Goal: Task Accomplishment & Management: Use online tool/utility

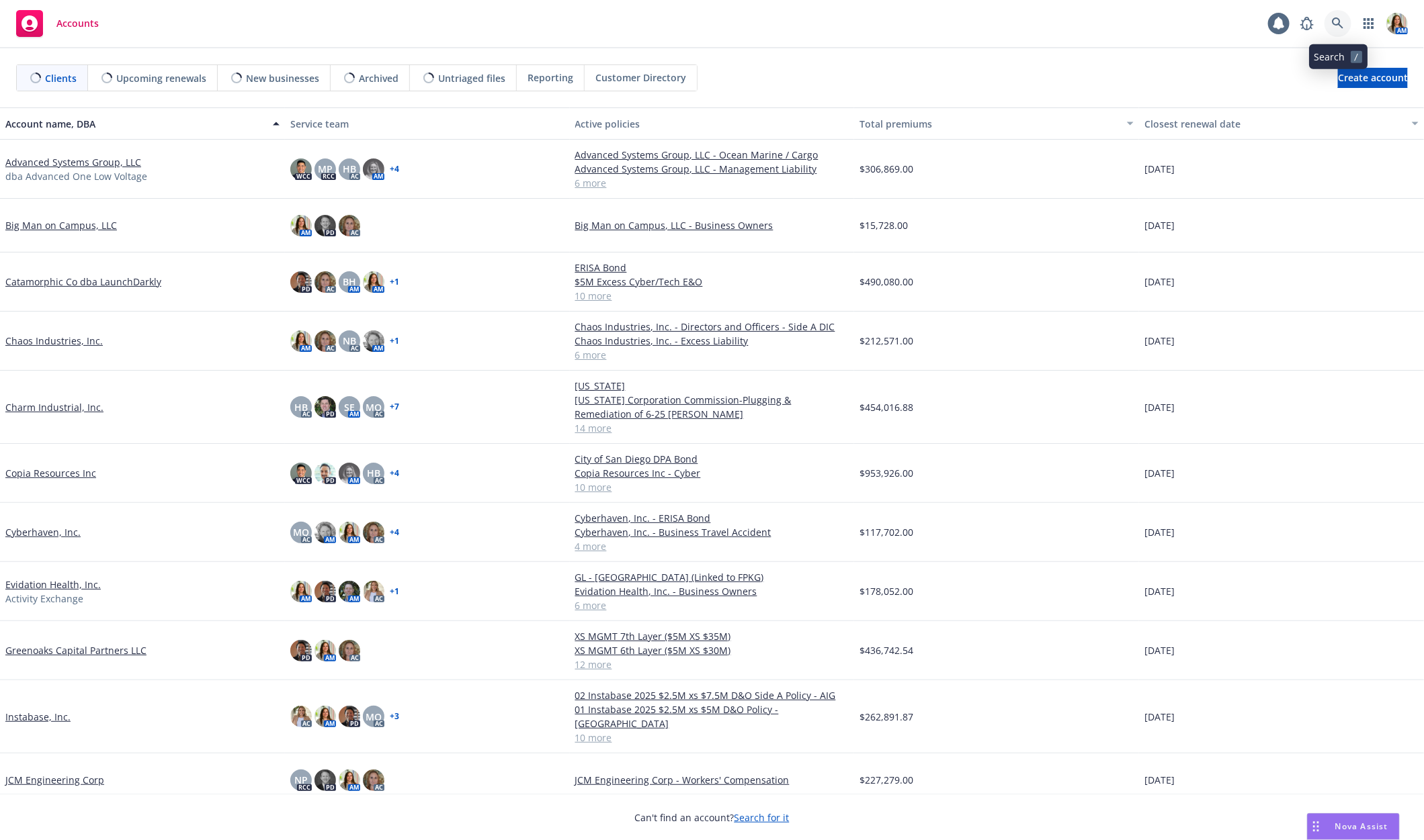
click at [1330, 25] on link at bounding box center [1338, 23] width 27 height 27
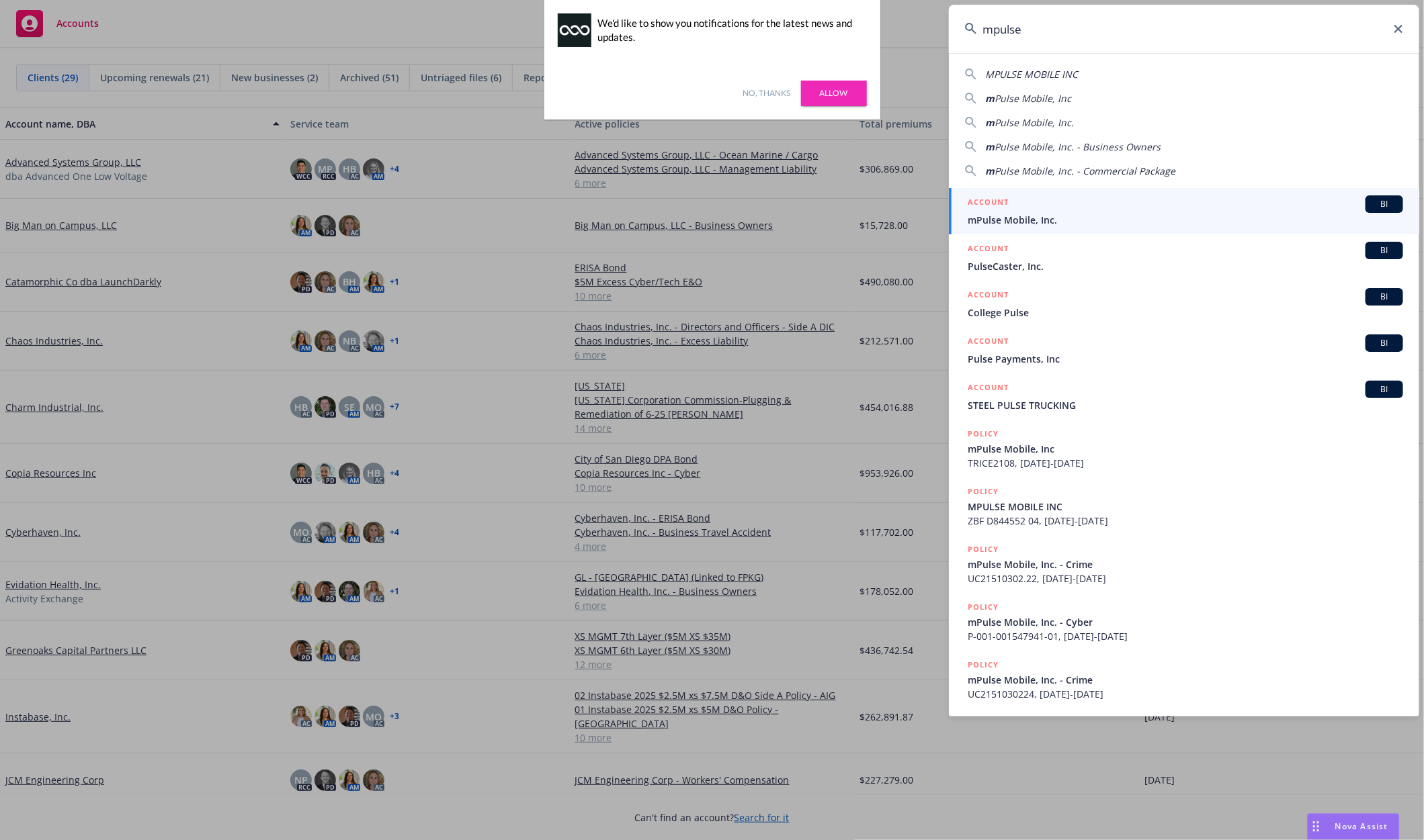
type input "mpulse"
click at [1067, 213] on span "mPulse Mobile, Inc." at bounding box center [1185, 219] width 435 height 14
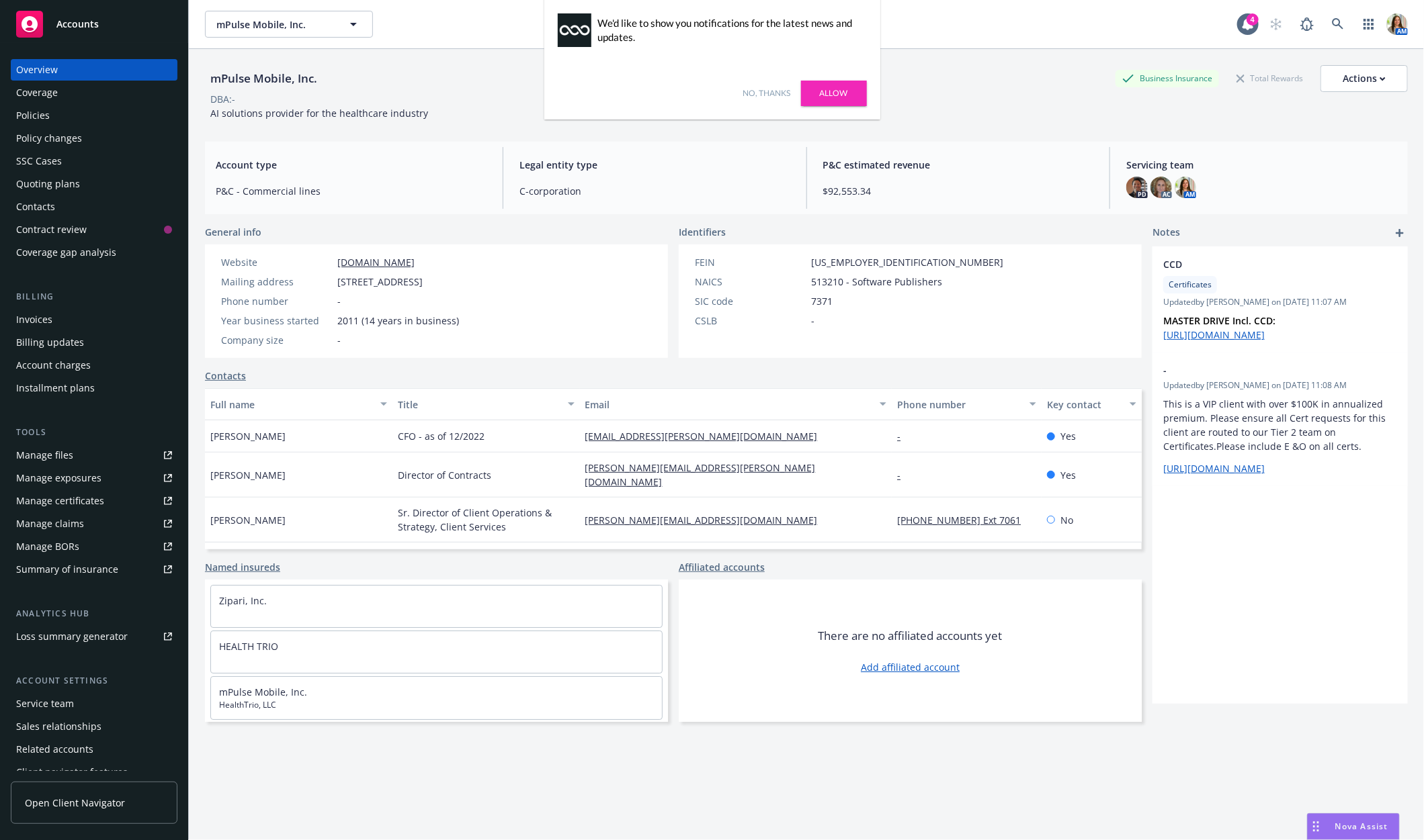
click at [756, 94] on link "No, thanks" at bounding box center [767, 93] width 48 height 12
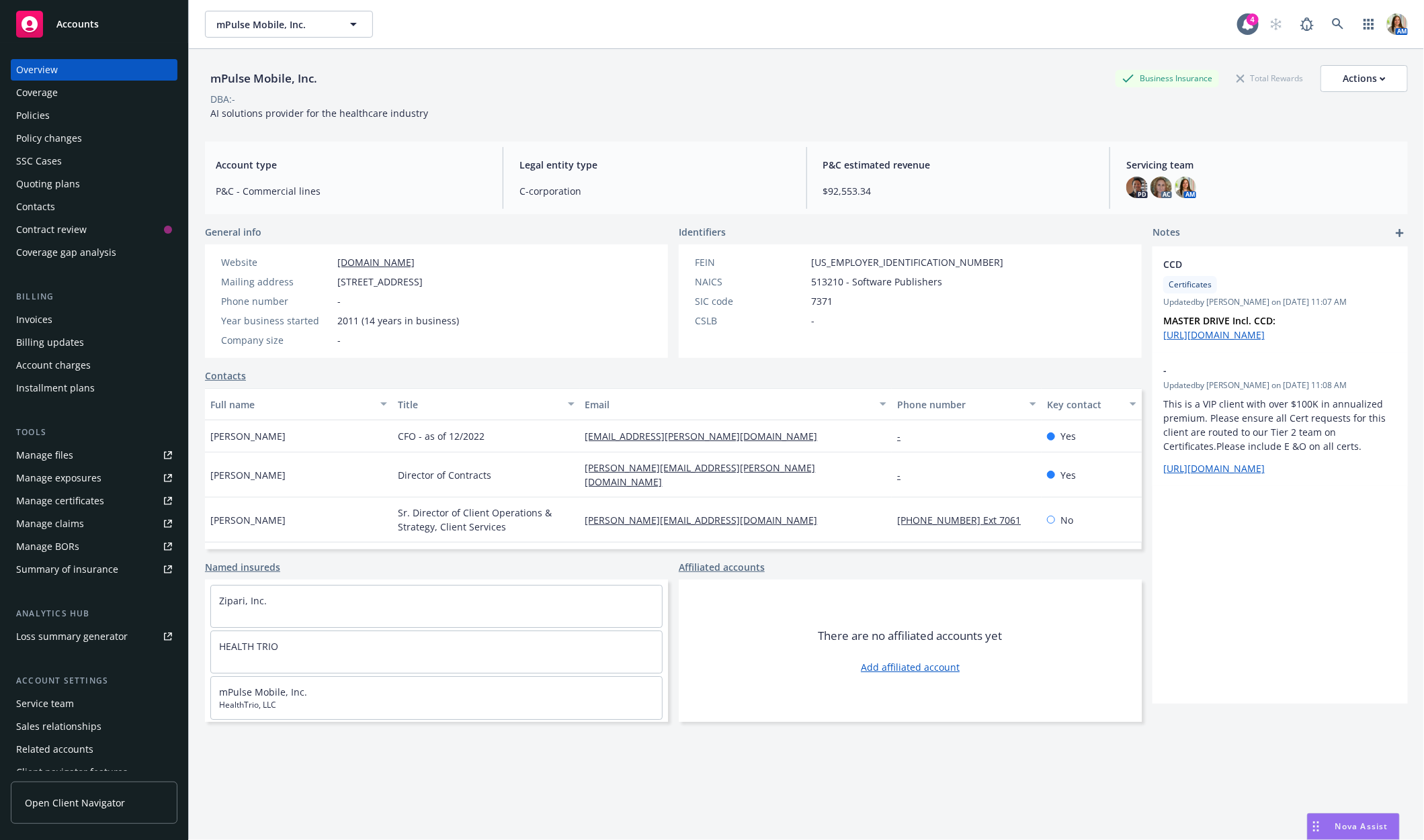
click at [70, 141] on div "Policy changes" at bounding box center [48, 138] width 66 height 21
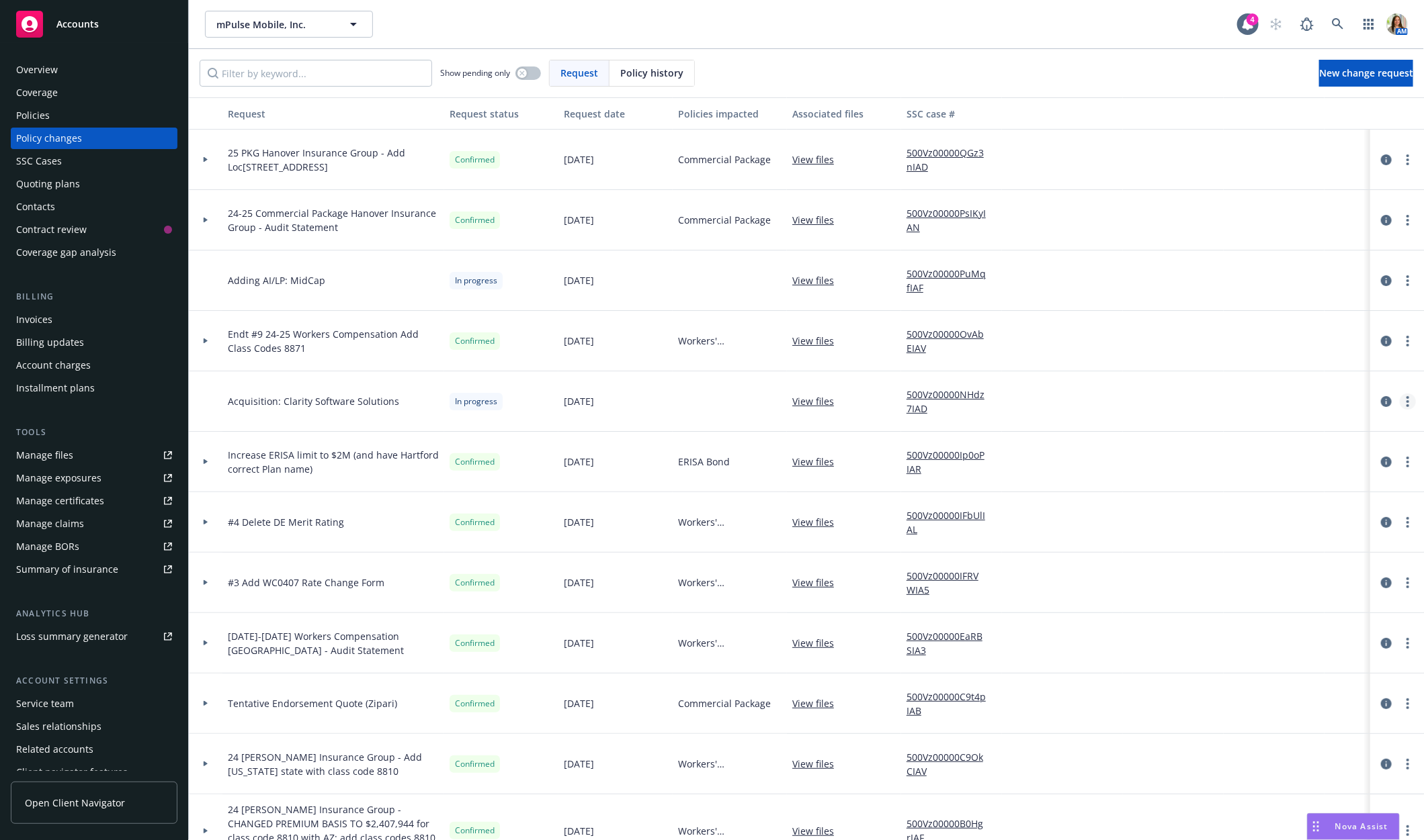
click at [1412, 403] on link "more" at bounding box center [1407, 401] width 16 height 16
click at [1370, 420] on link "Copy logging email" at bounding box center [1301, 429] width 230 height 27
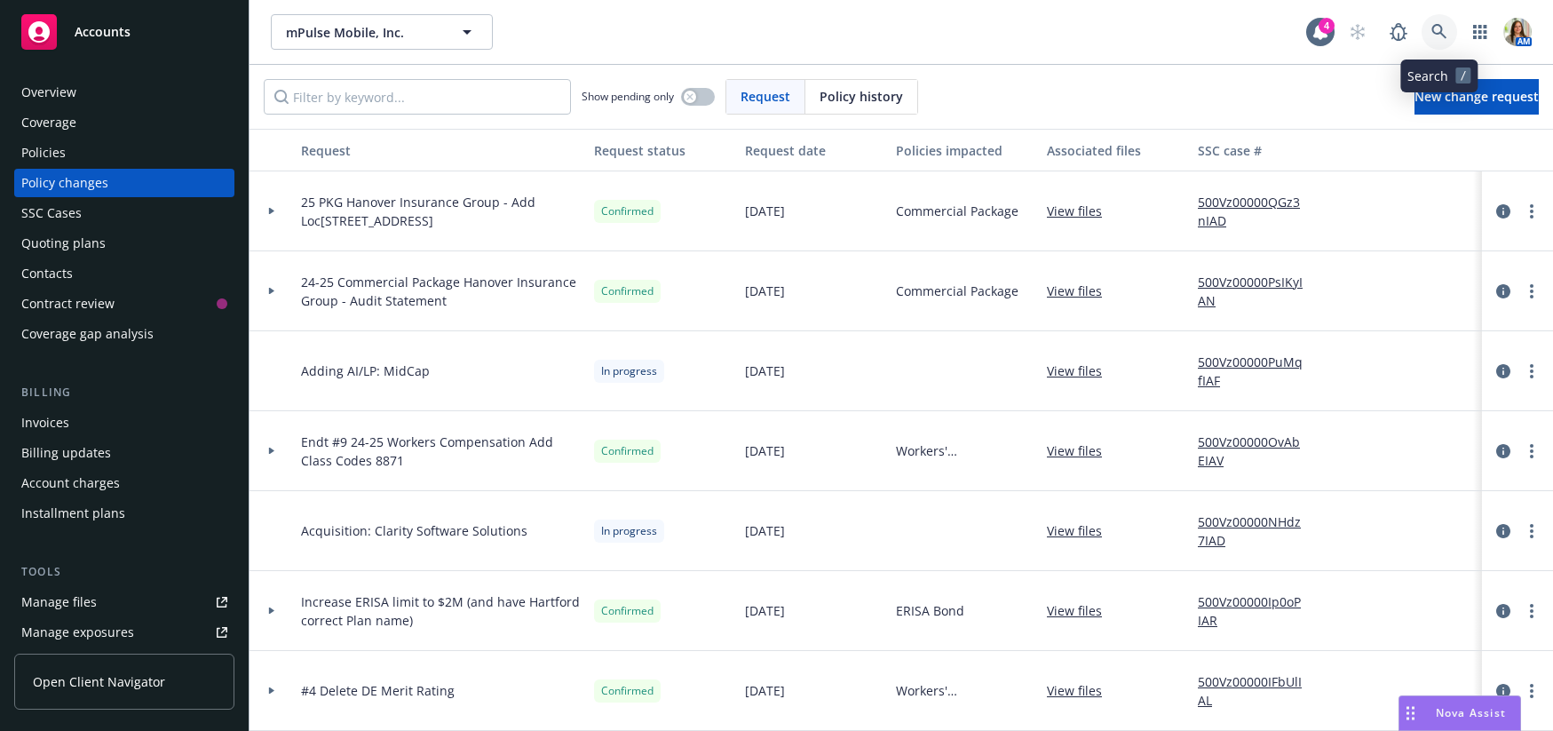
click at [1436, 24] on icon at bounding box center [1438, 31] width 15 height 15
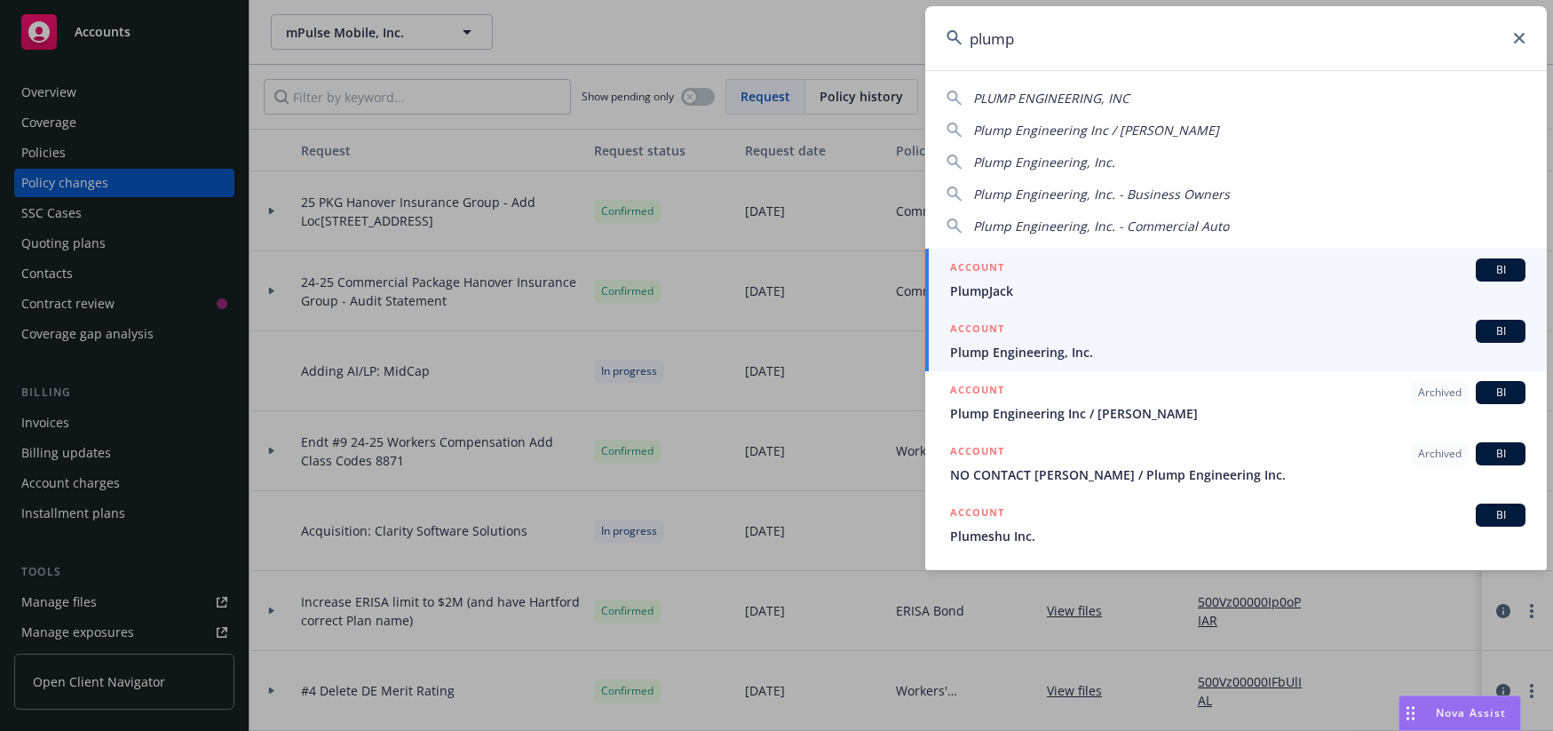
type input "plump"
click at [1006, 344] on span "Plump Engineering, Inc." at bounding box center [1237, 352] width 575 height 19
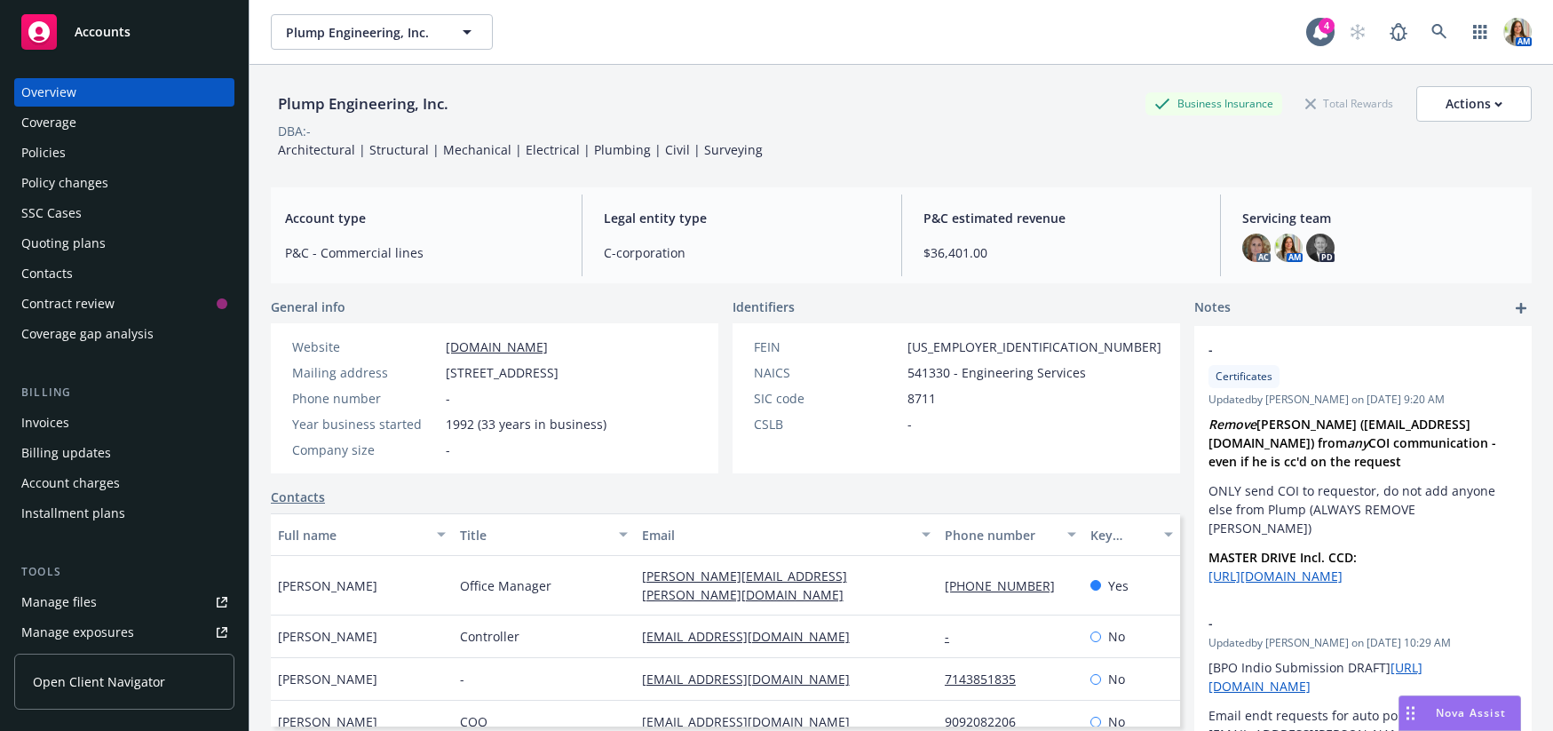
scroll to position [45, 0]
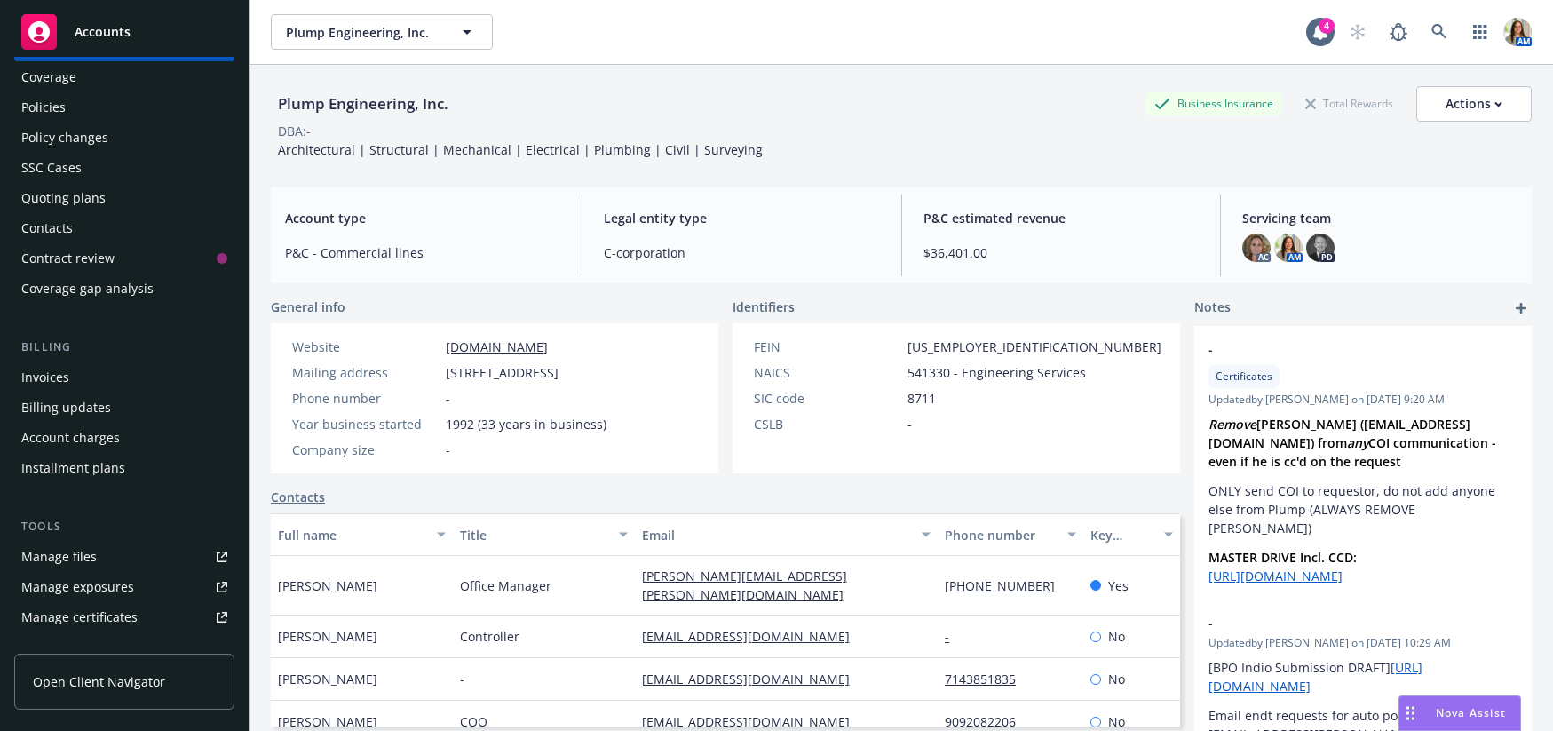
click at [74, 549] on div "Manage files" at bounding box center [58, 556] width 75 height 28
click at [64, 552] on div "Manage files" at bounding box center [58, 556] width 75 height 28
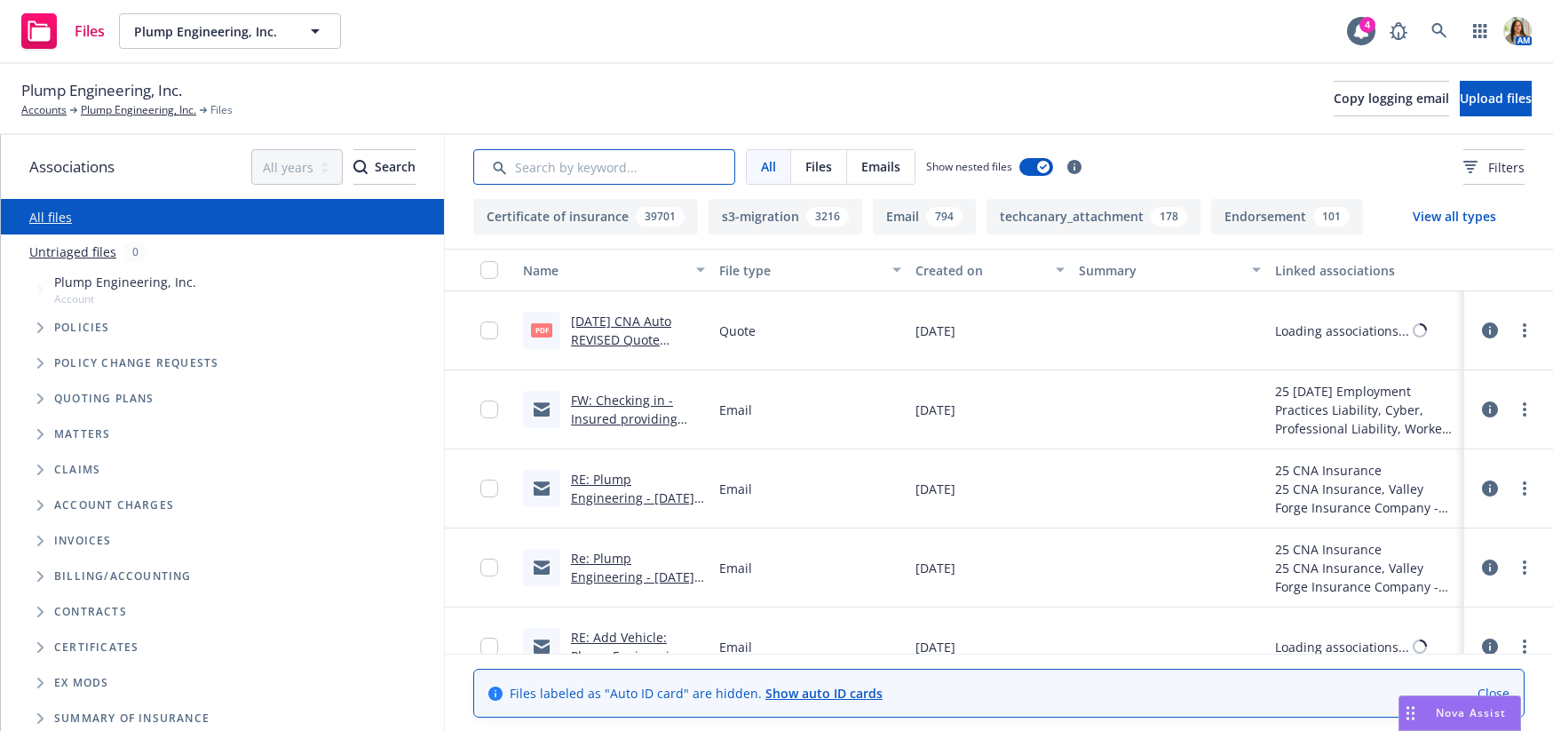
click at [521, 173] on input "Search by keyword..." at bounding box center [604, 167] width 262 height 36
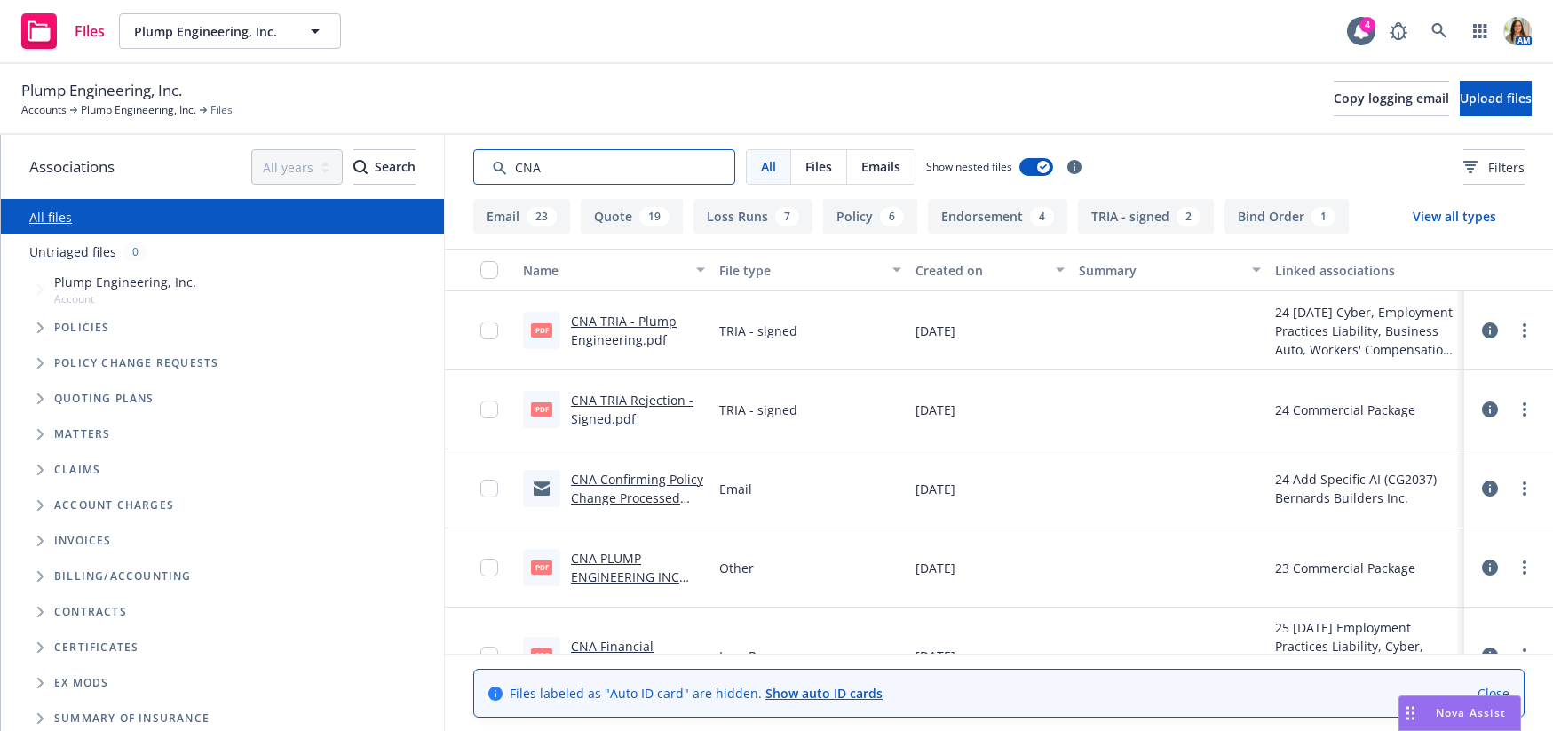
type input "CNA"
click at [964, 271] on div "Created on" at bounding box center [980, 270] width 130 height 19
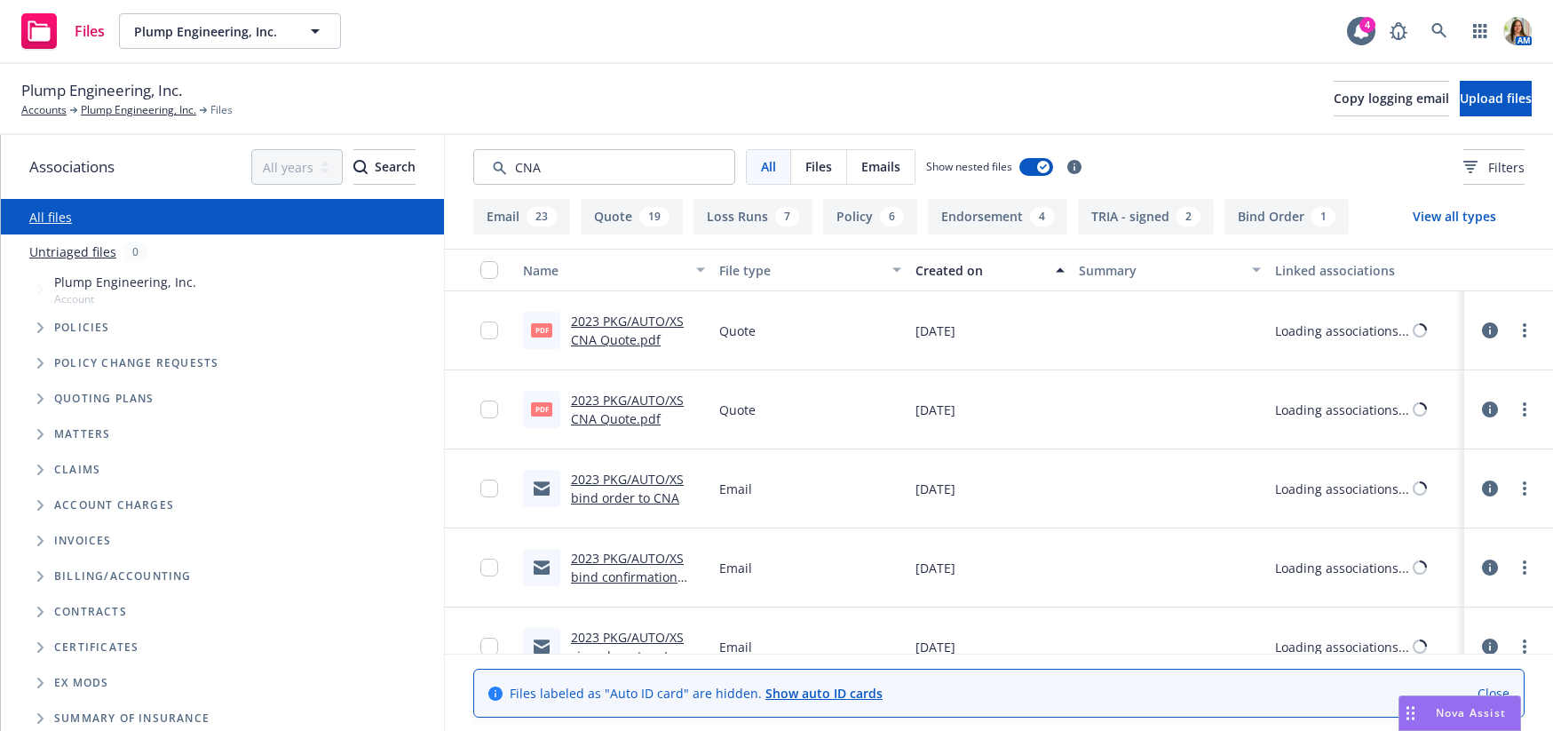
click at [964, 271] on div "Created on" at bounding box center [980, 270] width 130 height 19
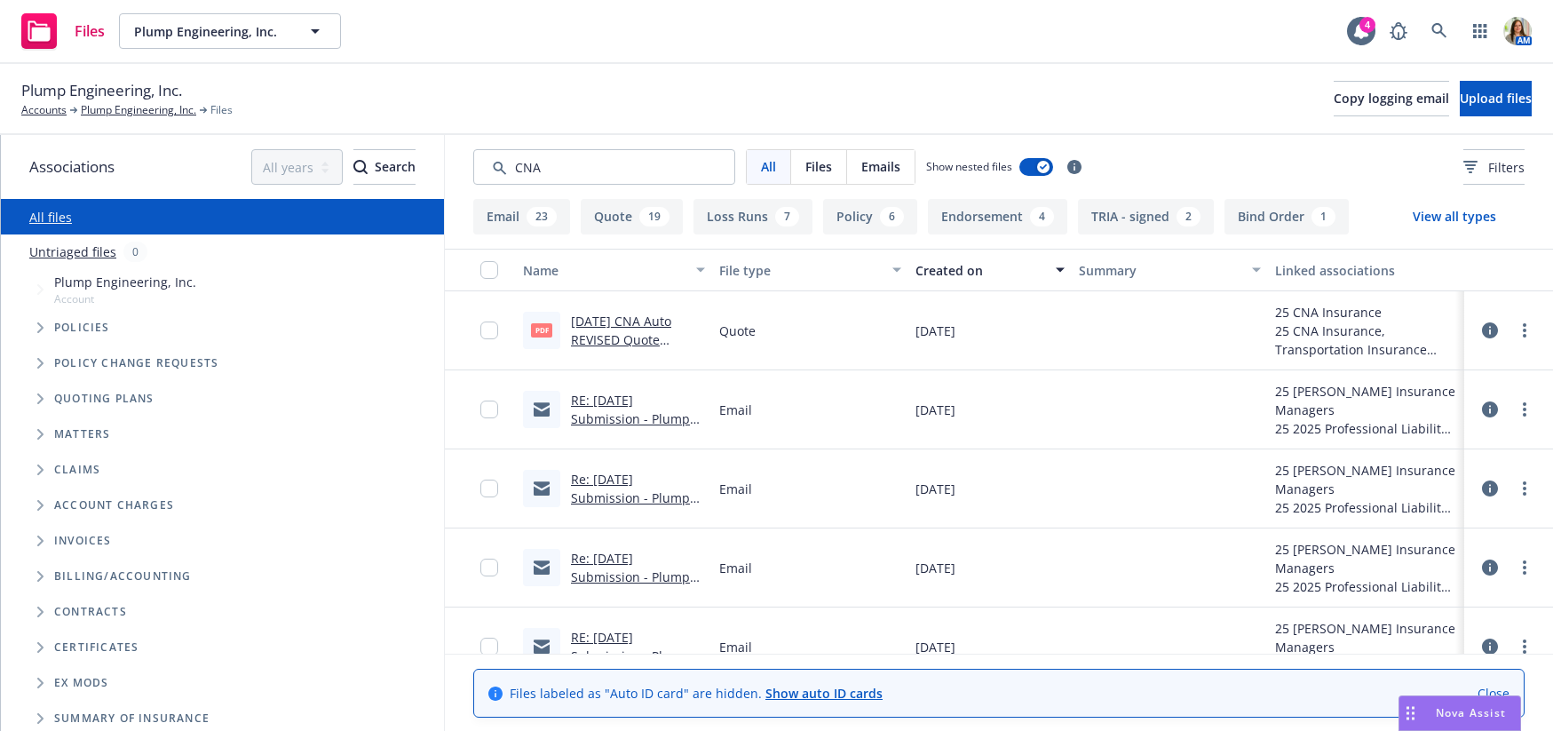
click at [712, 273] on button "File type" at bounding box center [810, 270] width 196 height 43
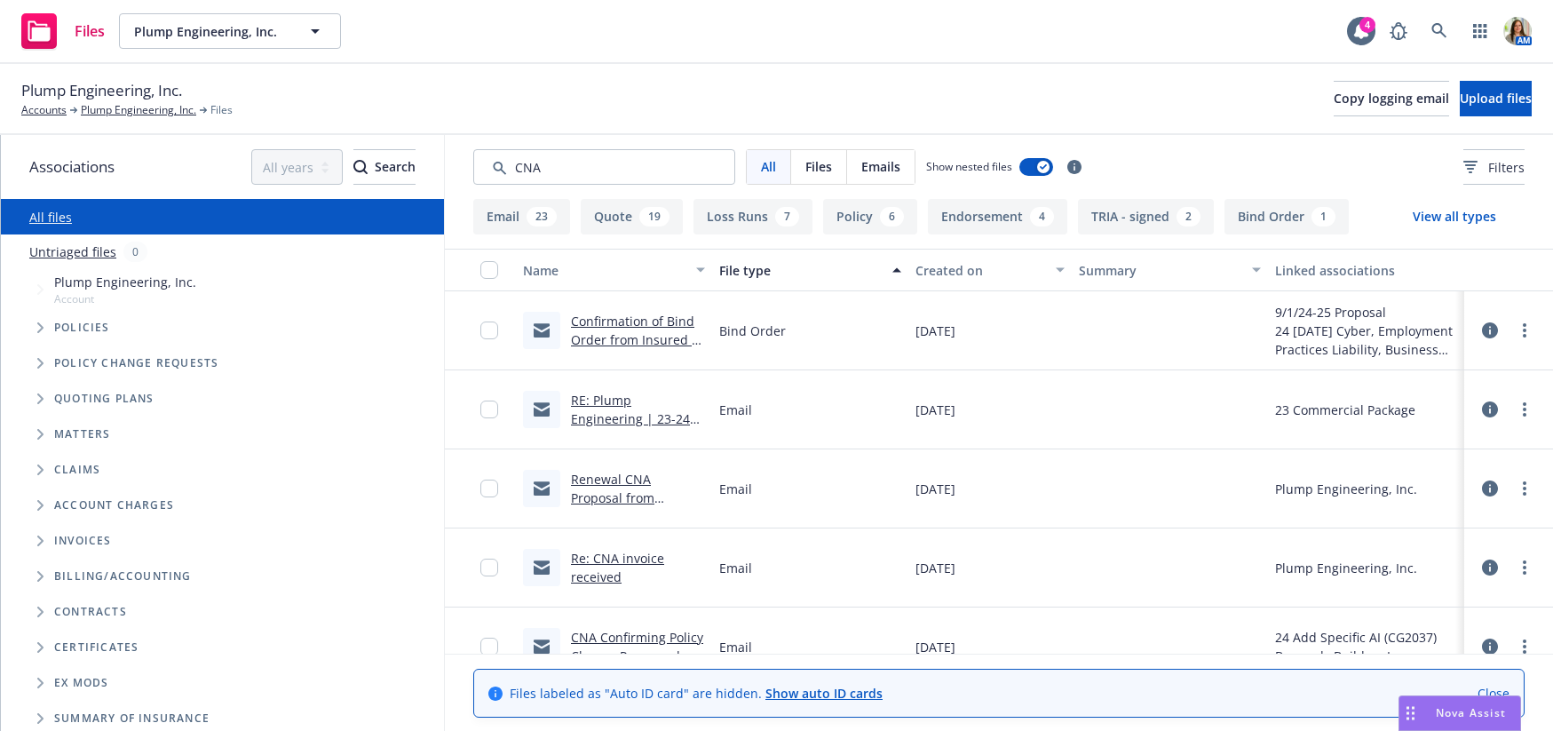
click at [929, 281] on button "Created on" at bounding box center [989, 270] width 163 height 43
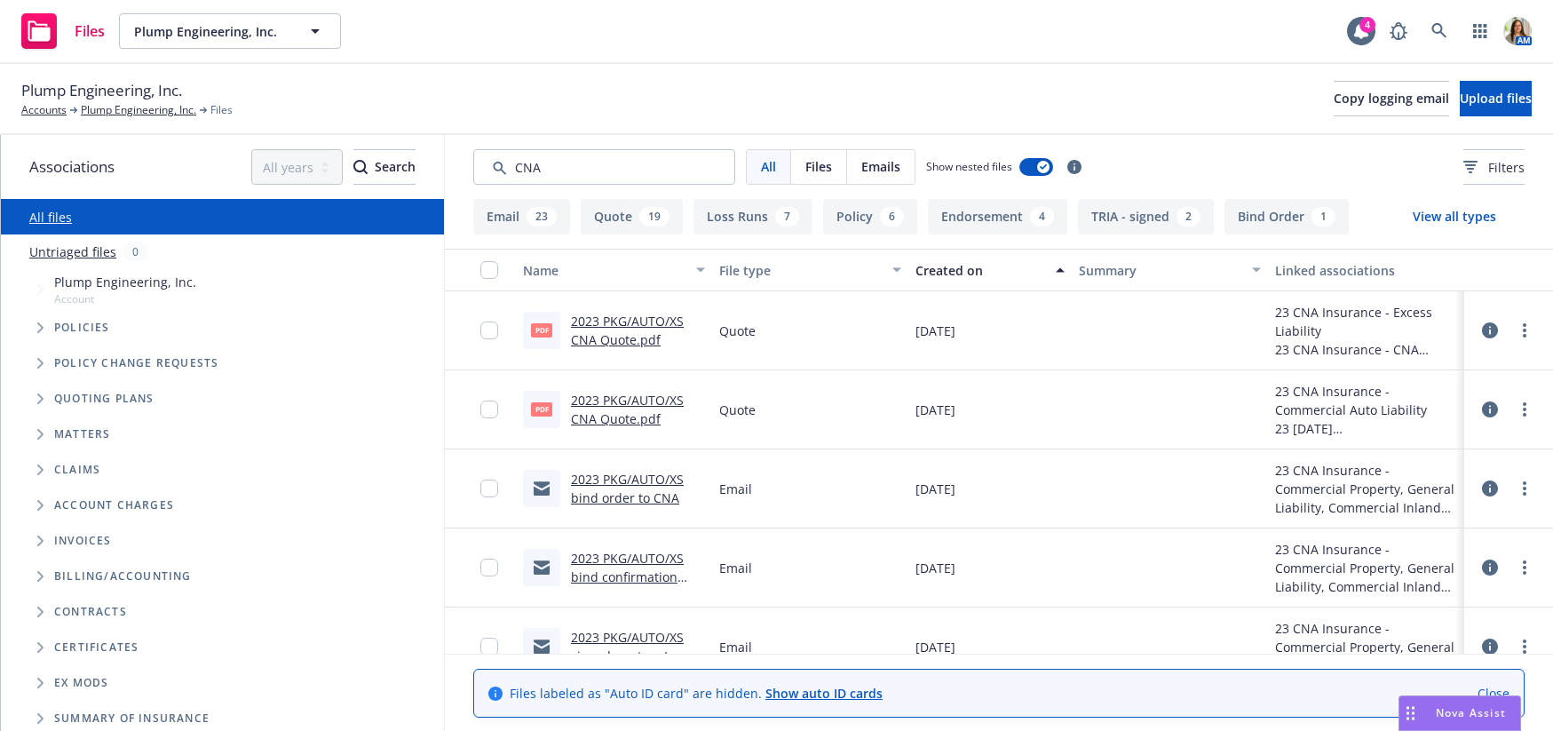
click at [929, 281] on button "Created on" at bounding box center [989, 270] width 163 height 43
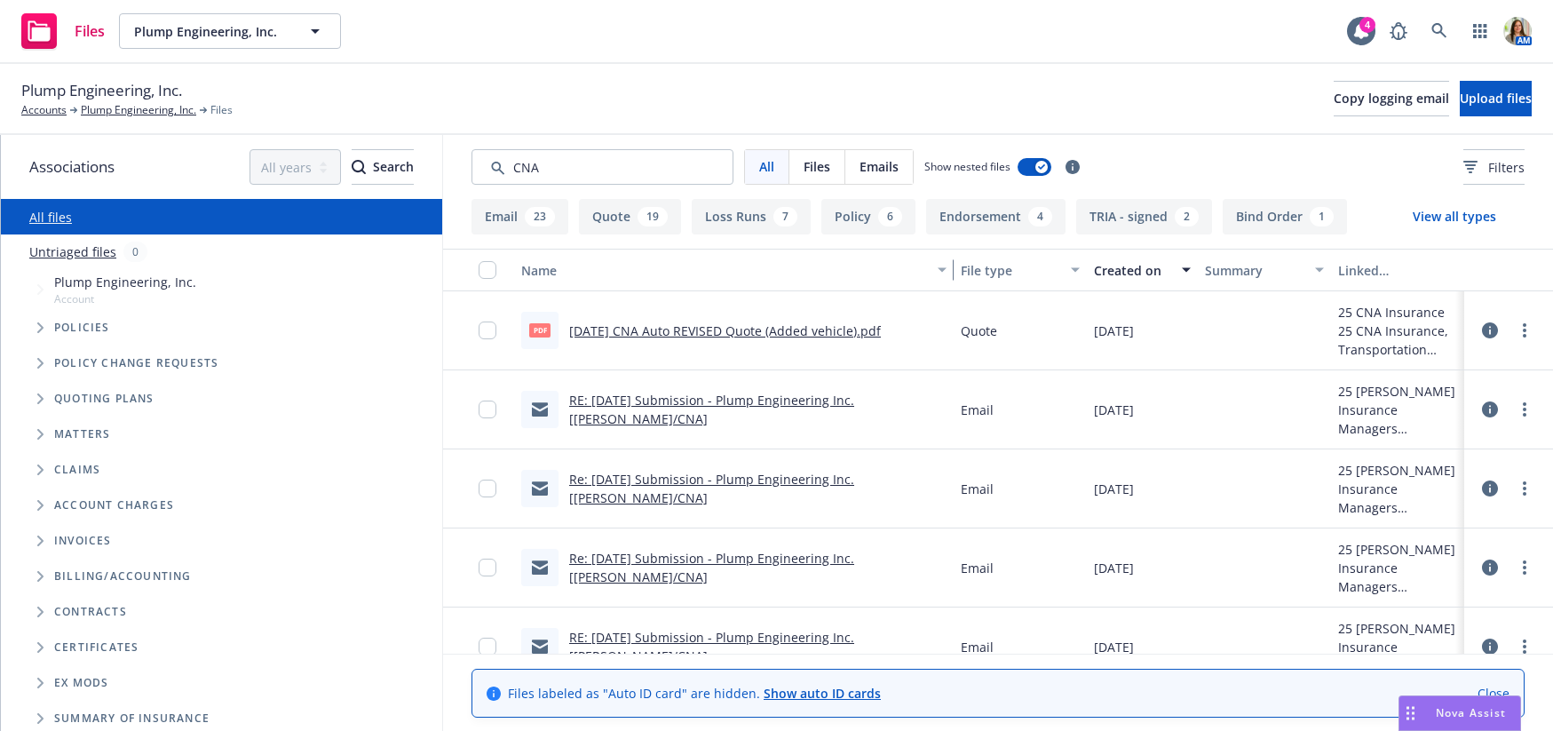
drag, startPoint x: 707, startPoint y: 278, endPoint x: 1011, endPoint y: 305, distance: 305.7
click at [1011, 305] on div "Name File type Created on Summary Linked associations pdf 9/1/25 CNA Auto REVIS…" at bounding box center [998, 451] width 1110 height 405
click at [490, 328] on input "checkbox" at bounding box center [489, 330] width 18 height 18
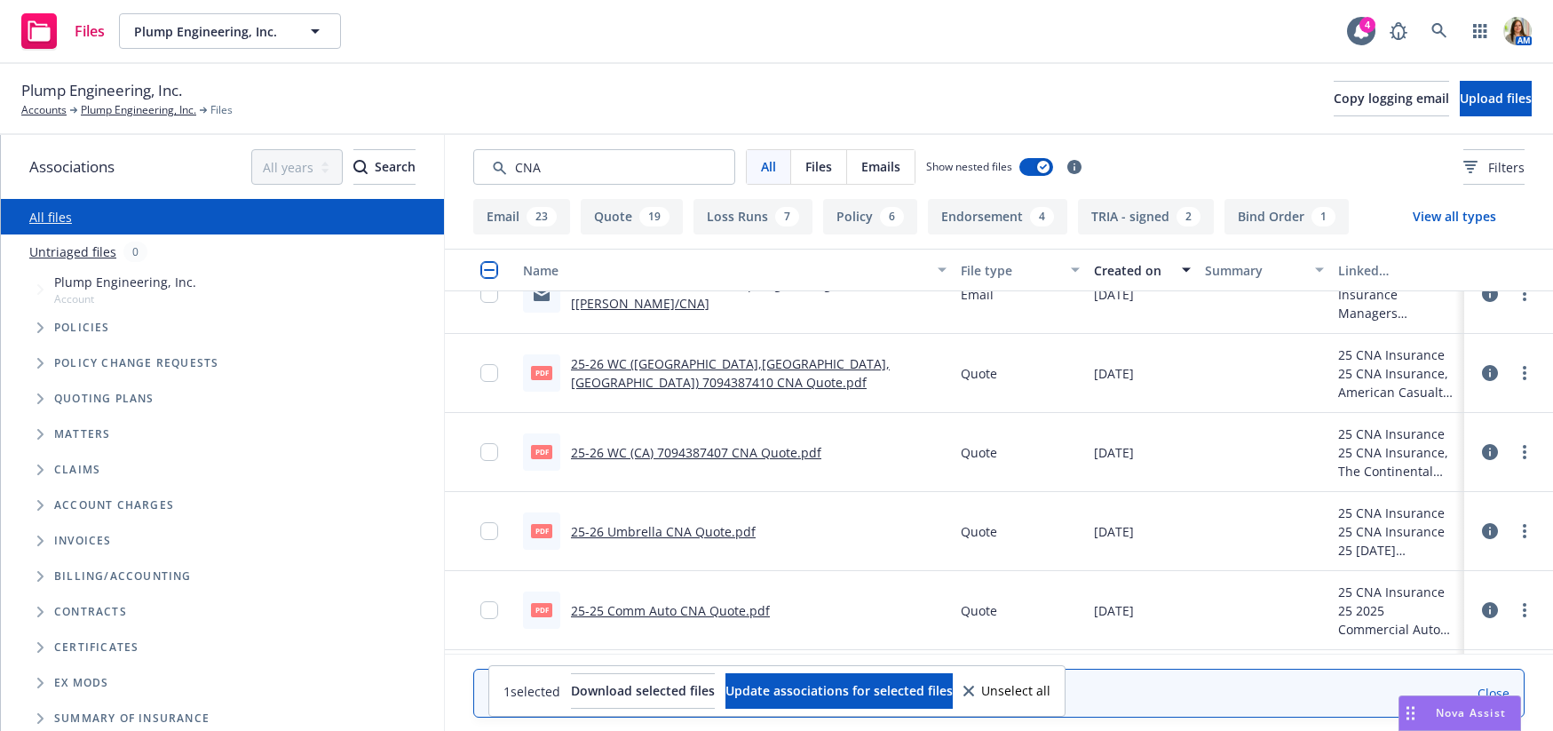
scroll to position [597, 0]
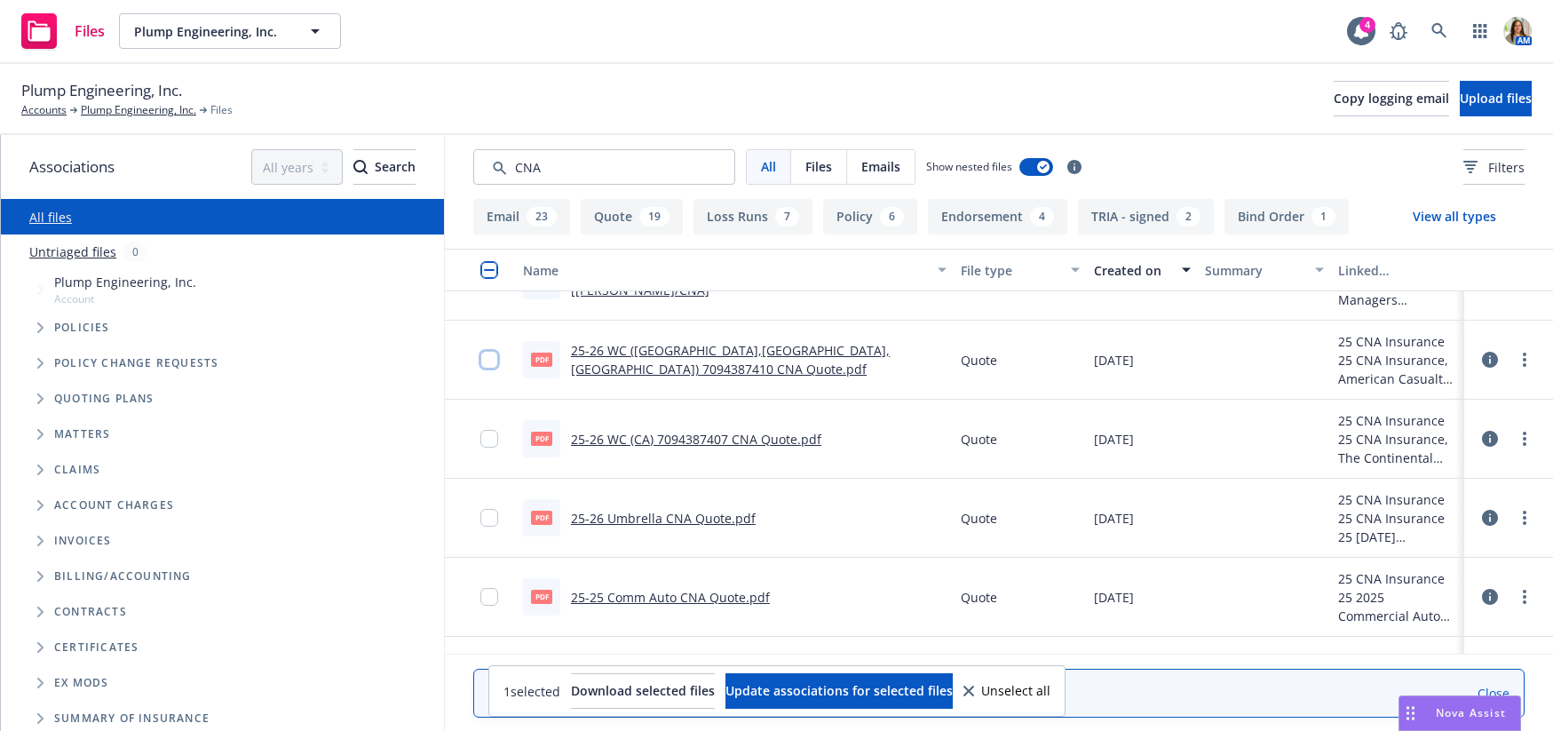
click at [487, 361] on input "checkbox" at bounding box center [489, 360] width 18 height 18
click at [493, 440] on input "checkbox" at bounding box center [489, 439] width 18 height 18
click at [485, 522] on input "checkbox" at bounding box center [489, 518] width 18 height 18
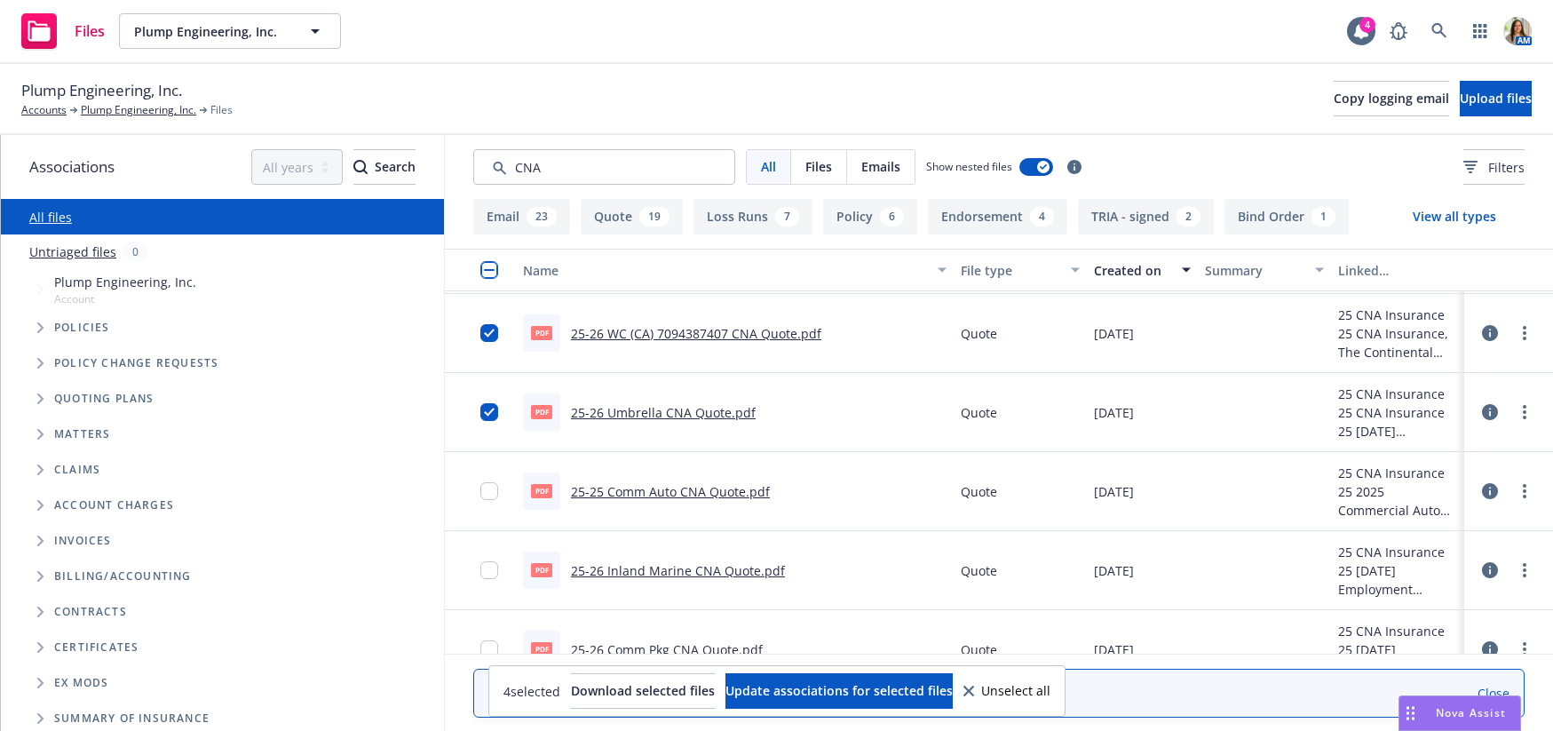
scroll to position [703, 0]
click at [492, 573] on input "checkbox" at bounding box center [489, 568] width 18 height 18
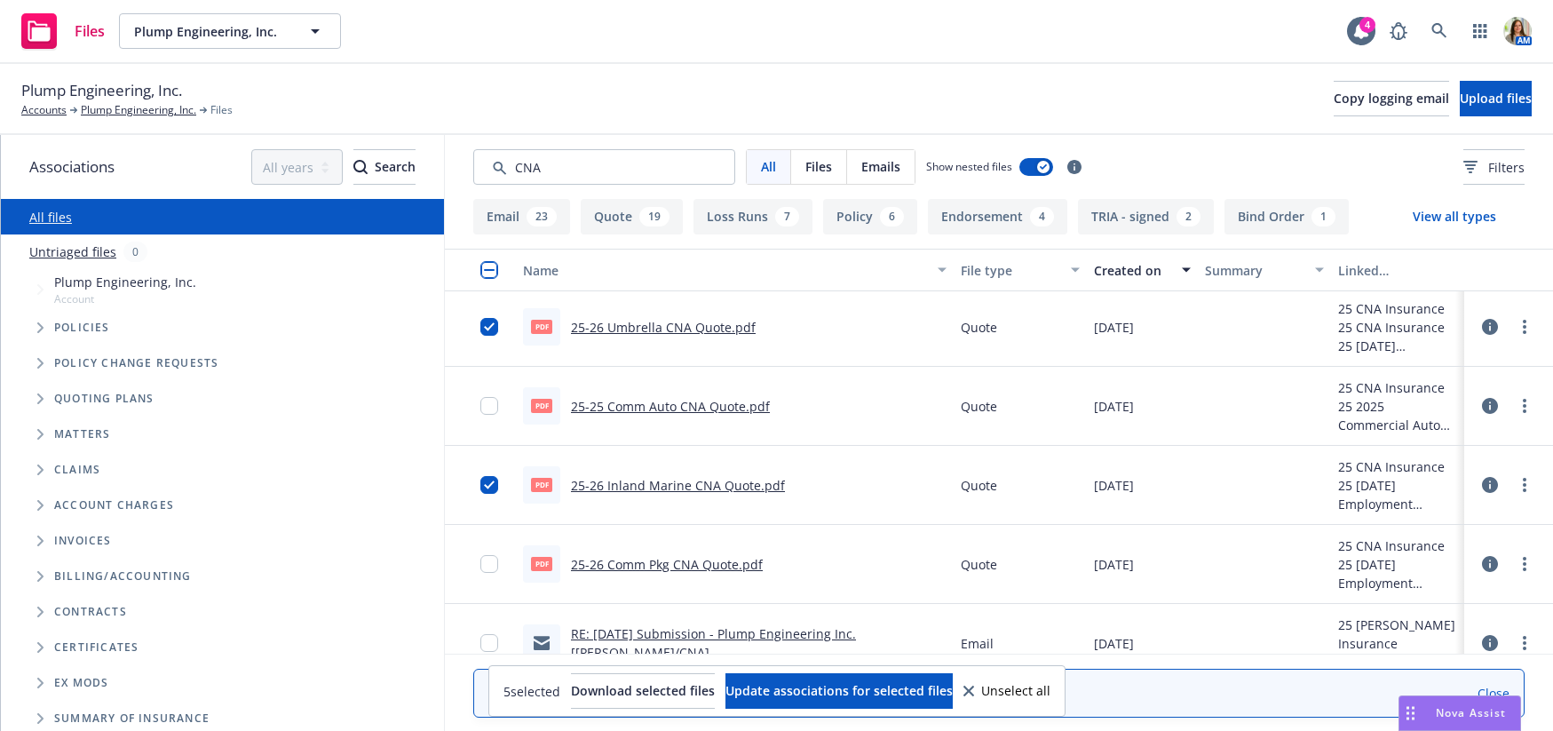
scroll to position [807, 0]
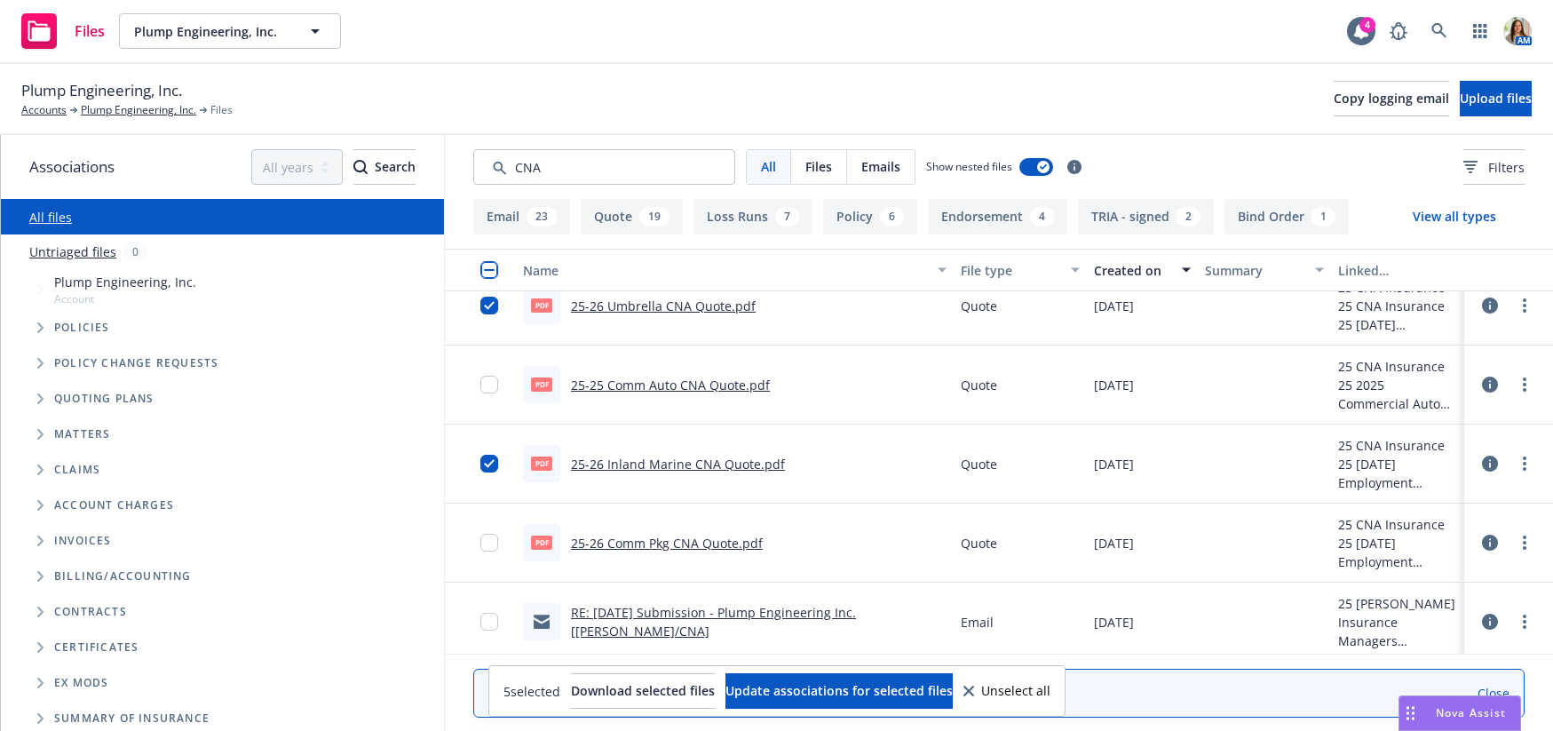
click at [497, 552] on div at bounding box center [494, 542] width 28 height 57
click at [484, 541] on input "checkbox" at bounding box center [489, 542] width 18 height 18
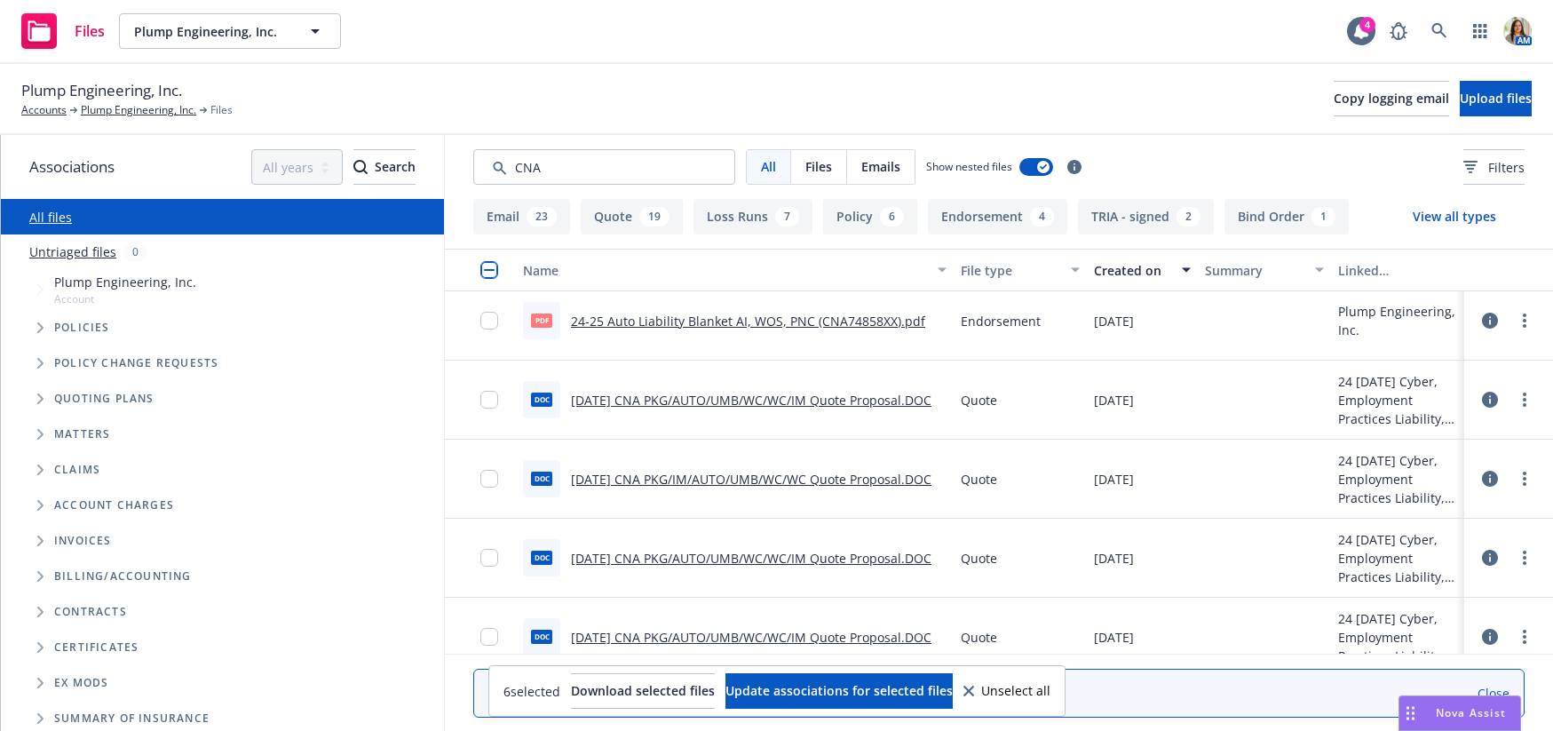
scroll to position [2909, 0]
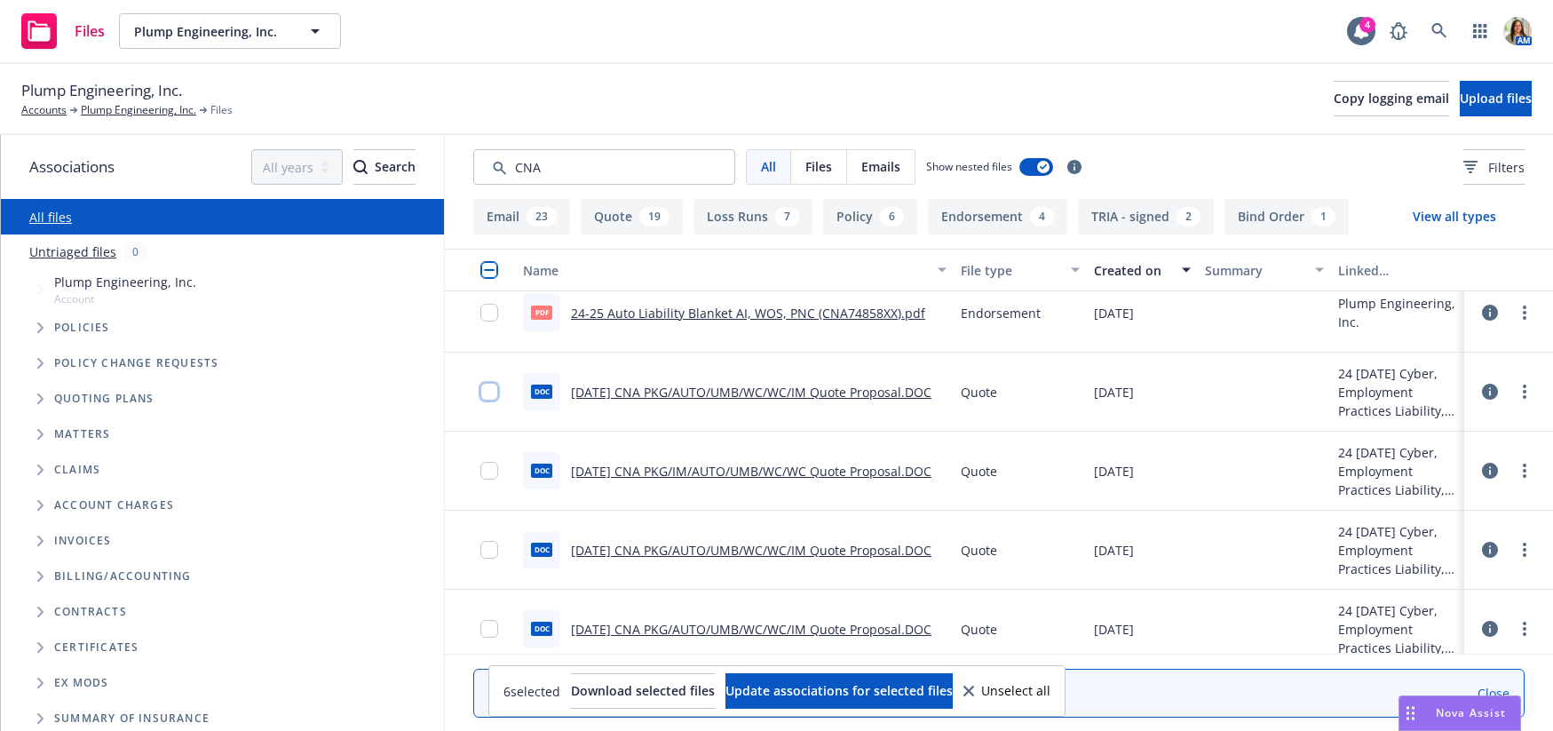
click at [493, 391] on input "checkbox" at bounding box center [489, 392] width 18 height 18
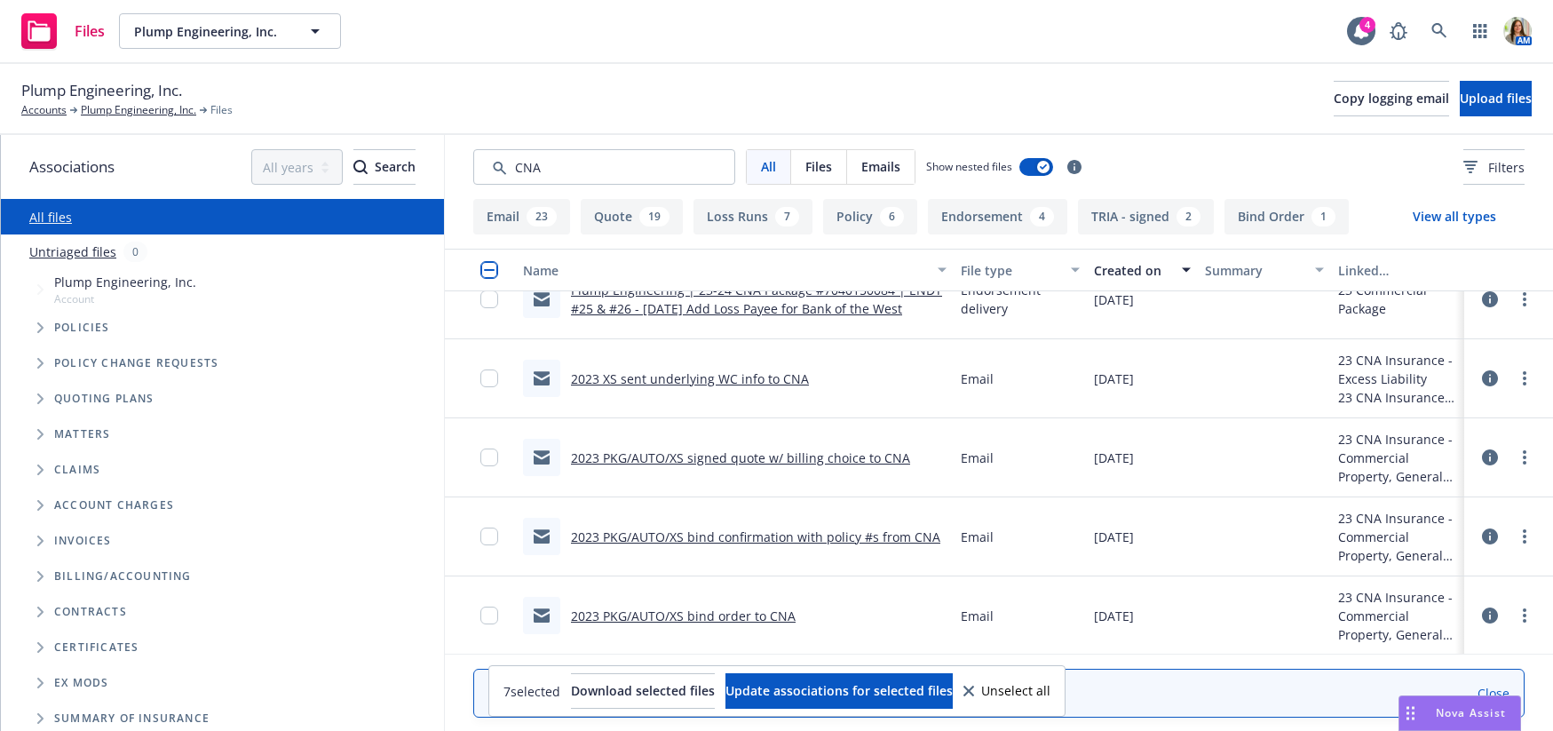
scroll to position [4610, 0]
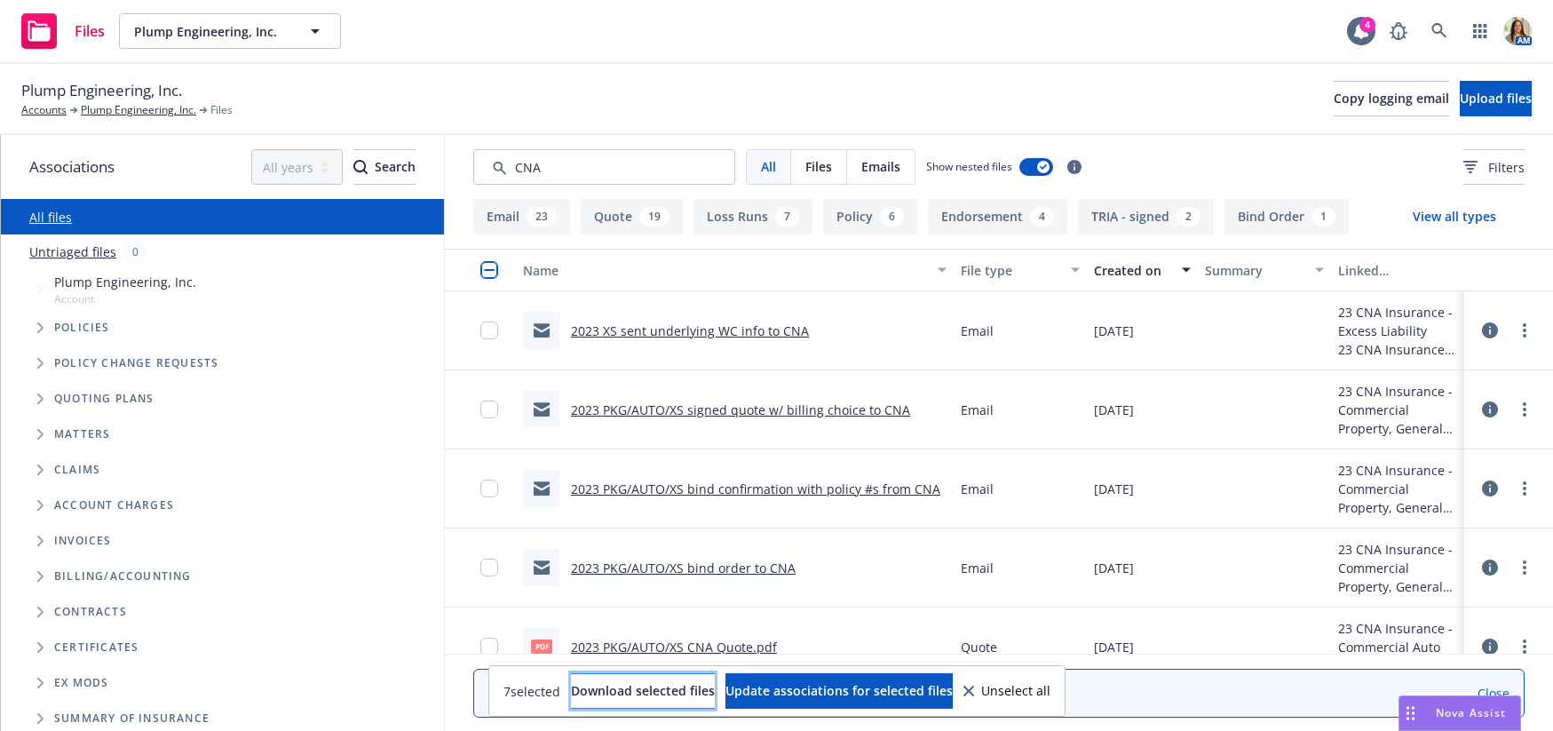
click at [606, 686] on span "Download selected files" at bounding box center [643, 690] width 144 height 17
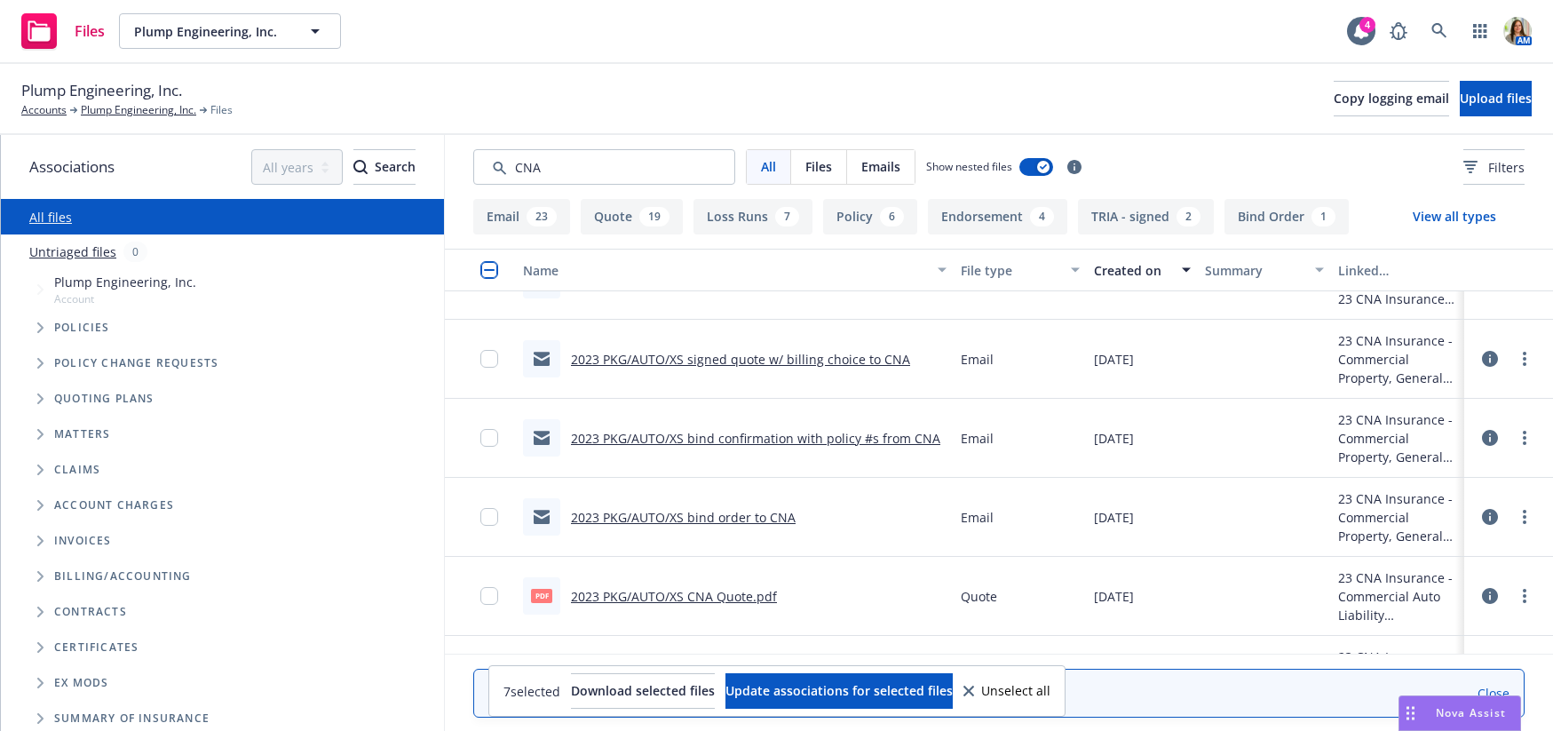
scroll to position [4672, 0]
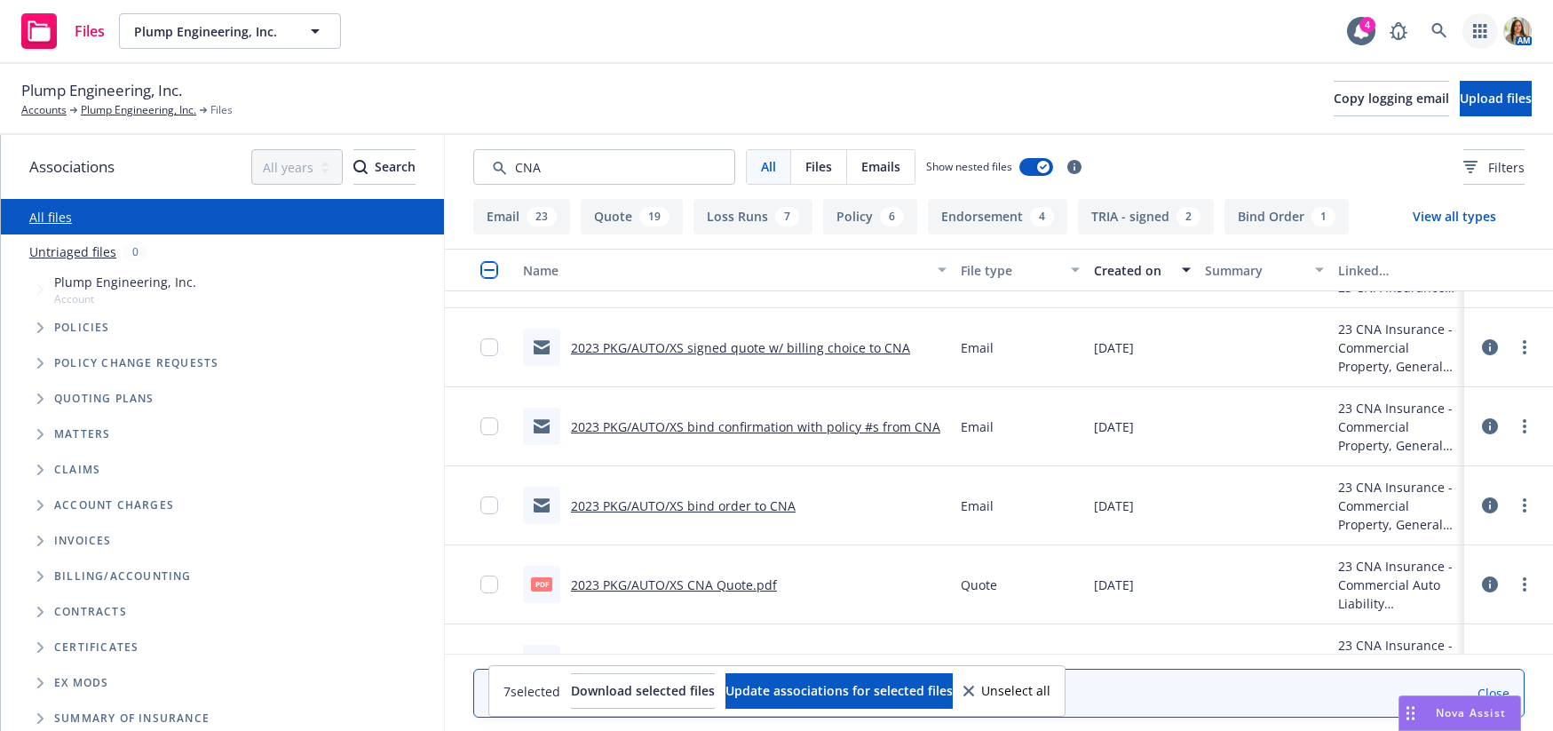
click at [1476, 29] on icon "button" at bounding box center [1480, 31] width 14 height 14
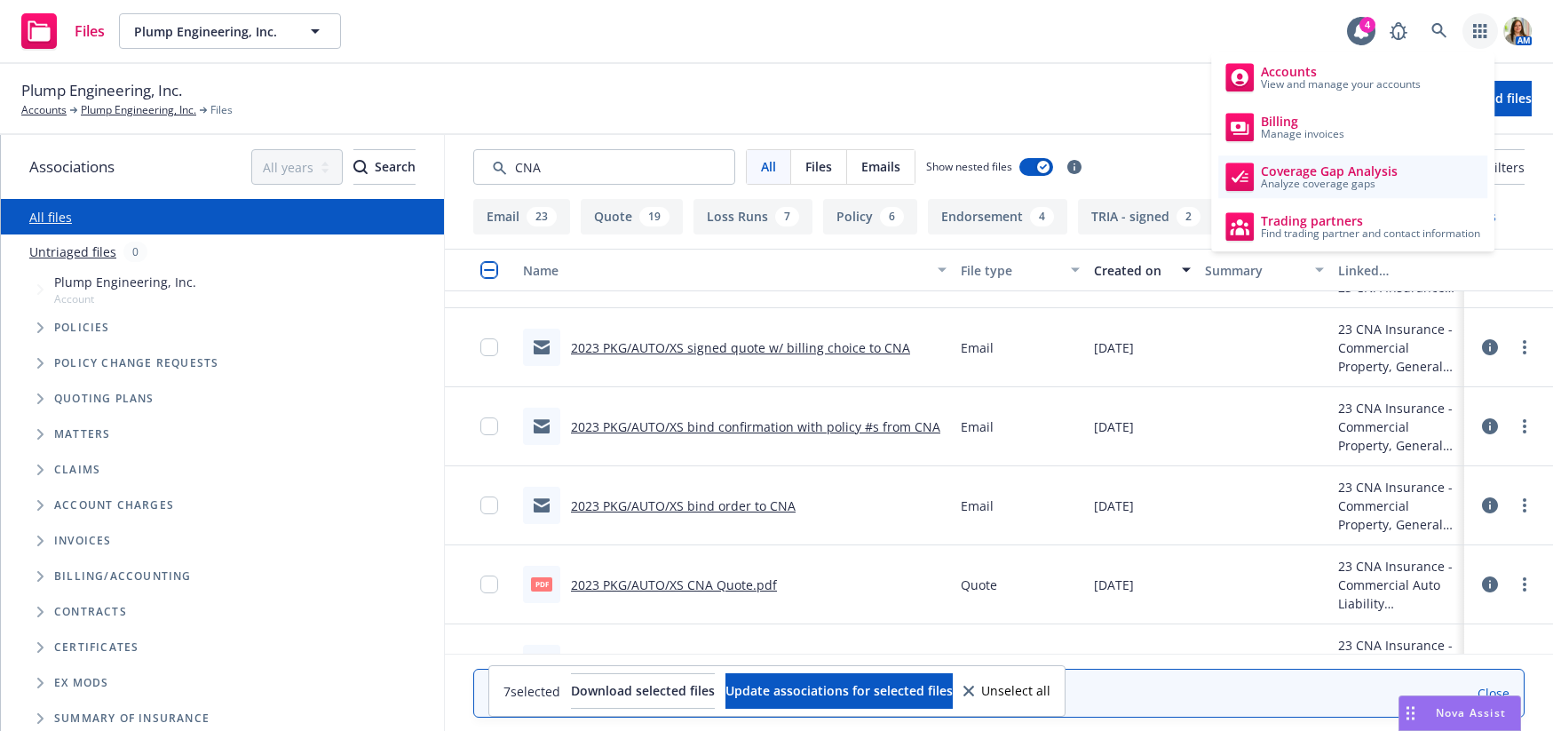
click at [1355, 178] on span "Analyze coverage gaps" at bounding box center [1329, 183] width 137 height 11
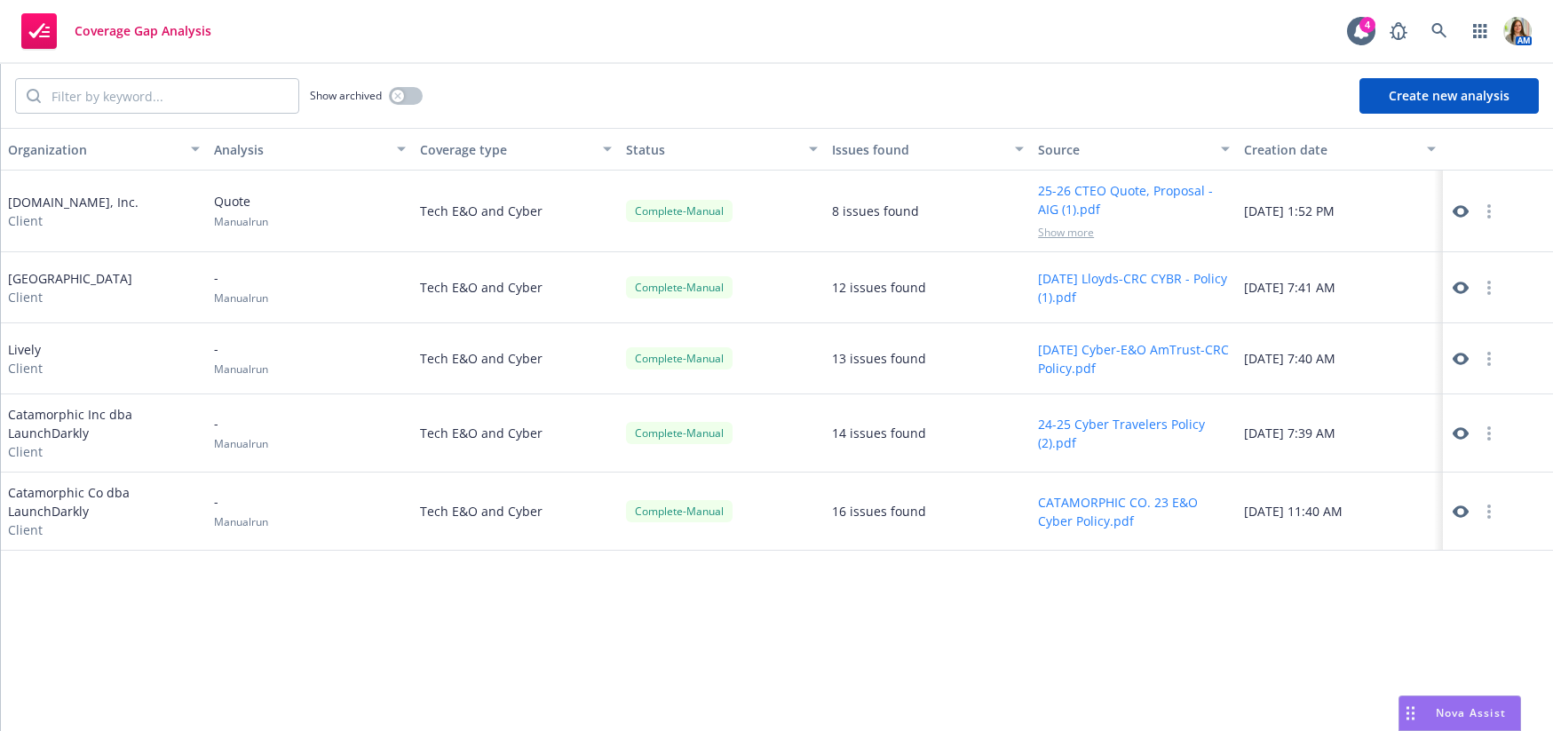
click at [1419, 92] on button "Create new analysis" at bounding box center [1448, 96] width 179 height 36
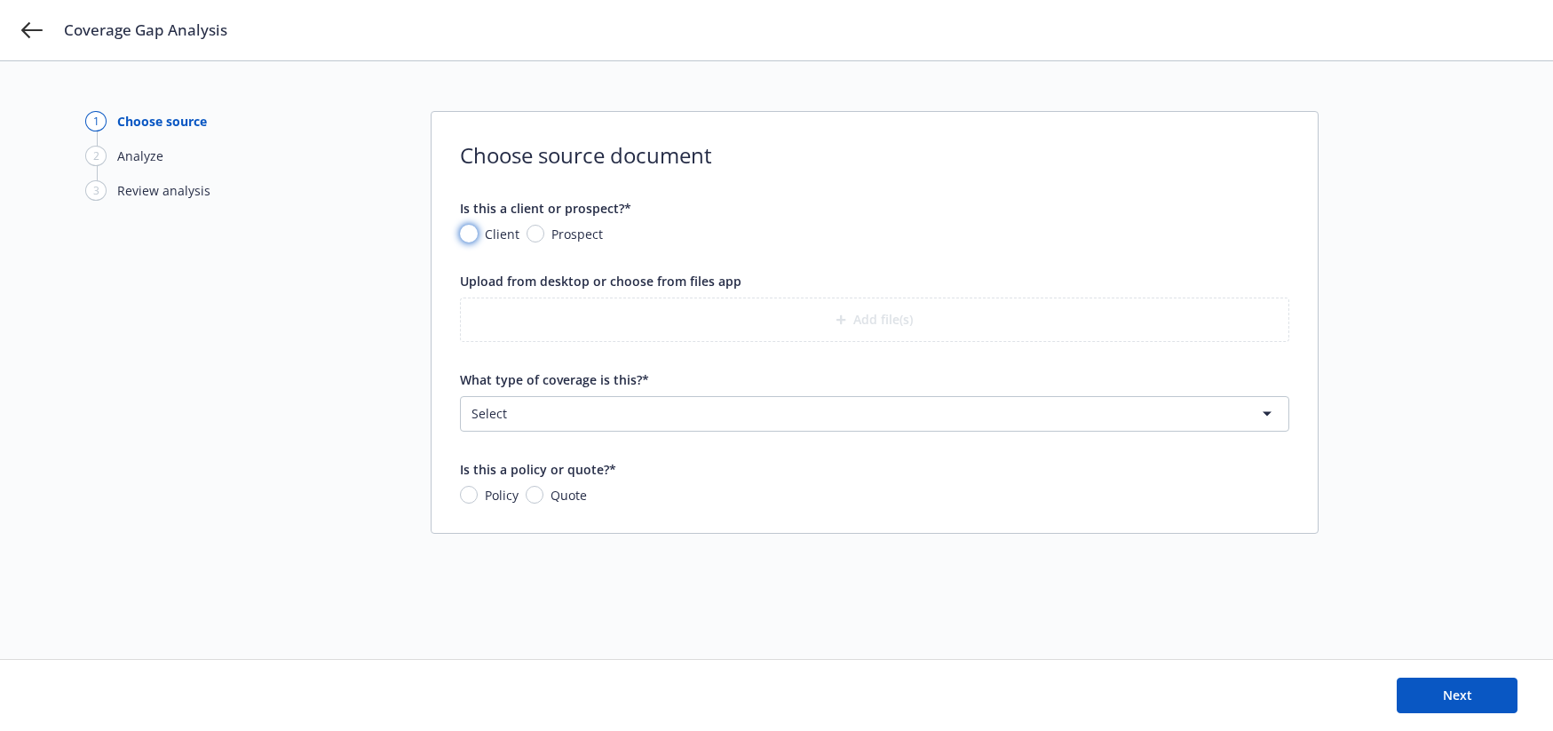
click at [466, 237] on input "Client" at bounding box center [469, 234] width 18 height 18
radio input "true"
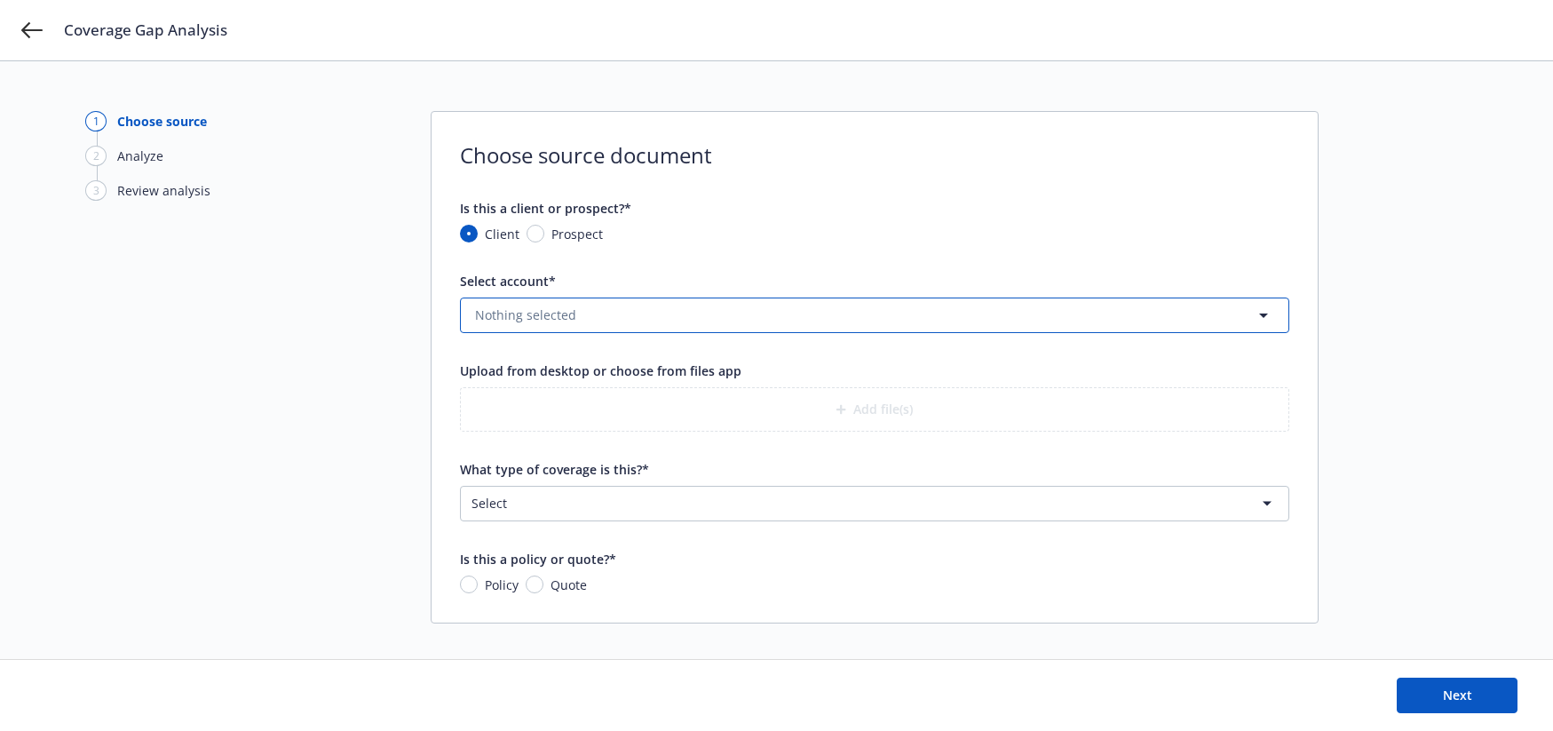
click at [532, 312] on span "Nothing selected" at bounding box center [525, 314] width 101 height 19
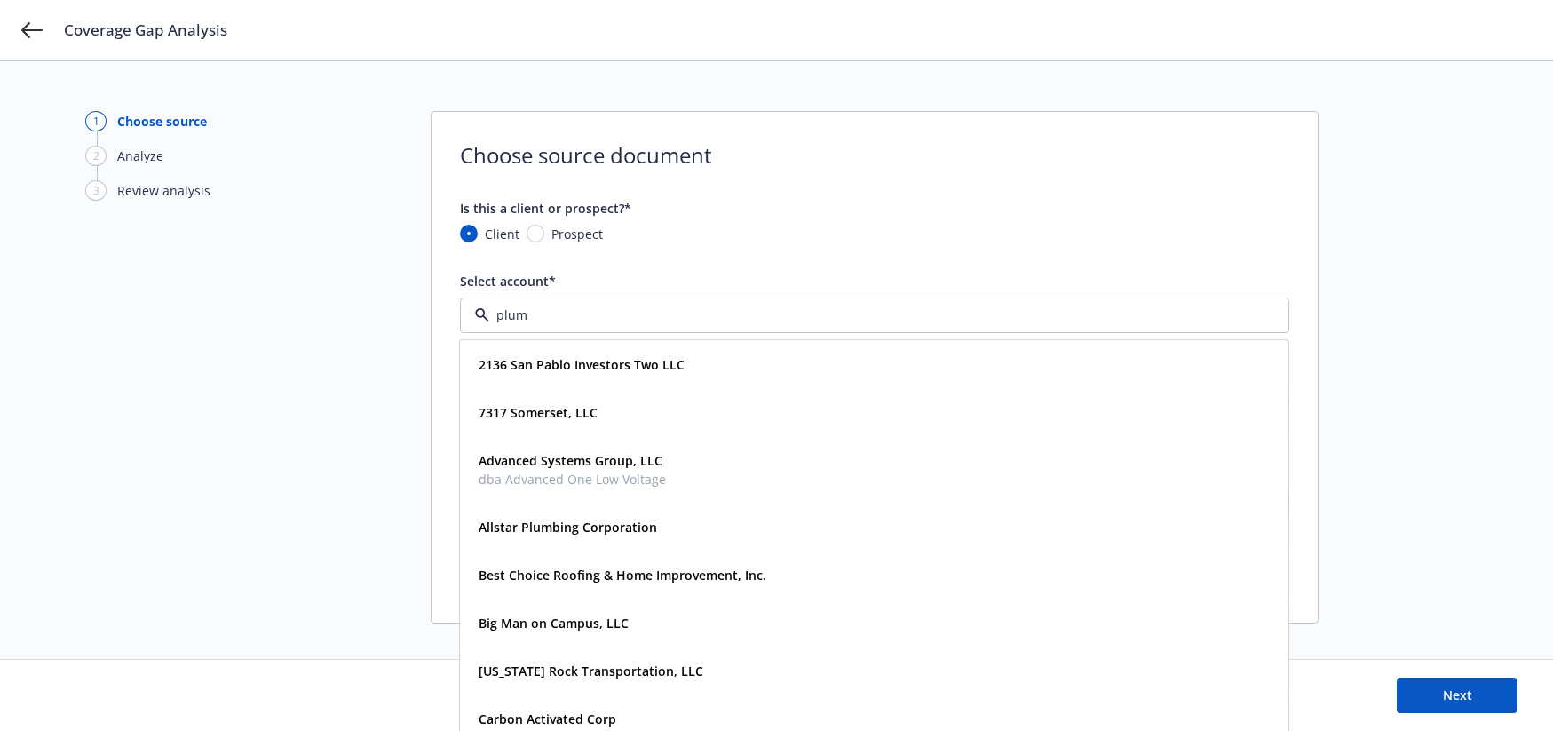
type input "plump"
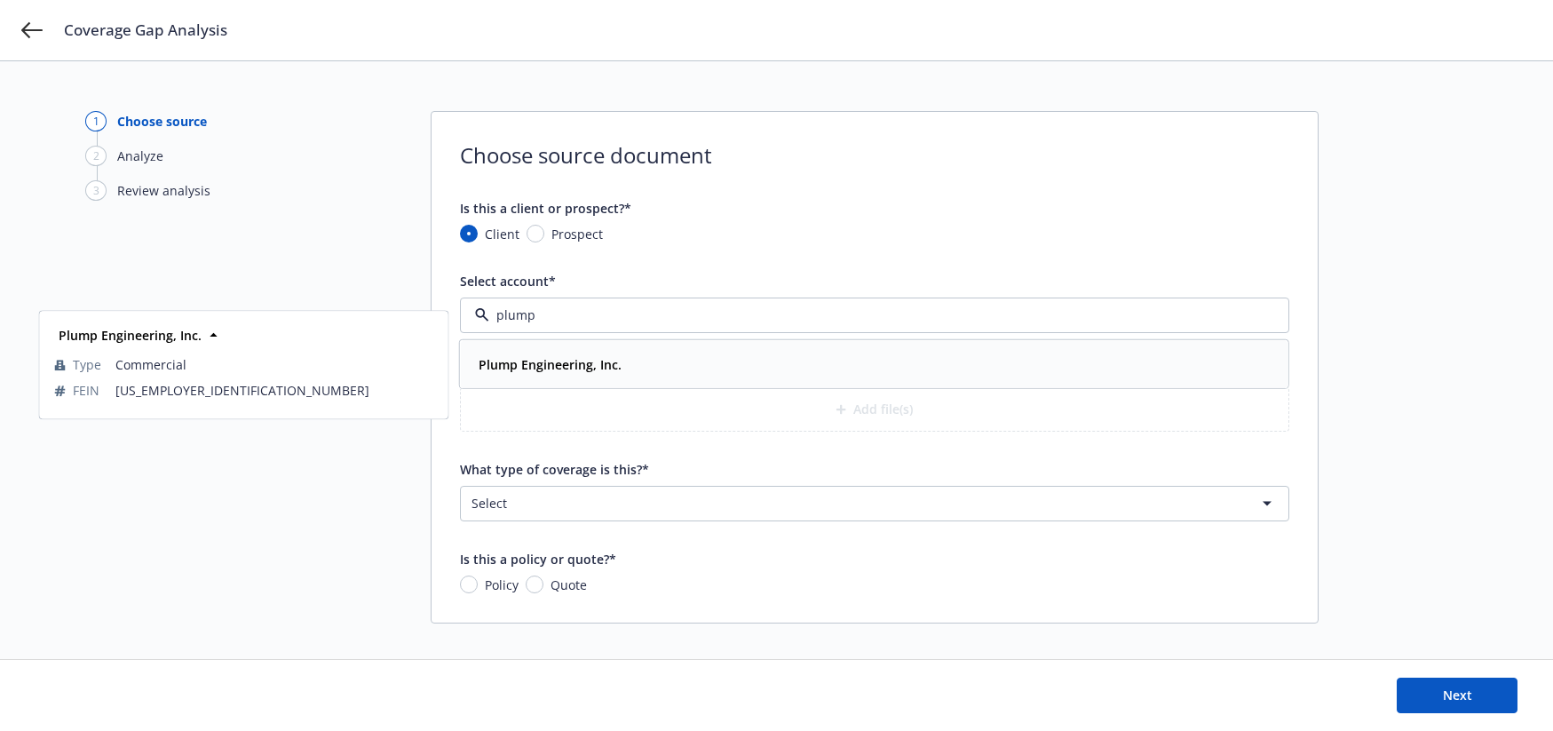
click at [604, 365] on strong "Plump Engineering, Inc." at bounding box center [549, 364] width 143 height 17
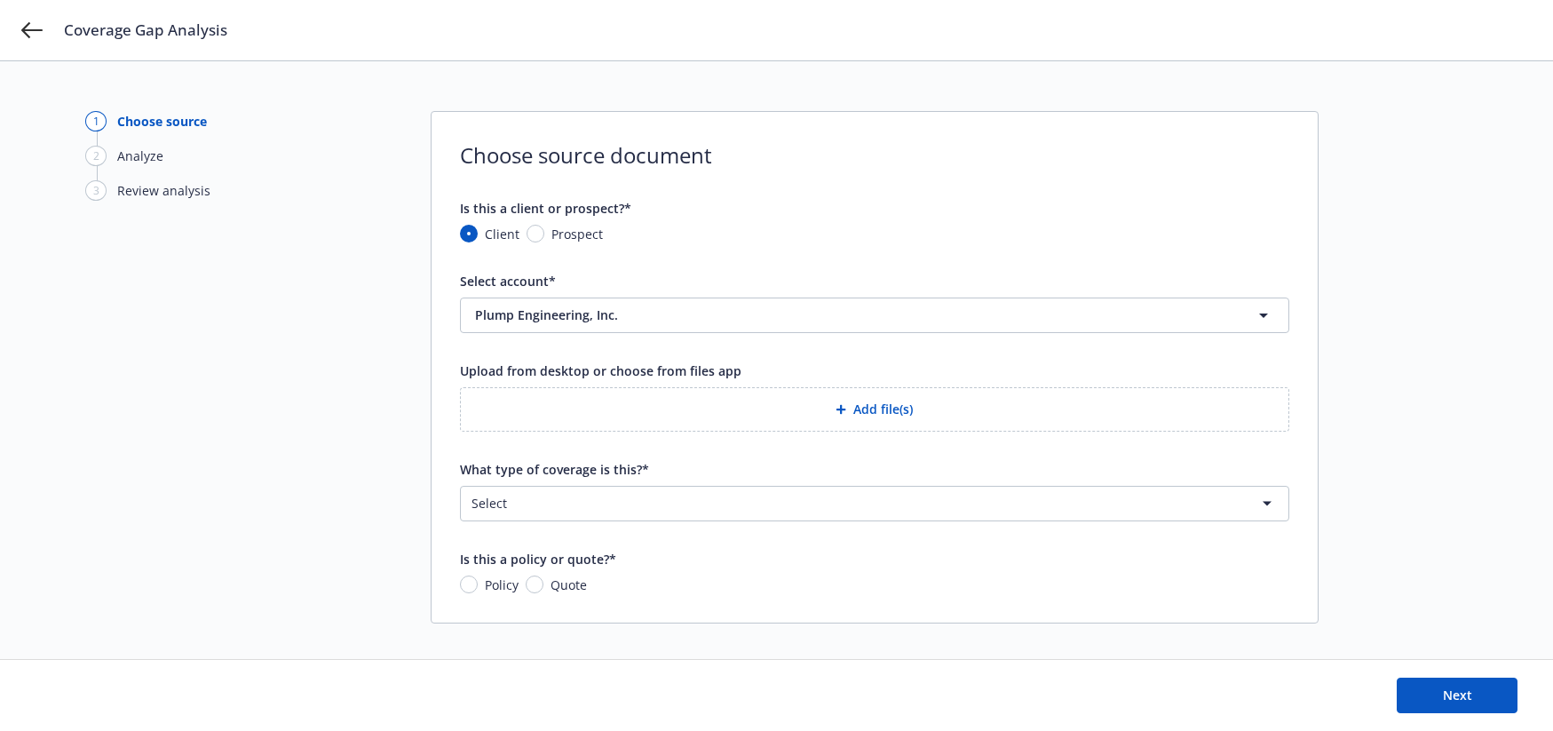
click at [843, 408] on icon "button" at bounding box center [841, 409] width 10 height 10
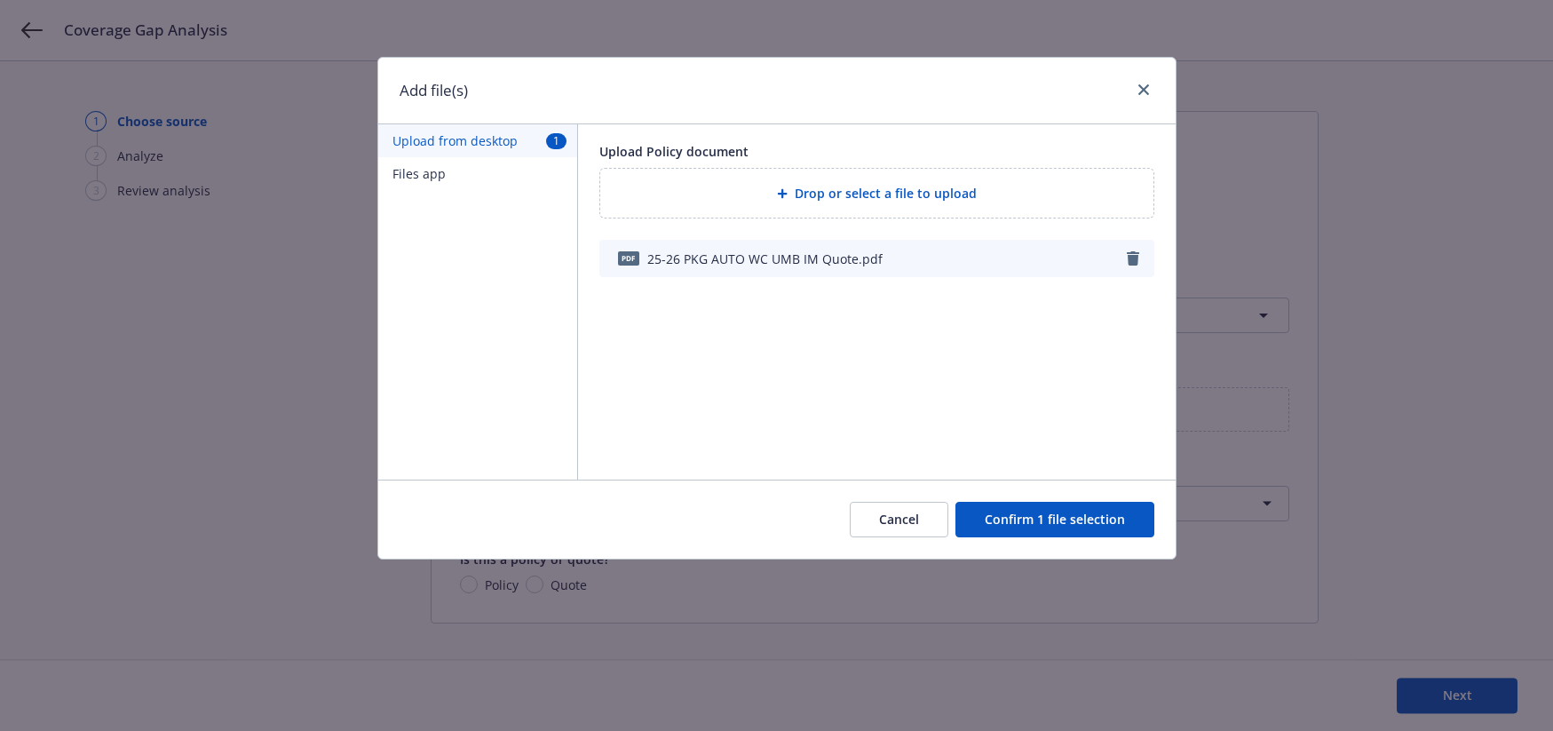
click at [1009, 526] on button "Confirm 1 file selection" at bounding box center [1054, 520] width 199 height 36
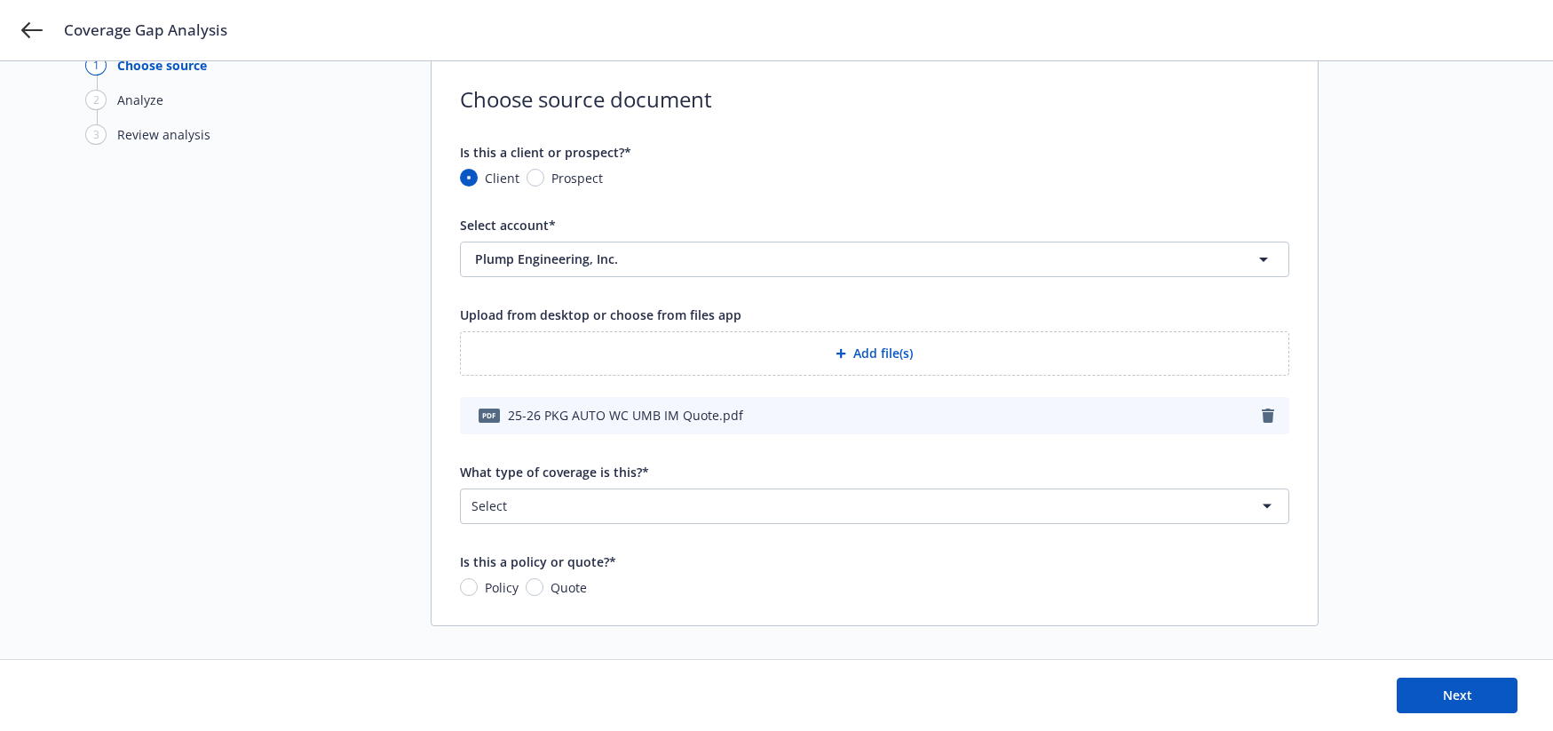
scroll to position [67, 0]
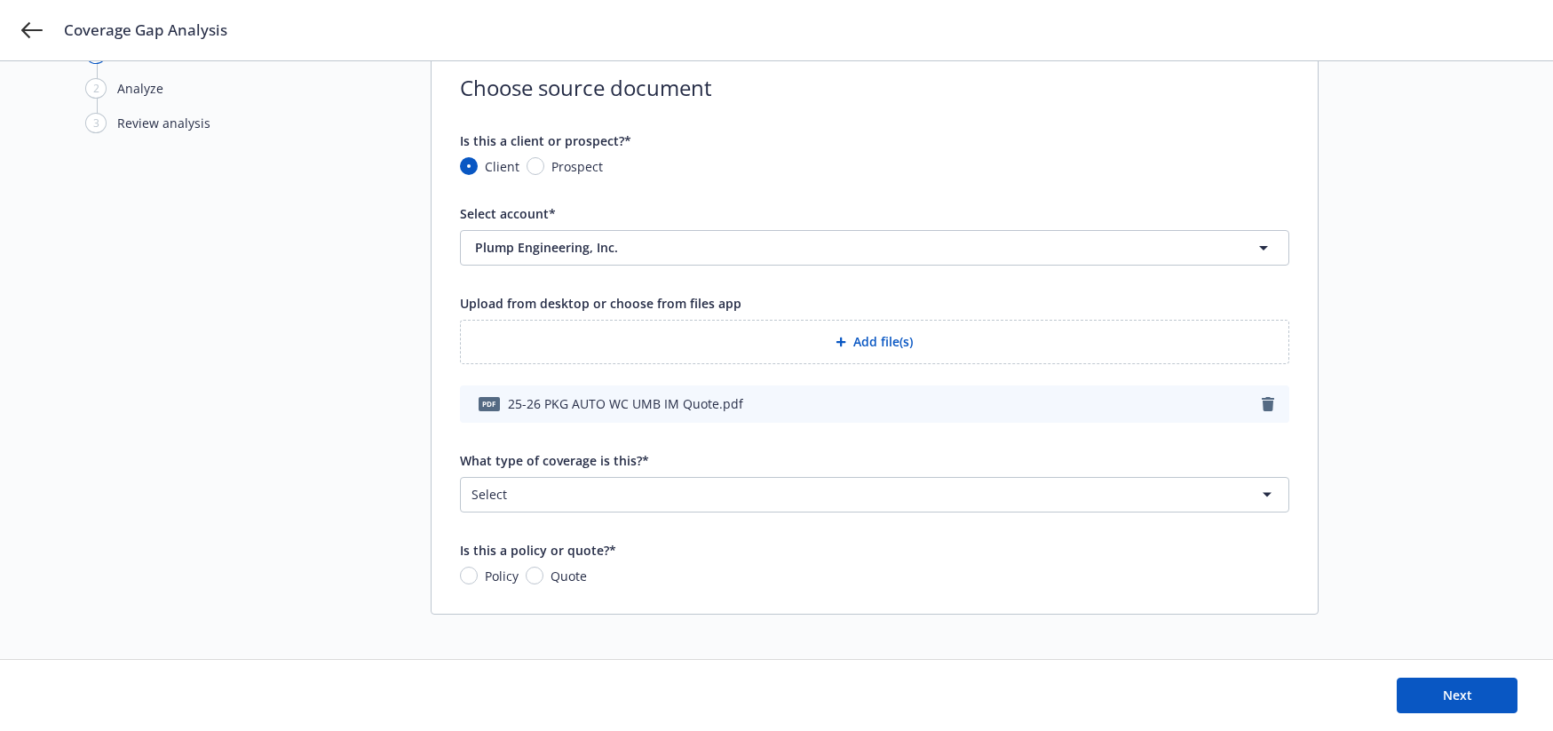
click at [834, 497] on html "Coverage Gap Analysis 1 Choose source 2 Analyze 3 Review analysis Choose source…" at bounding box center [776, 298] width 1553 height 731
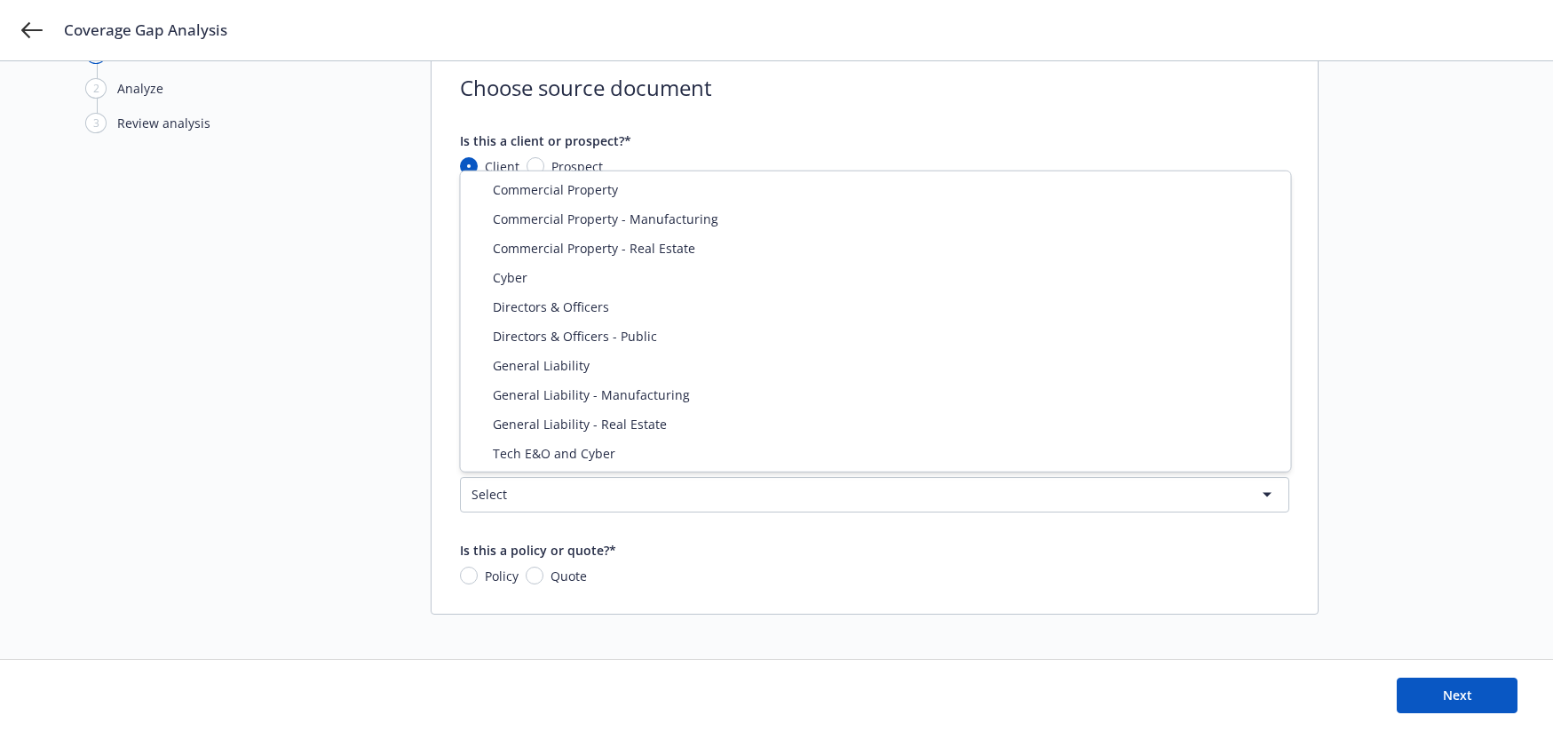
select select "PROPERTY"
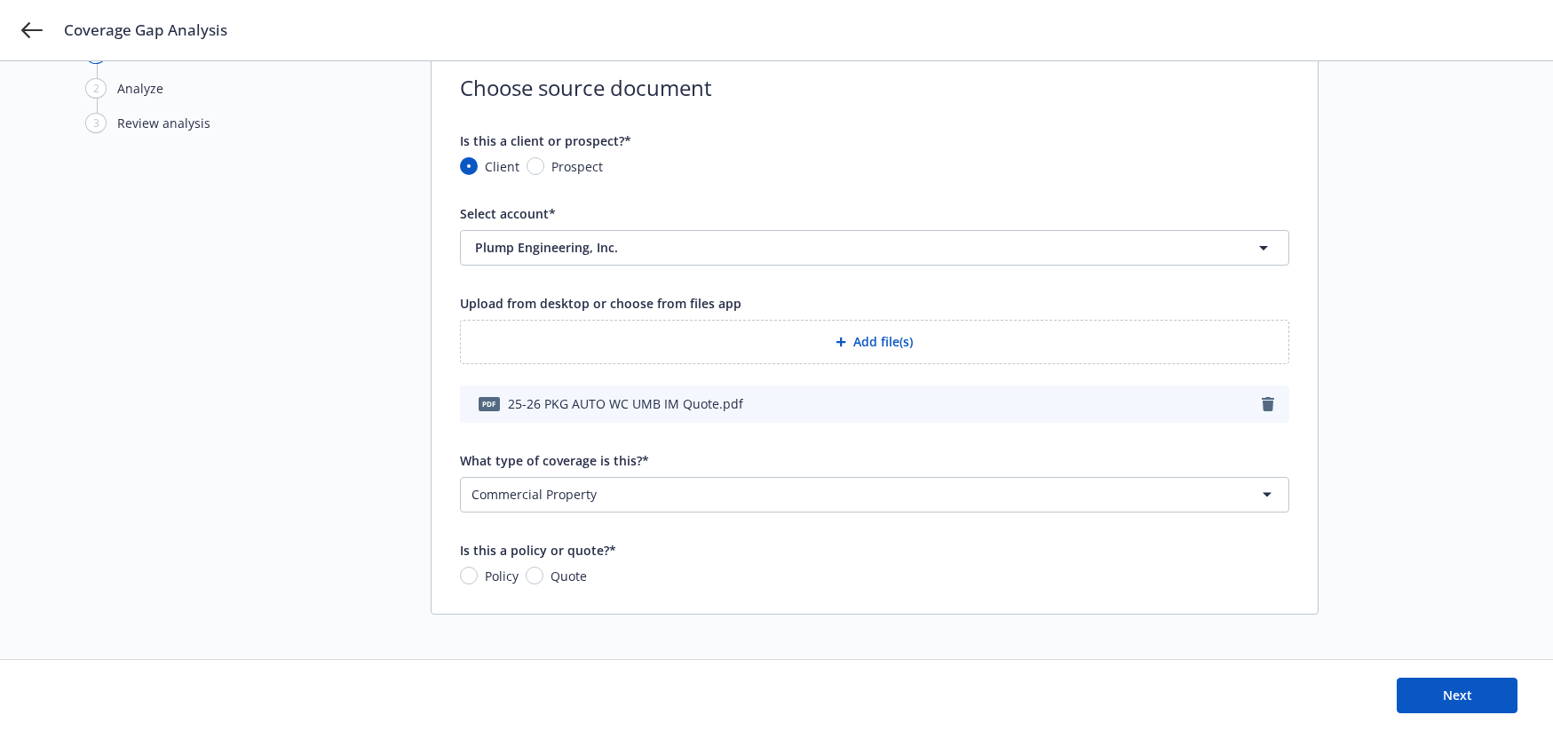
click at [552, 577] on span "Quote" at bounding box center [568, 575] width 36 height 19
click at [543, 577] on input "Quote" at bounding box center [535, 575] width 18 height 18
radio input "true"
click at [1431, 686] on button "Next" at bounding box center [1456, 695] width 121 height 36
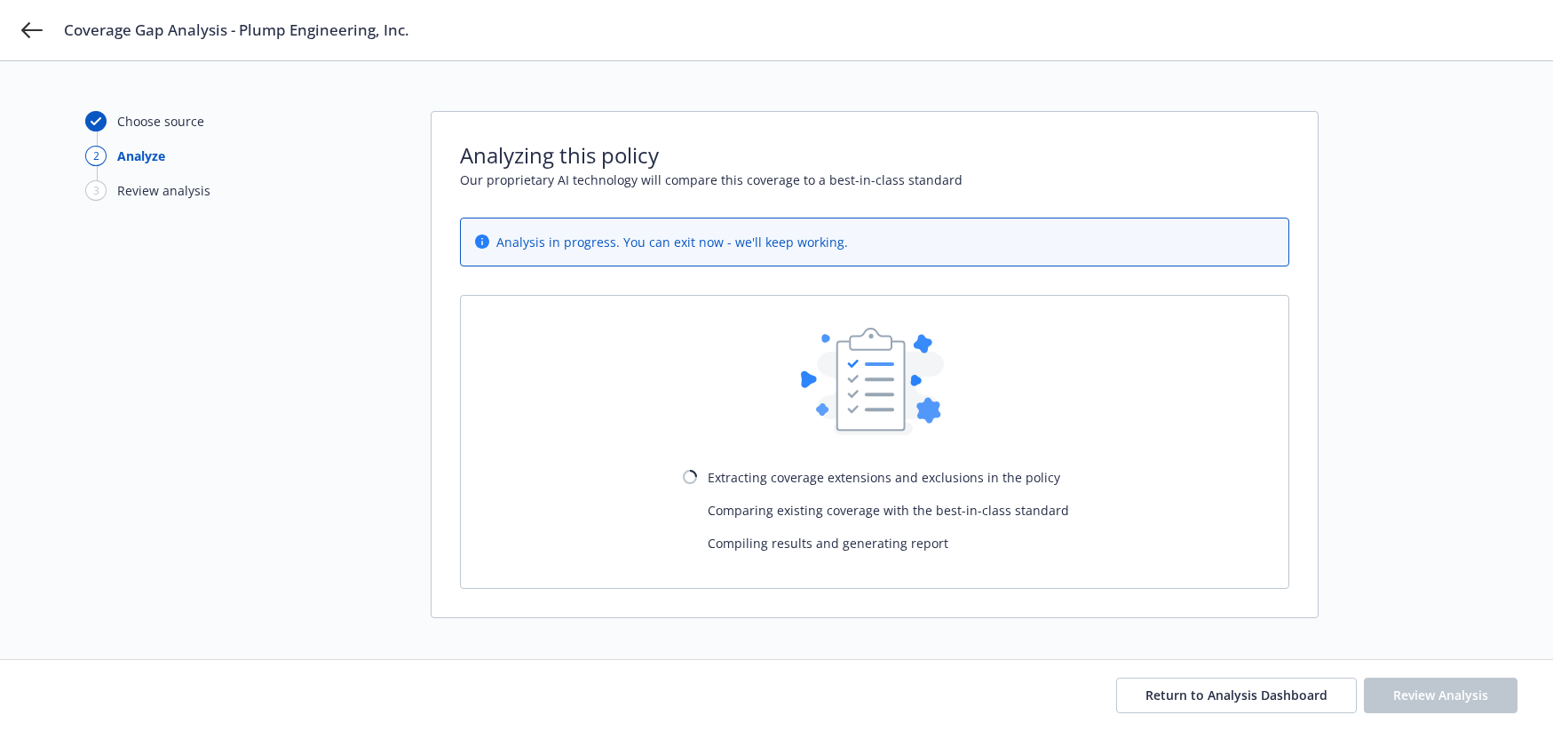
scroll to position [5, 0]
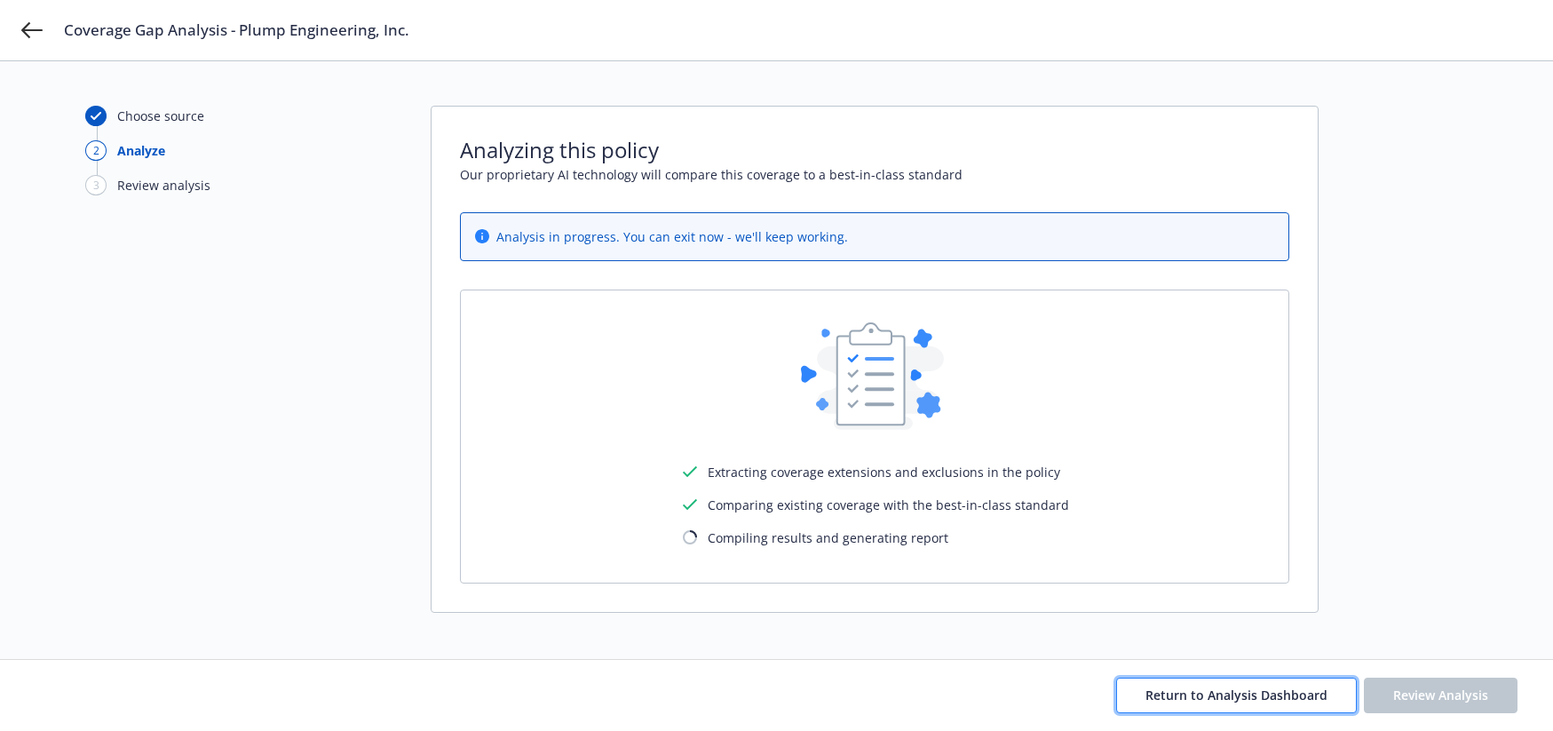
click at [1207, 699] on span "Return to Analysis Dashboard" at bounding box center [1236, 694] width 182 height 17
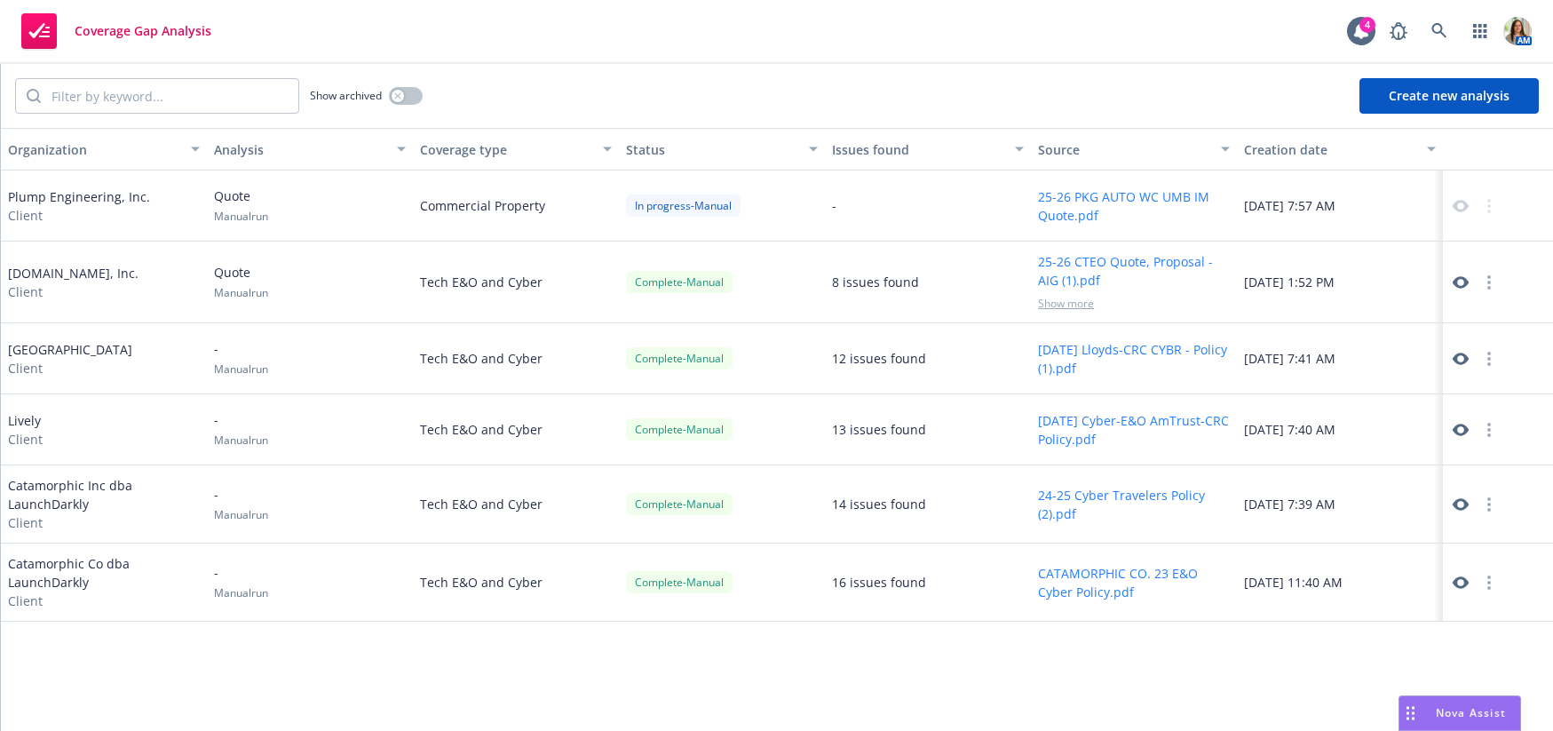
click at [1406, 91] on button "Create new analysis" at bounding box center [1448, 96] width 179 height 36
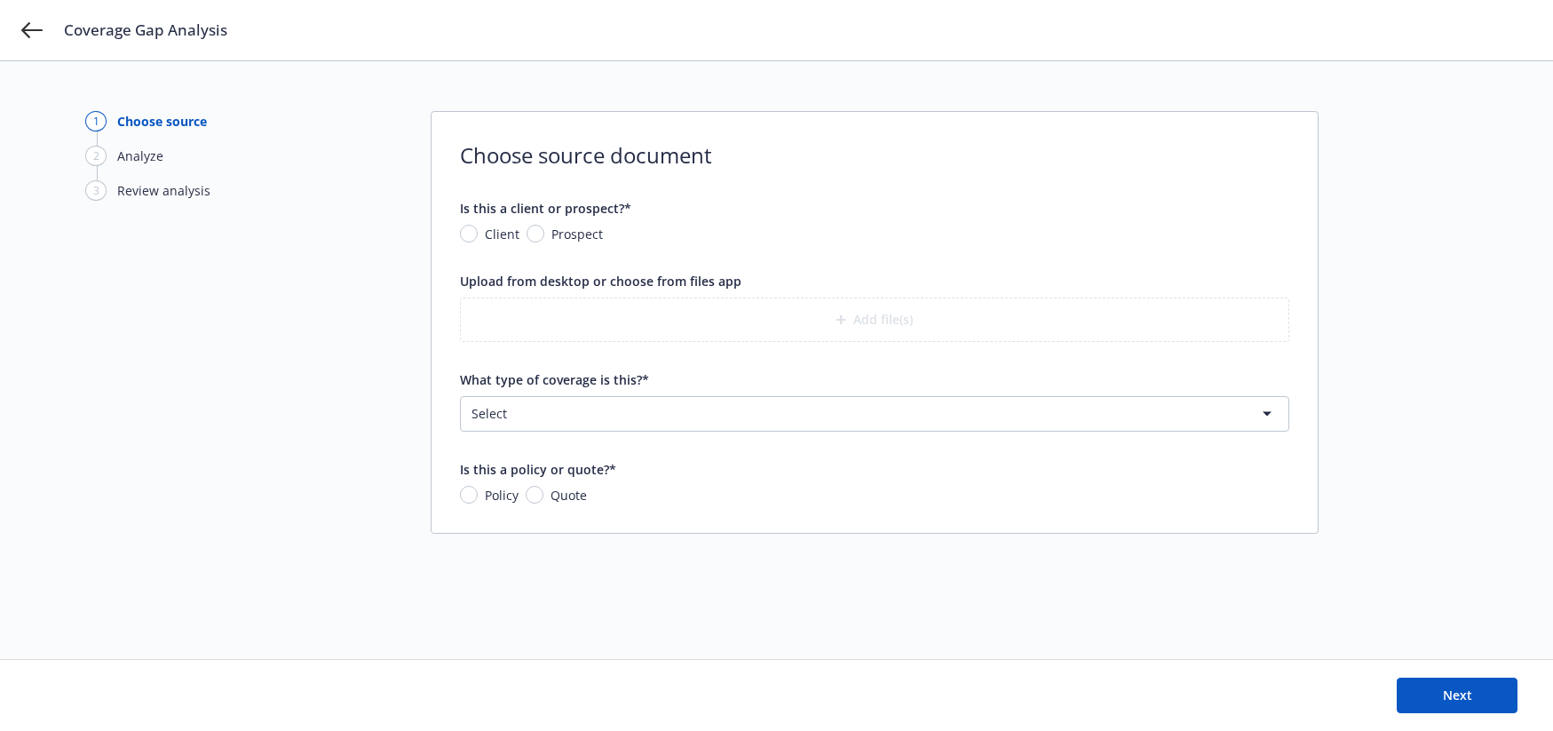
click at [544, 233] on span "Prospect" at bounding box center [573, 234] width 59 height 19
click at [542, 233] on input "Prospect" at bounding box center [535, 234] width 18 height 18
radio input "true"
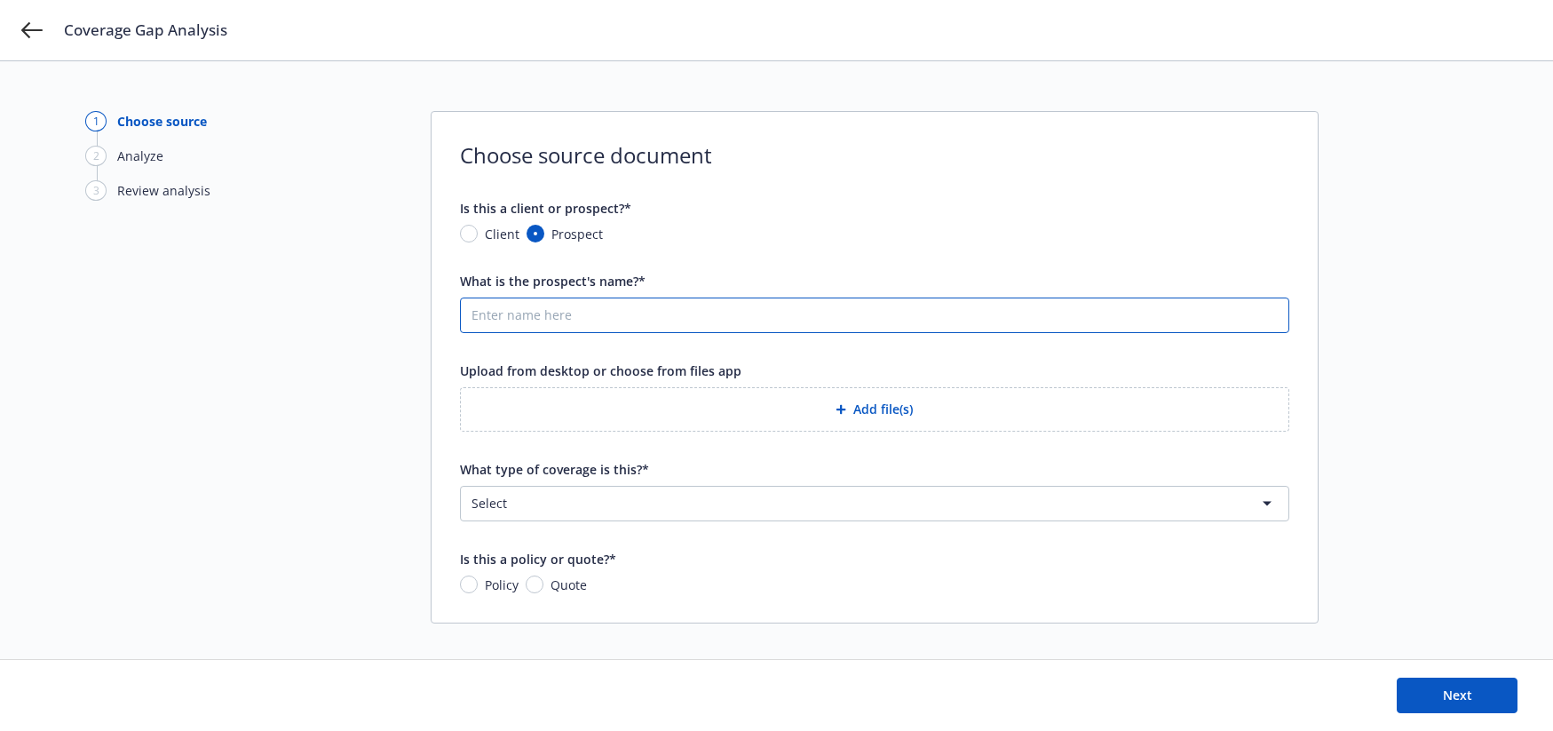
click at [561, 305] on input "What is the prospect's name?*" at bounding box center [874, 315] width 827 height 34
type input "Plump"
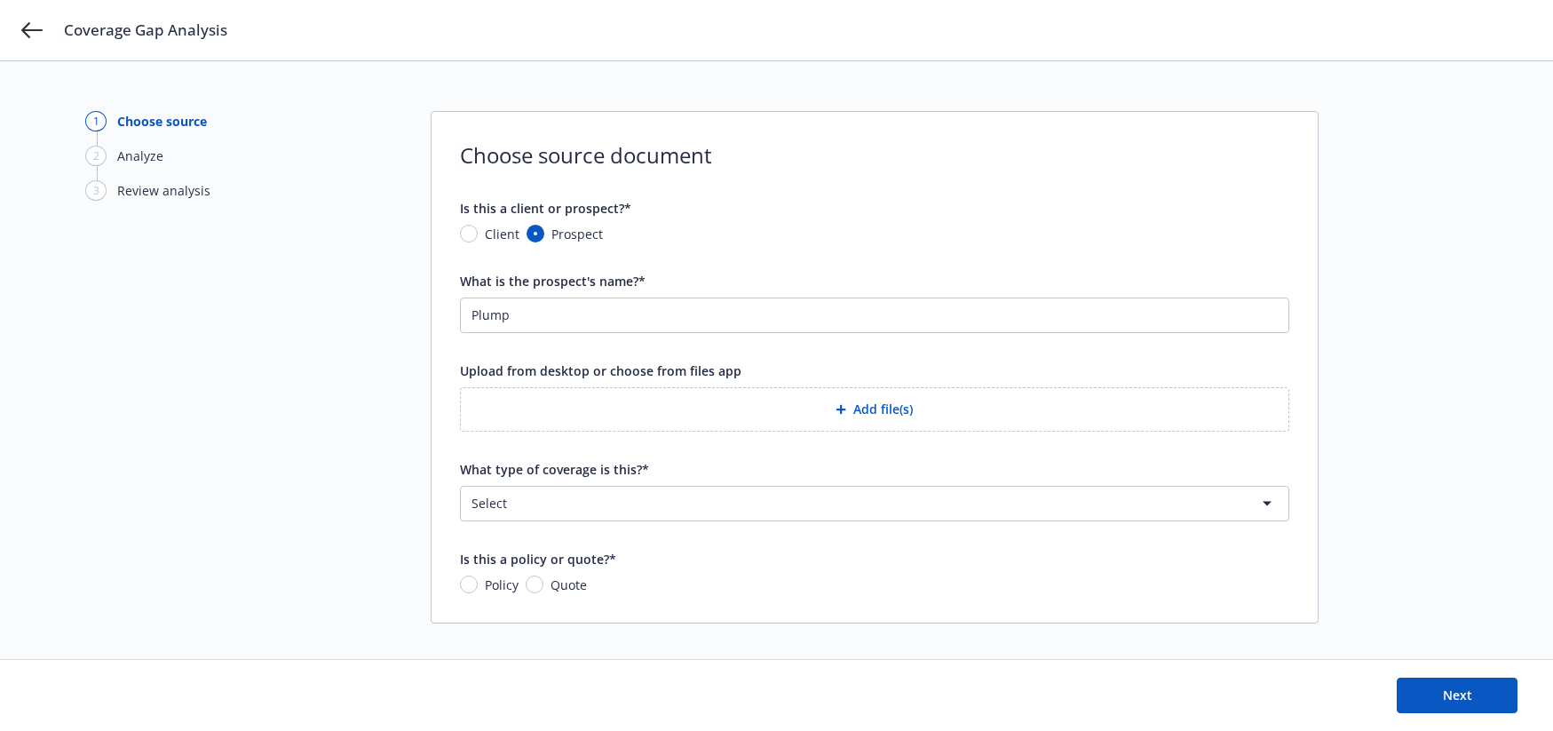
click at [485, 237] on span "Client" at bounding box center [502, 234] width 35 height 19
click at [478, 237] on input "Client" at bounding box center [469, 234] width 18 height 18
radio input "true"
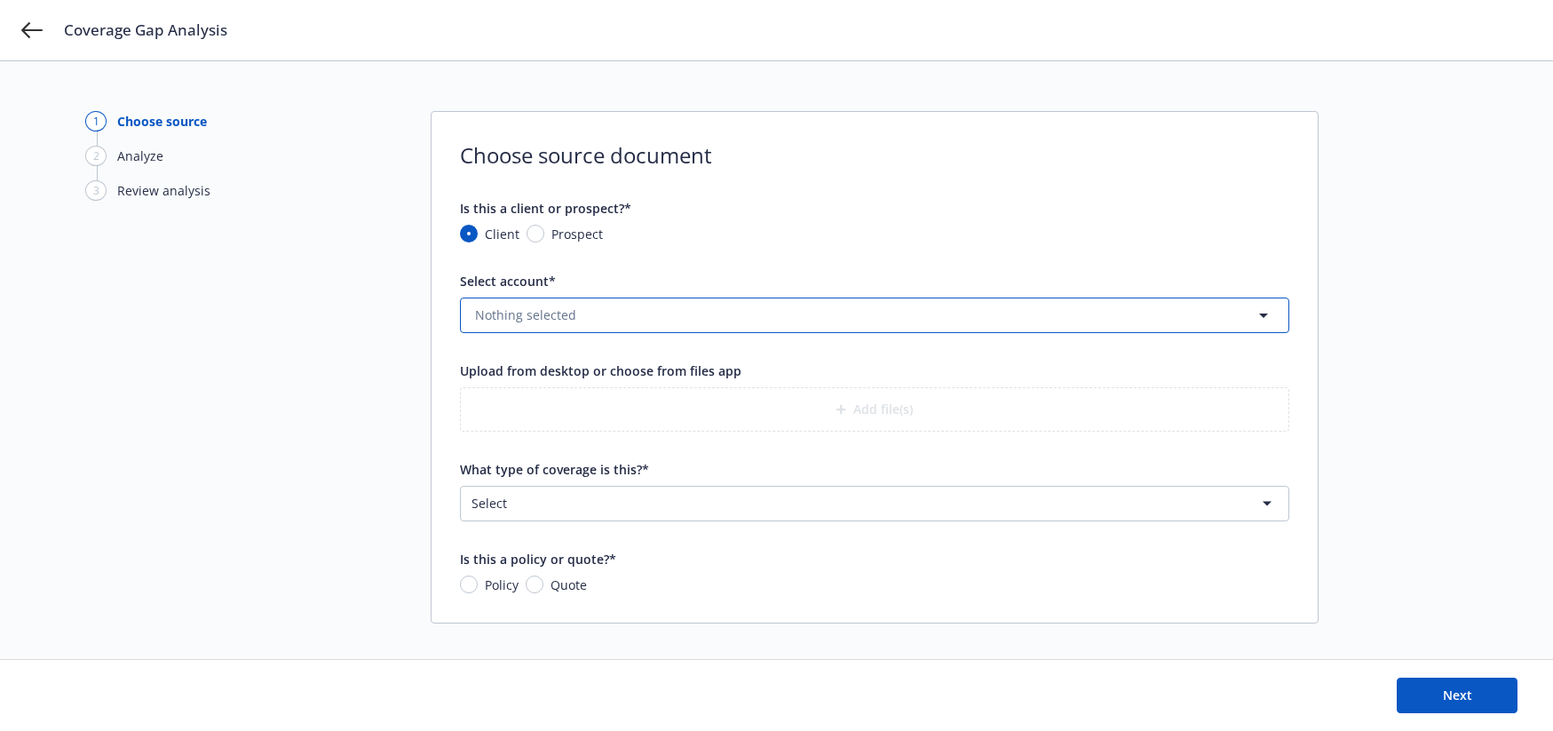
click at [564, 306] on span "Nothing selected" at bounding box center [525, 314] width 101 height 19
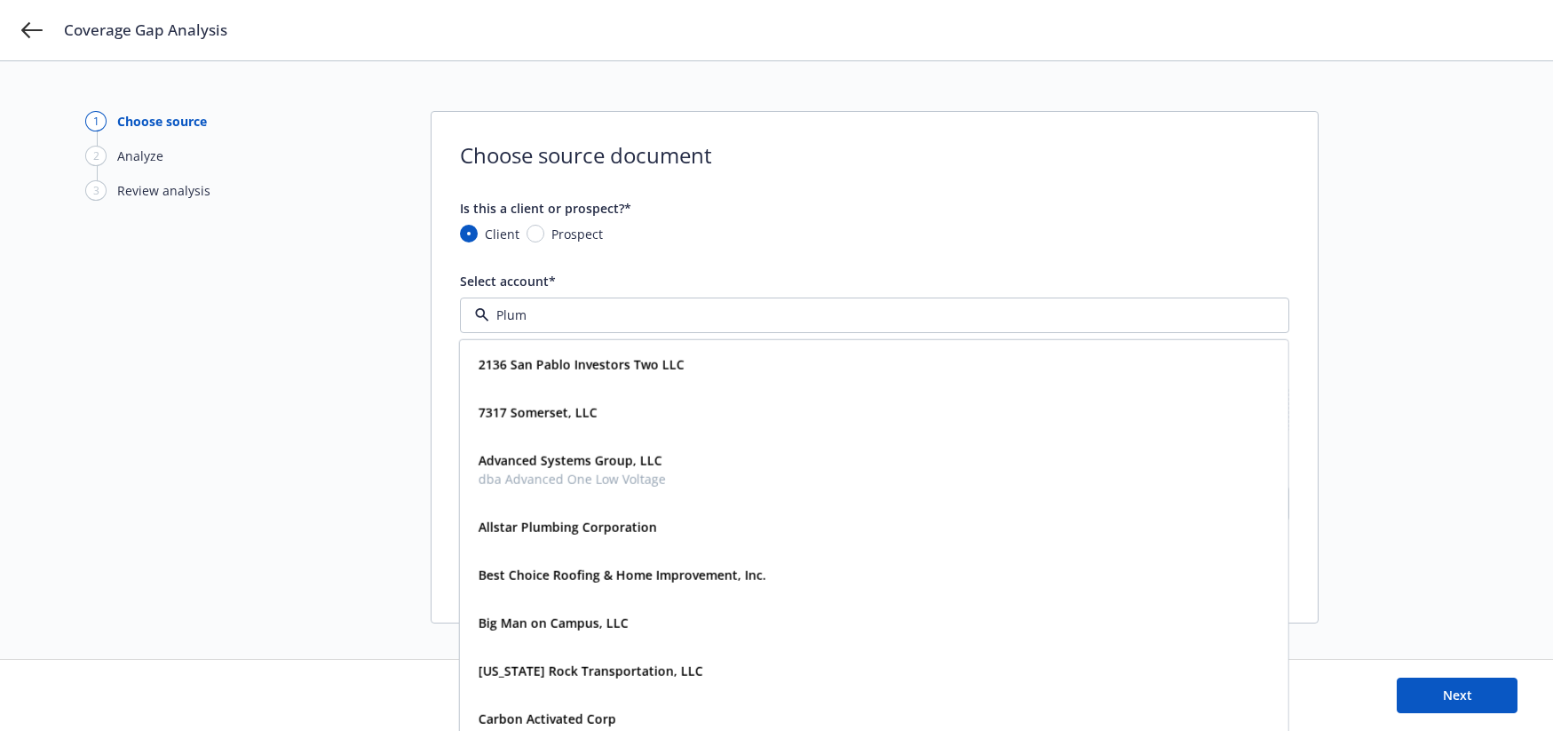
type input "Plump"
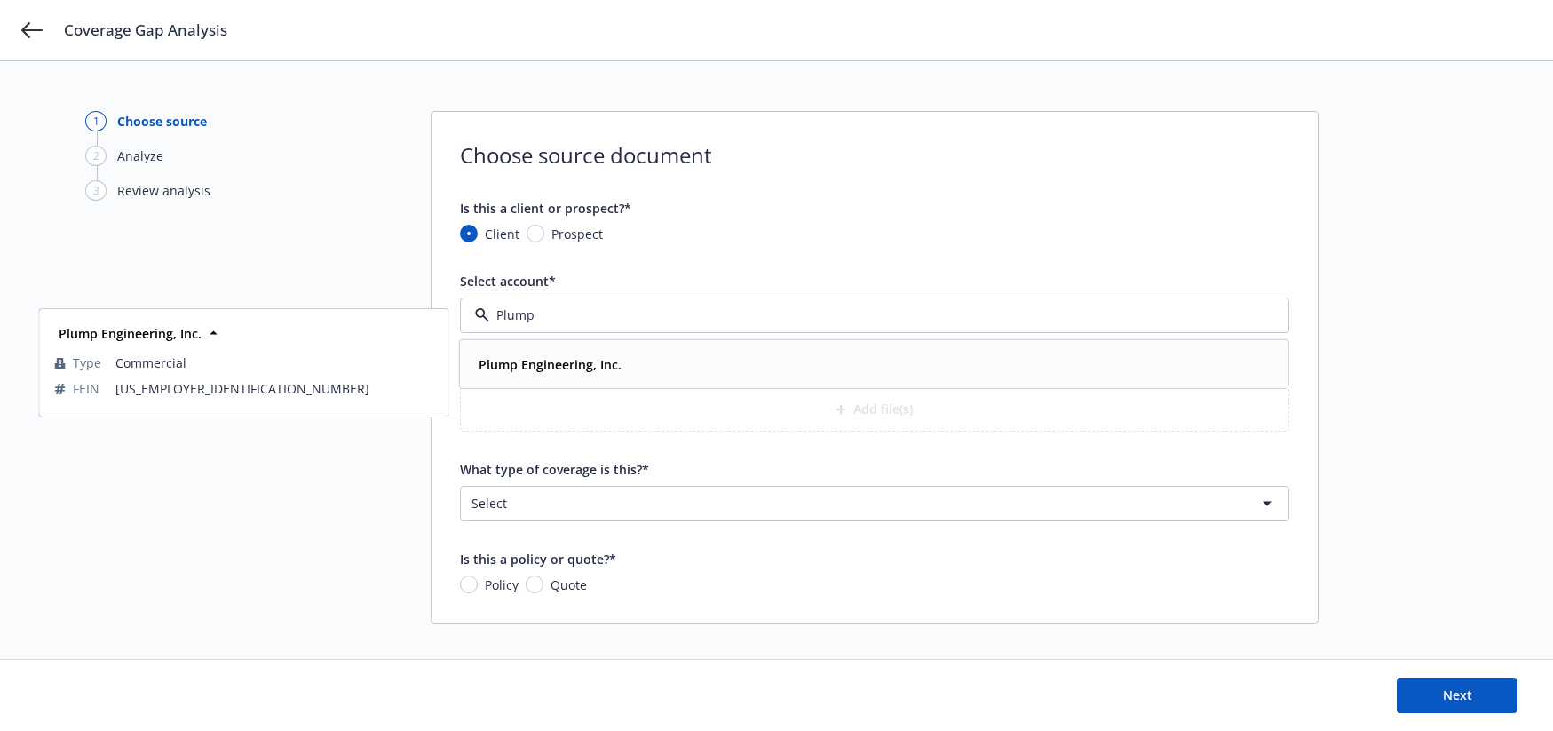
click at [524, 370] on strong "Plump Engineering, Inc." at bounding box center [549, 364] width 143 height 17
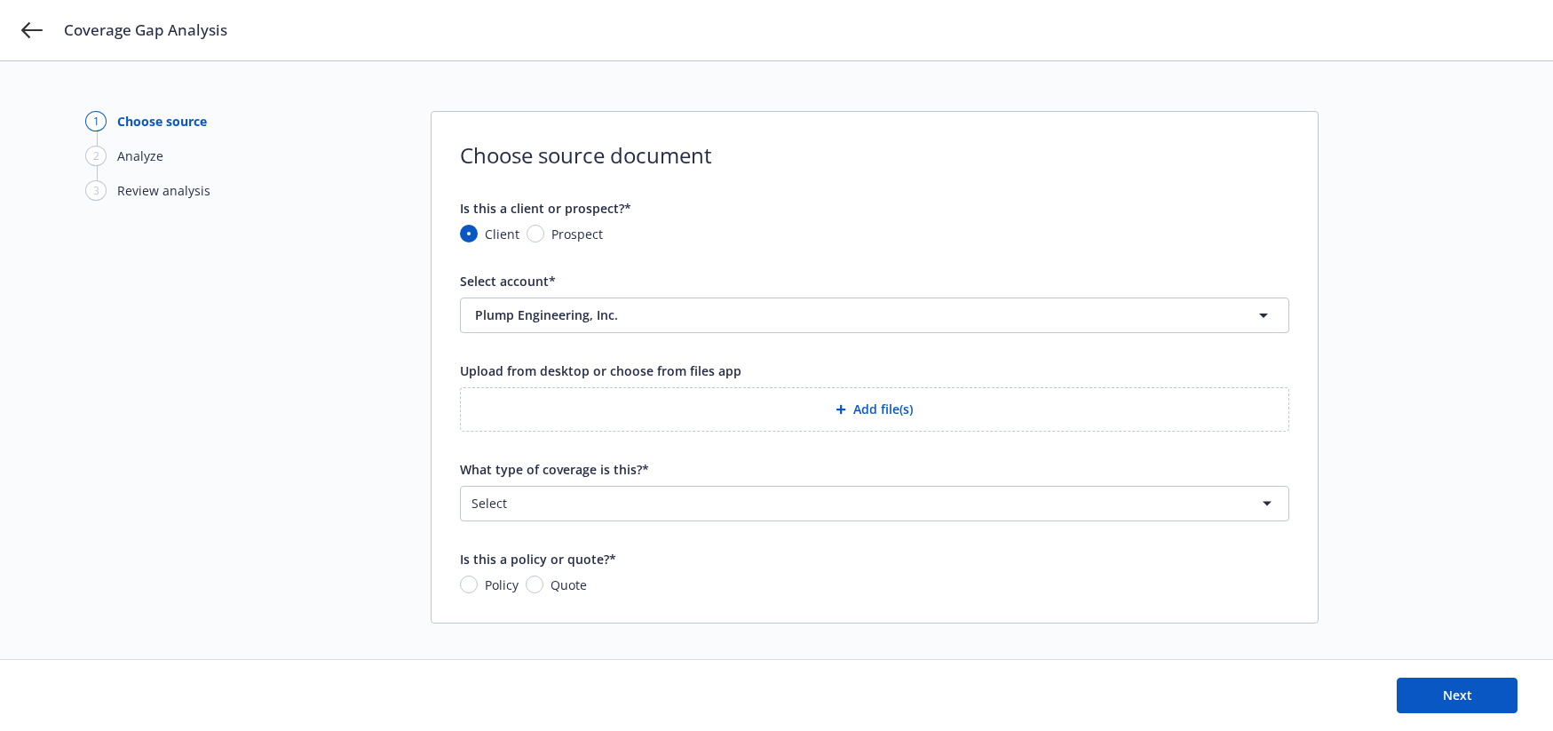
click at [824, 414] on button "Add file(s)" at bounding box center [874, 409] width 829 height 44
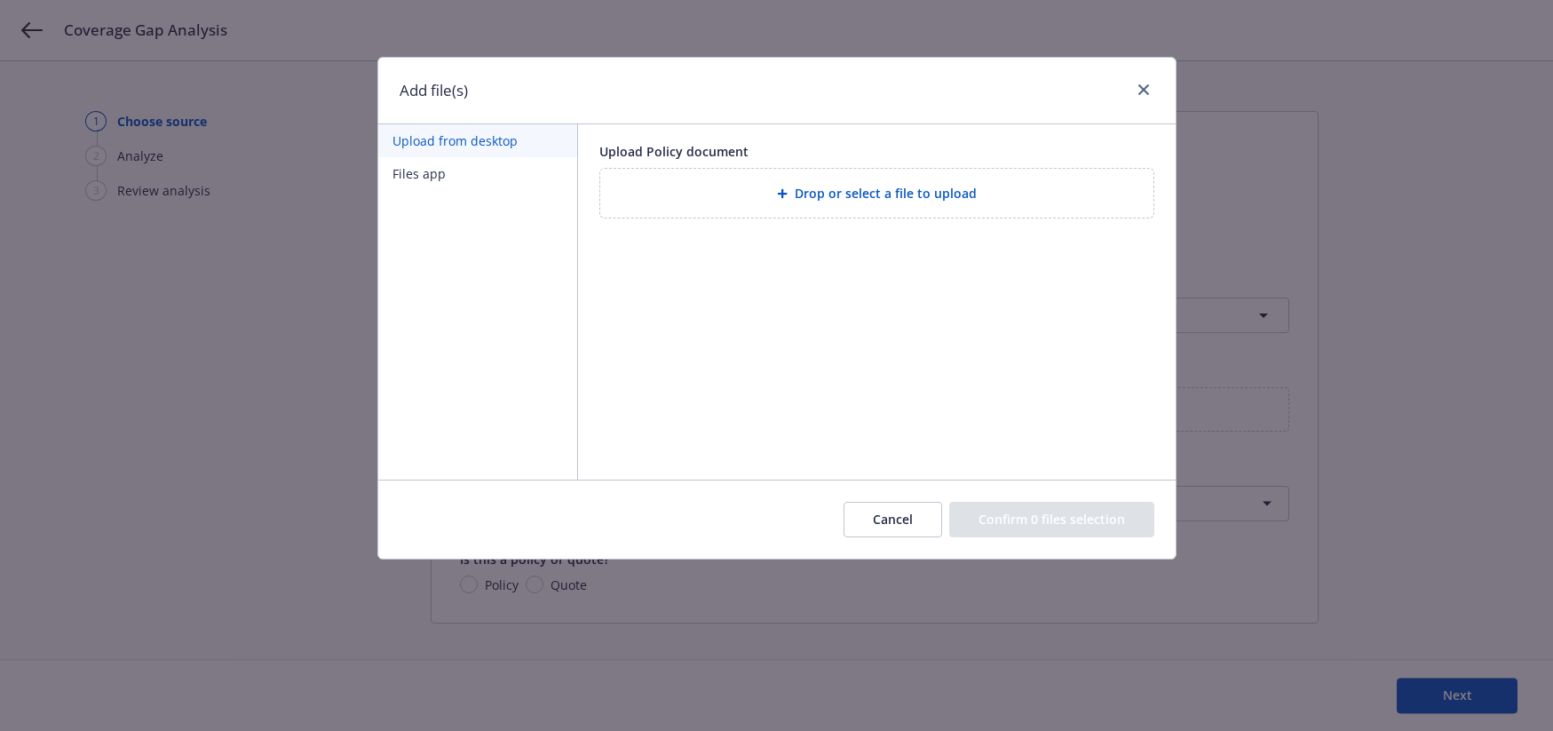
click at [466, 181] on button "Files app" at bounding box center [477, 173] width 199 height 33
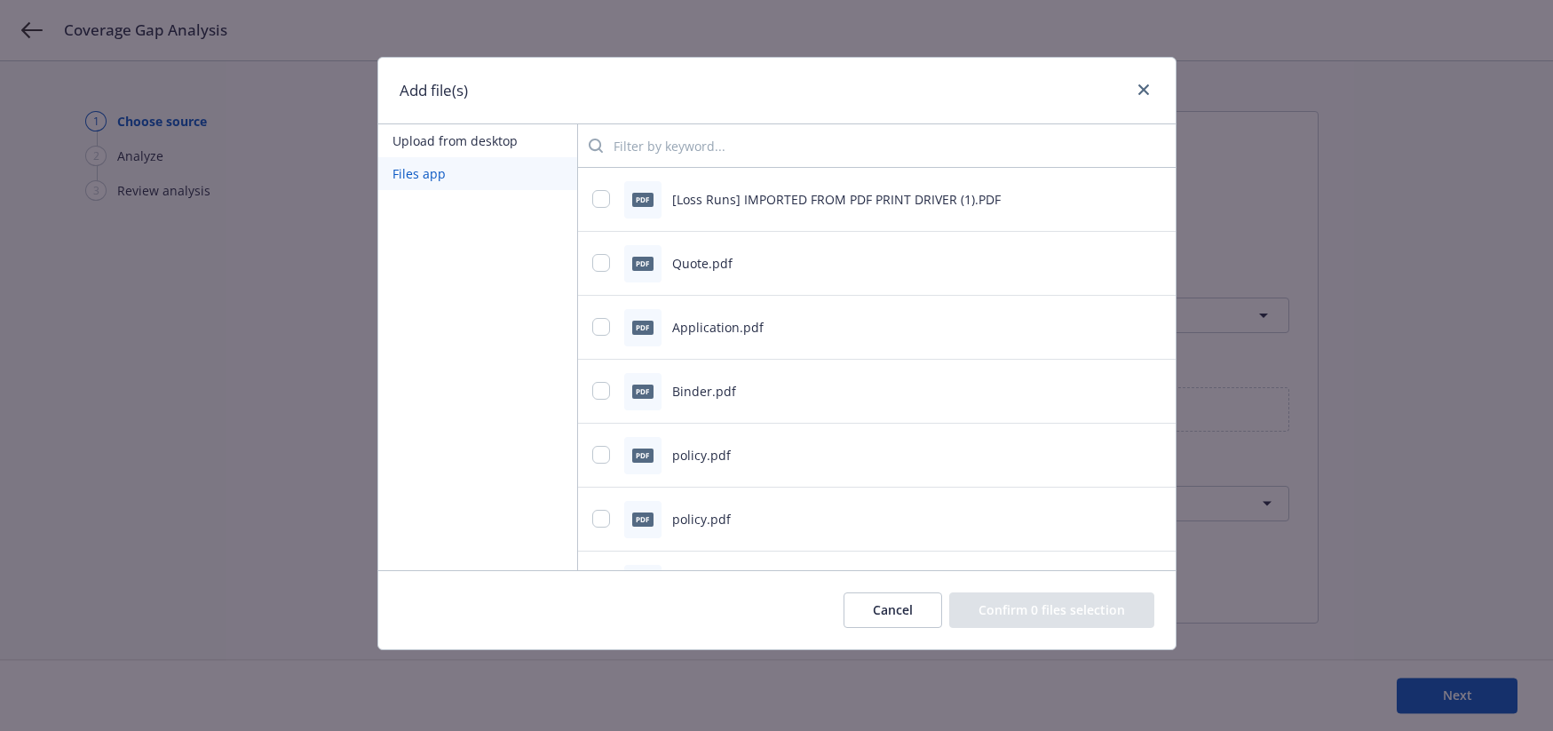
click at [423, 139] on button "Upload from desktop" at bounding box center [477, 140] width 199 height 33
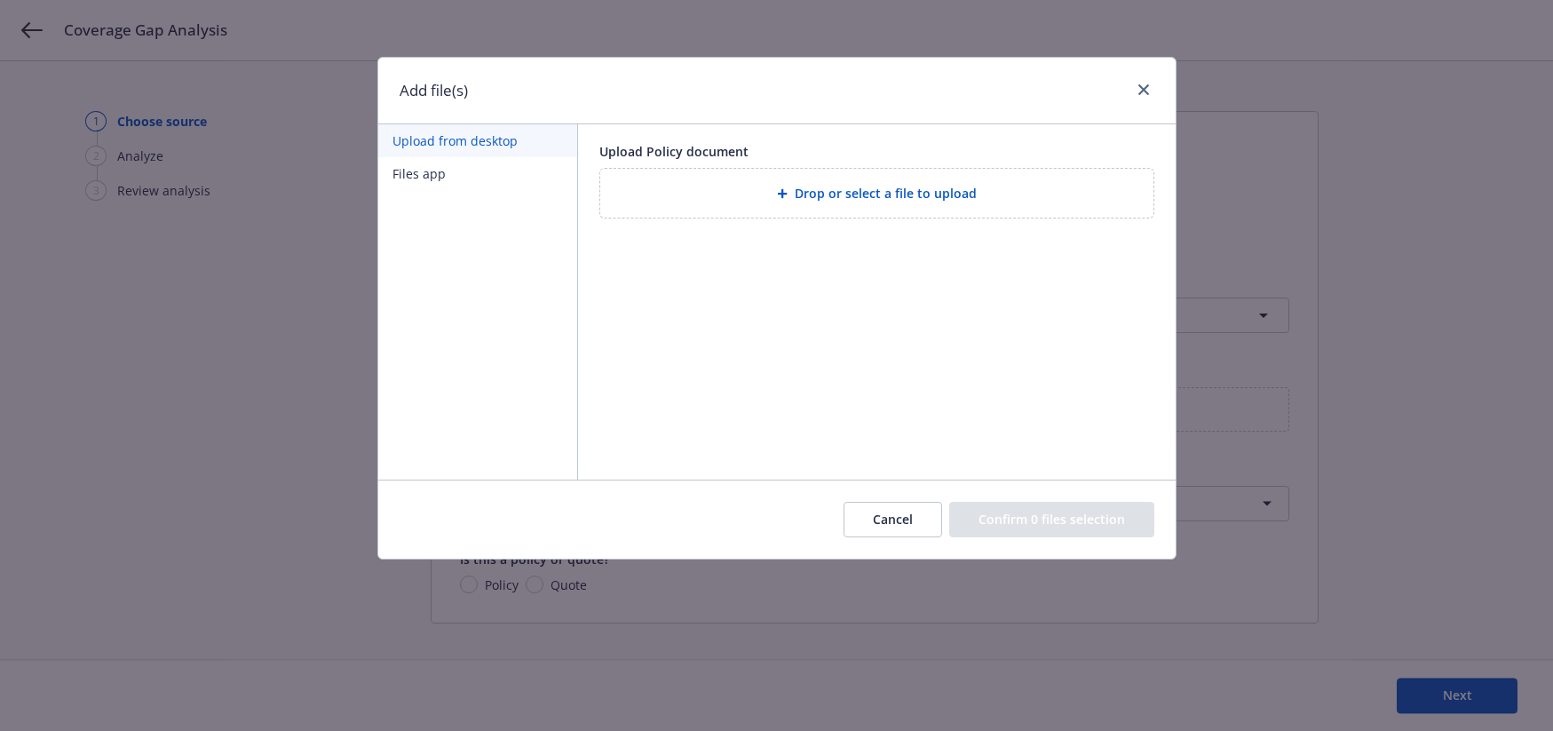
click at [801, 197] on span "Drop or select a file to upload" at bounding box center [885, 193] width 182 height 19
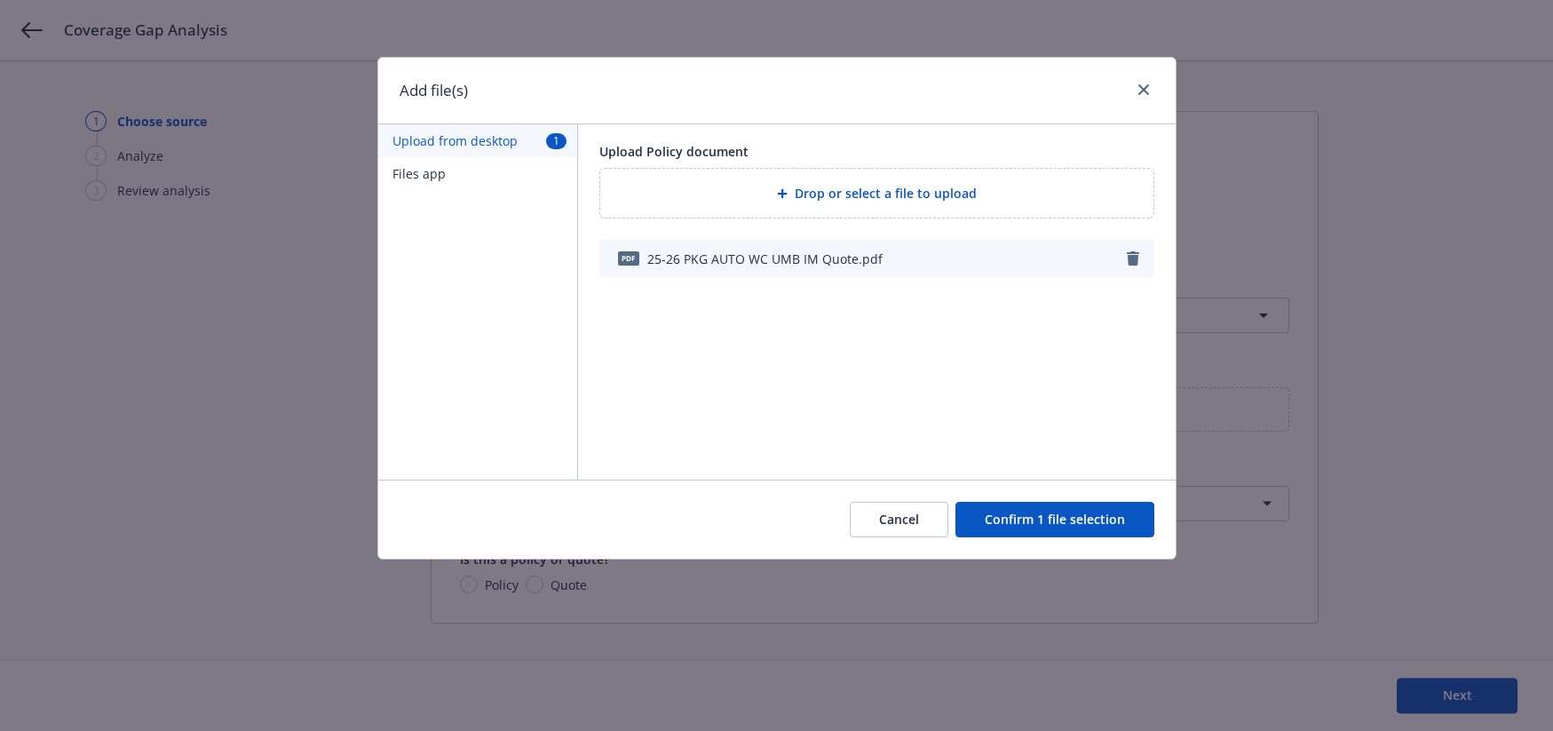
click at [868, 194] on span "Drop or select a file to upload" at bounding box center [885, 193] width 182 height 19
click at [1137, 252] on icon "button" at bounding box center [1132, 258] width 12 height 14
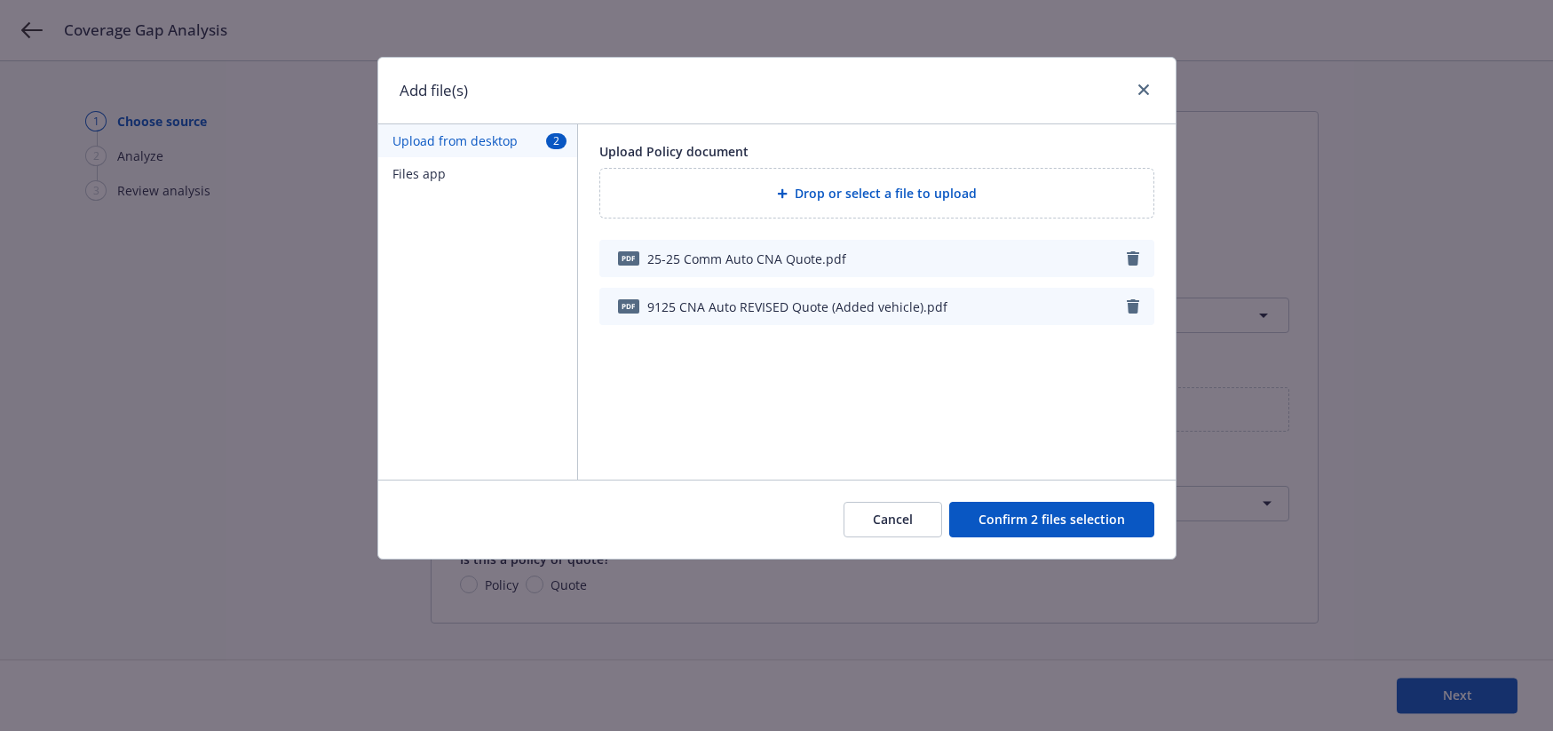
click at [1032, 516] on button "Confirm 2 files selection" at bounding box center [1051, 520] width 205 height 36
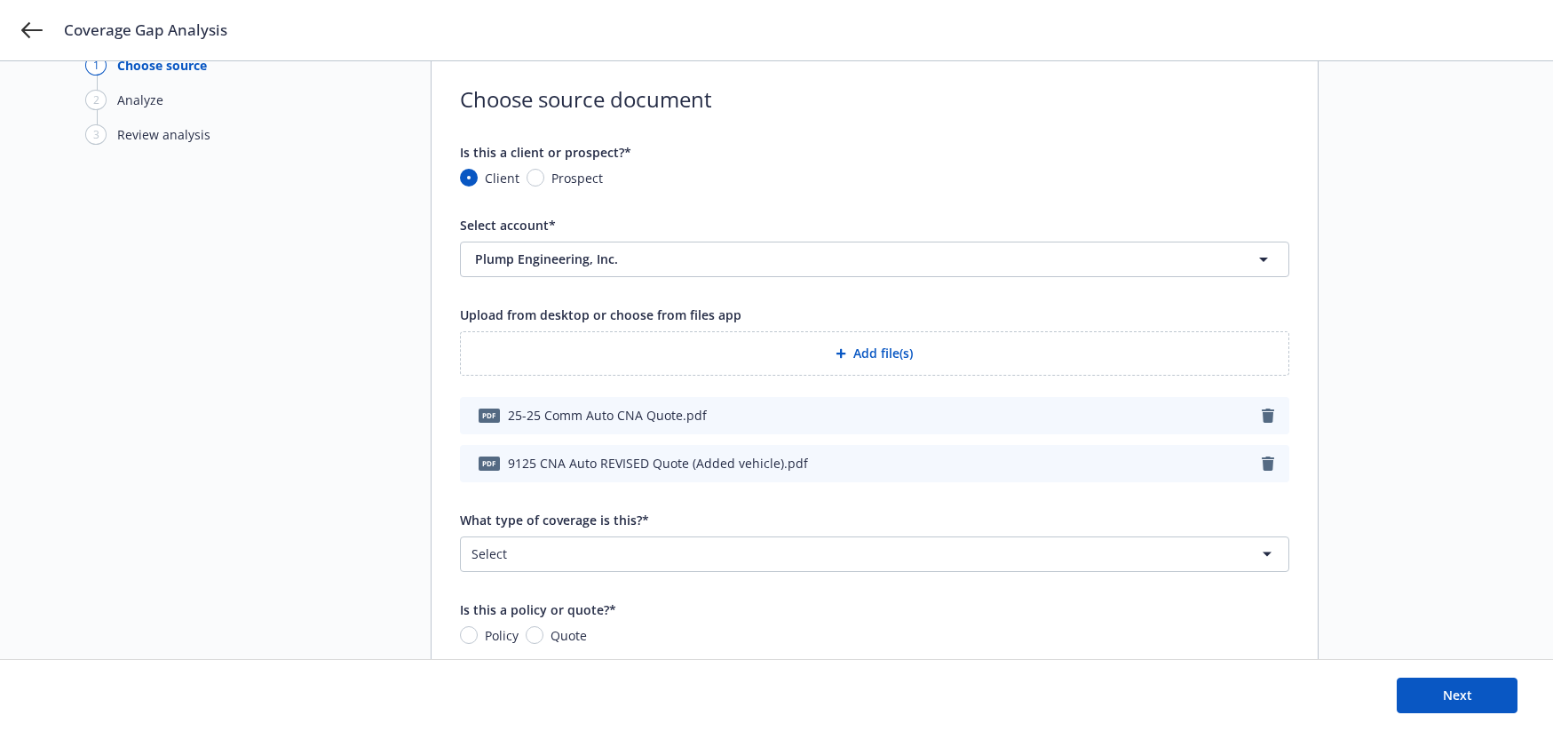
scroll to position [73, 0]
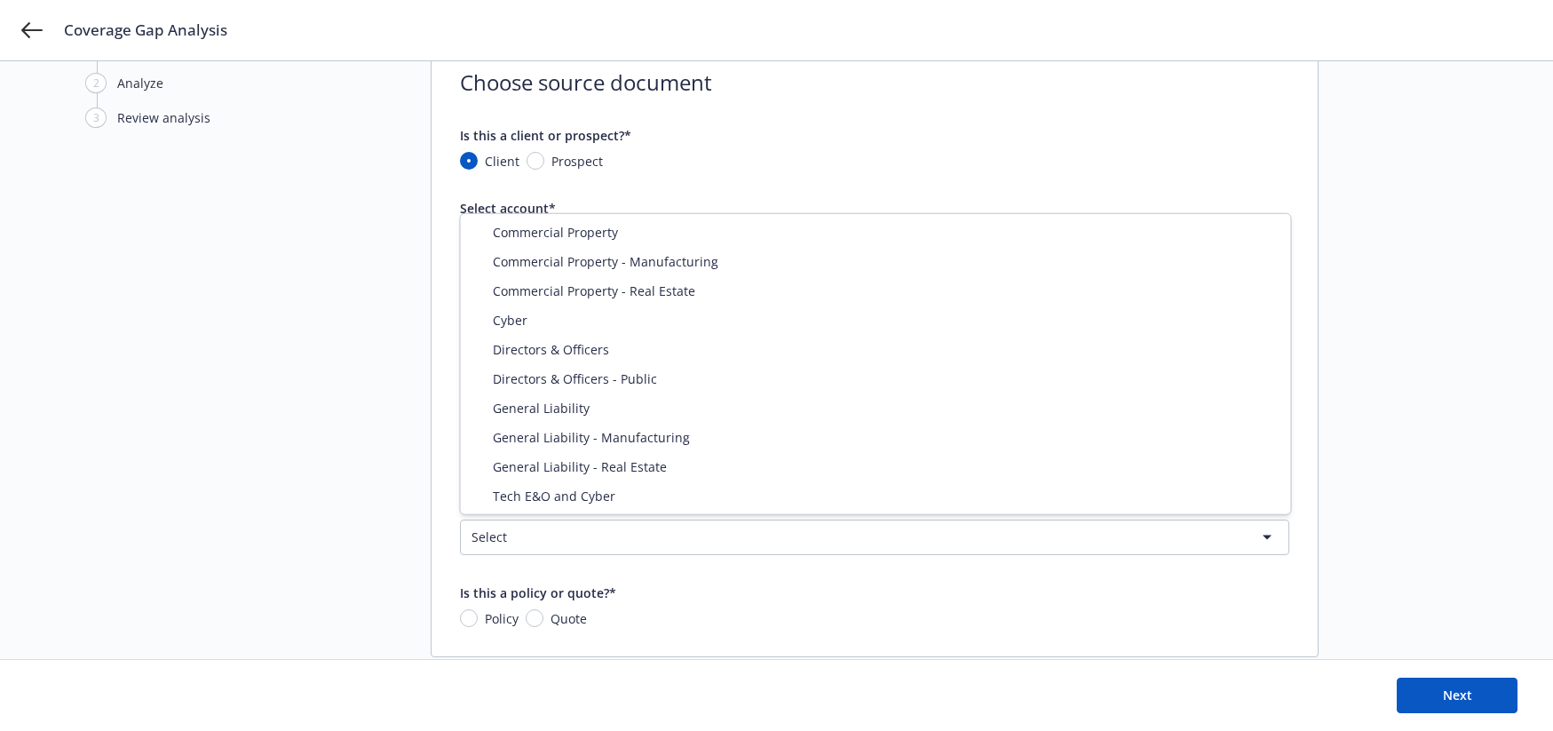
click at [612, 535] on html "Coverage Gap Analysis 1 Choose source 2 Analyze 3 Review analysis Choose source…" at bounding box center [776, 292] width 1553 height 731
click at [336, 568] on html "Coverage Gap Analysis 1 Choose source 2 Analyze 3 Review analysis Choose source…" at bounding box center [776, 292] width 1553 height 731
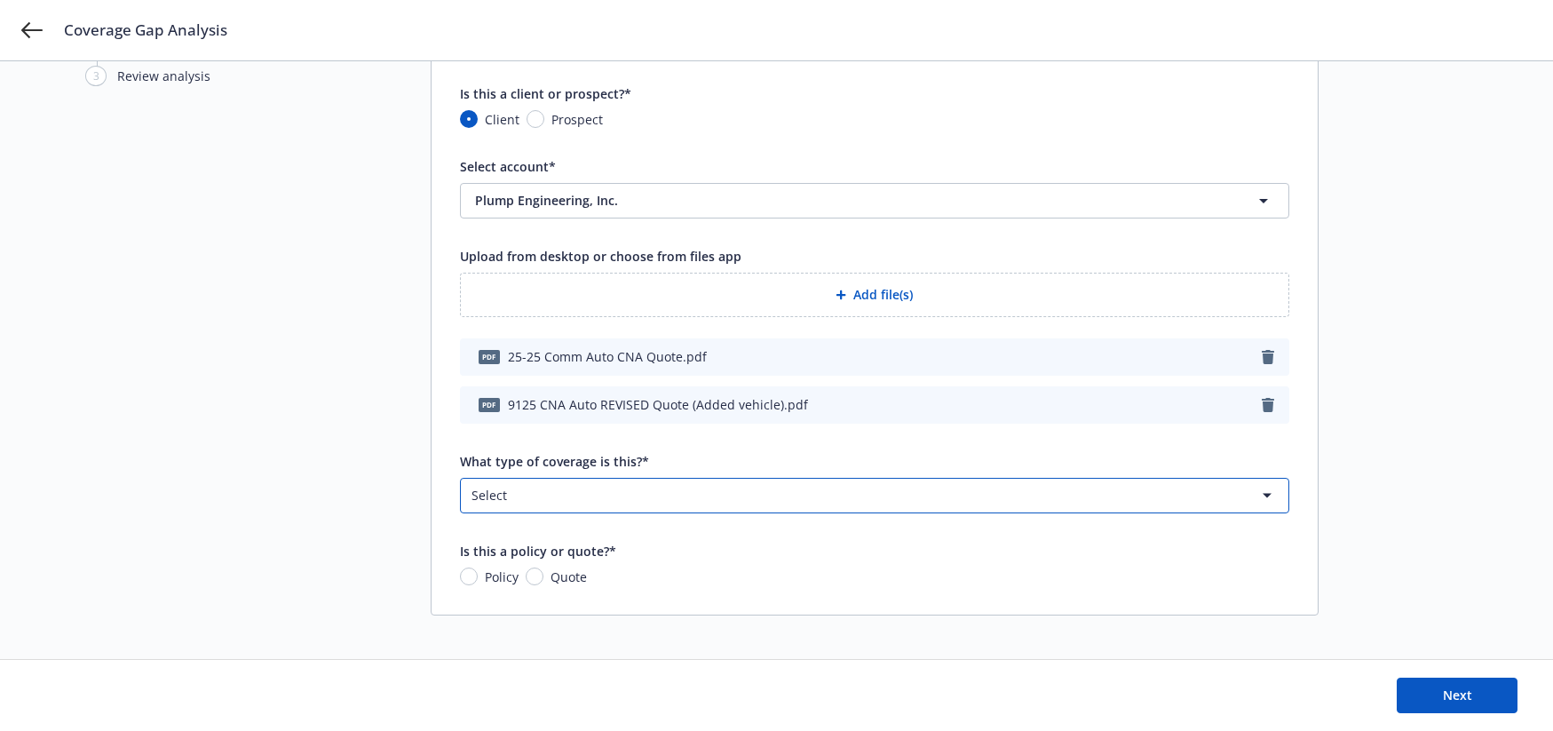
scroll to position [117, 0]
click at [473, 573] on input "Policy" at bounding box center [469, 574] width 18 height 18
radio input "true"
click at [531, 573] on input "Quote" at bounding box center [535, 574] width 18 height 18
radio input "true"
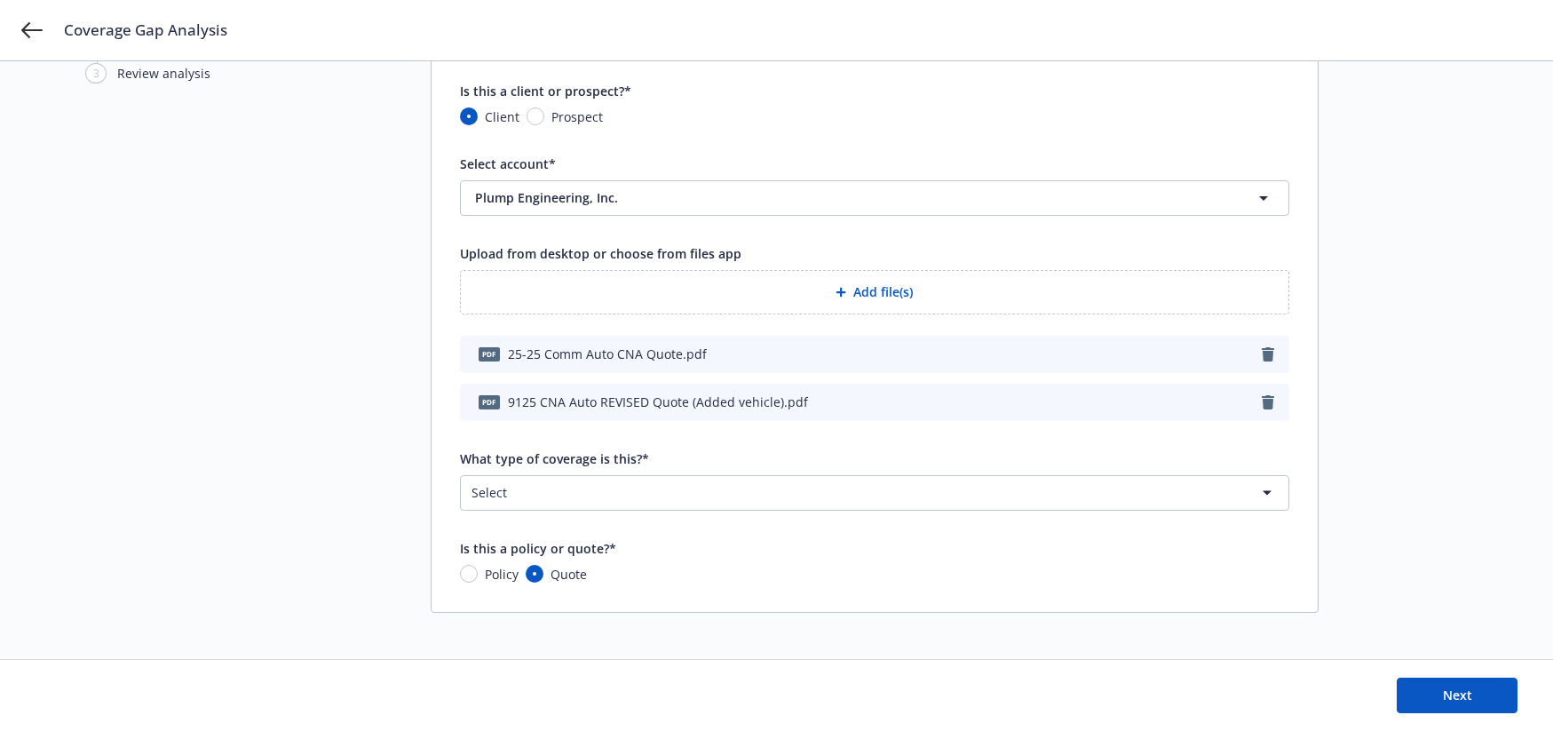
click at [576, 502] on html "Coverage Gap Analysis 1 Choose source 2 Analyze 3 Review analysis Choose source…" at bounding box center [776, 248] width 1553 height 731
click at [645, 475] on html "Coverage Gap Analysis 1 Choose source 2 Analyze 3 Review analysis Choose source…" at bounding box center [776, 248] width 1553 height 731
click at [1266, 347] on icon "button" at bounding box center [1267, 354] width 12 height 14
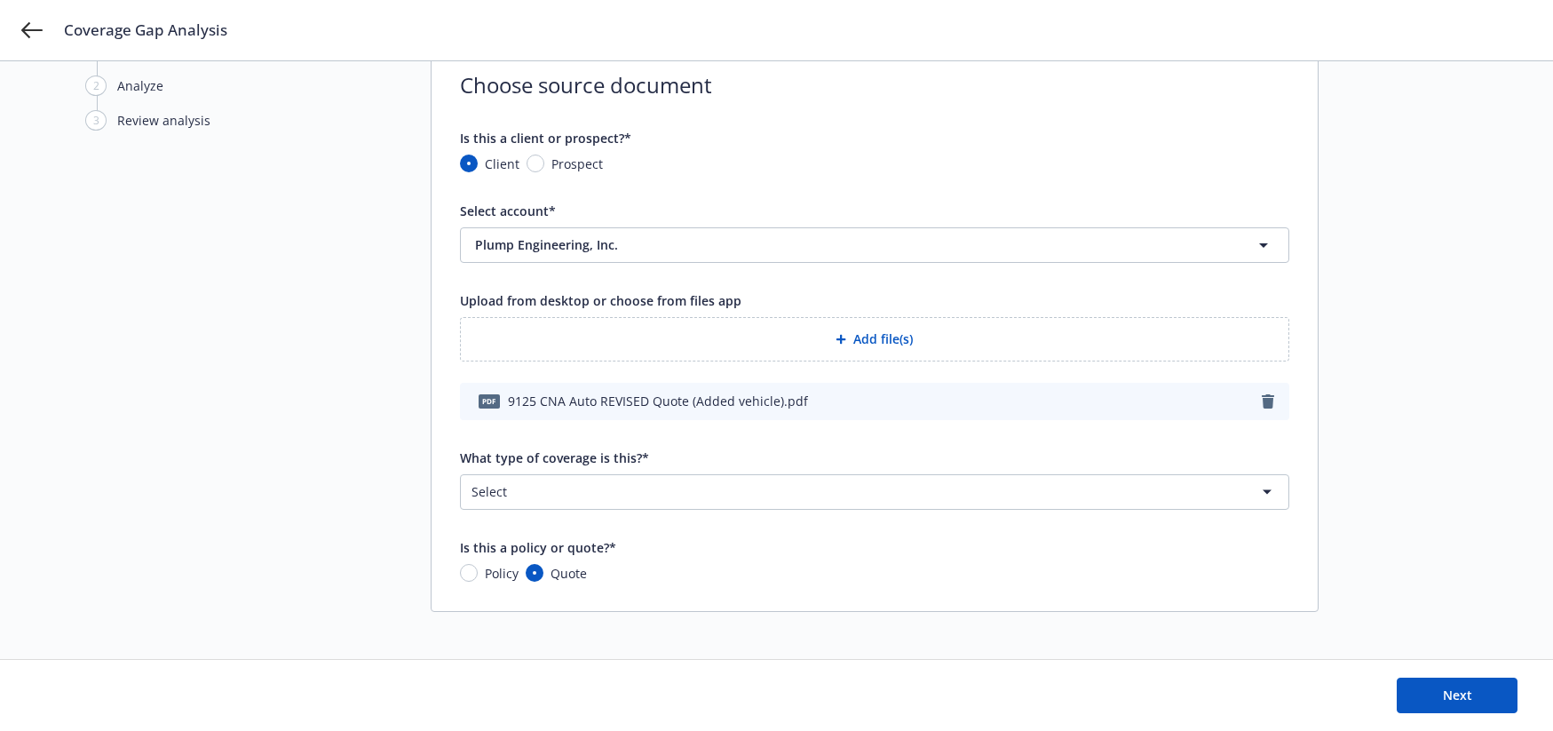
click at [1269, 399] on icon "button" at bounding box center [1267, 401] width 12 height 14
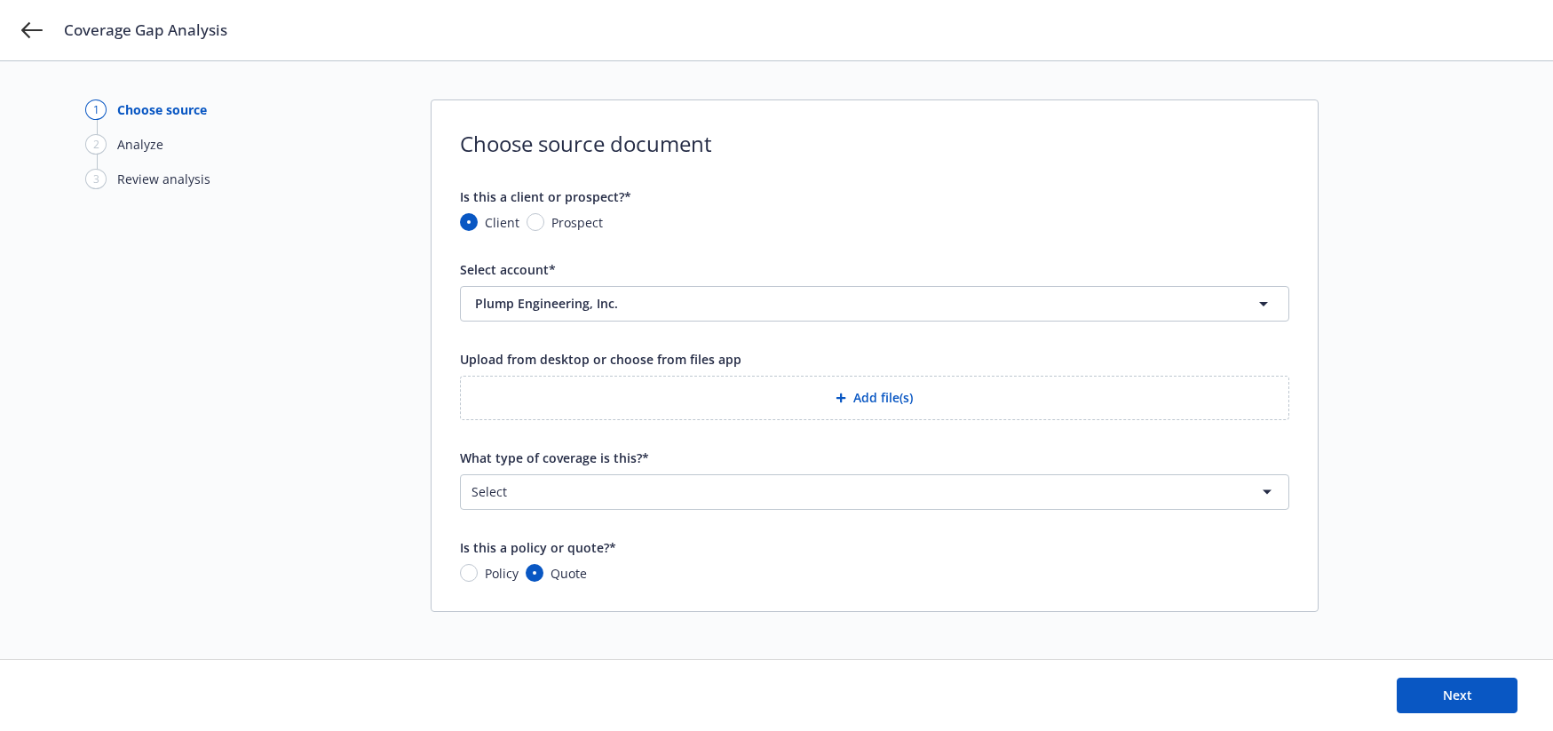
click at [842, 402] on button "Add file(s)" at bounding box center [874, 397] width 829 height 44
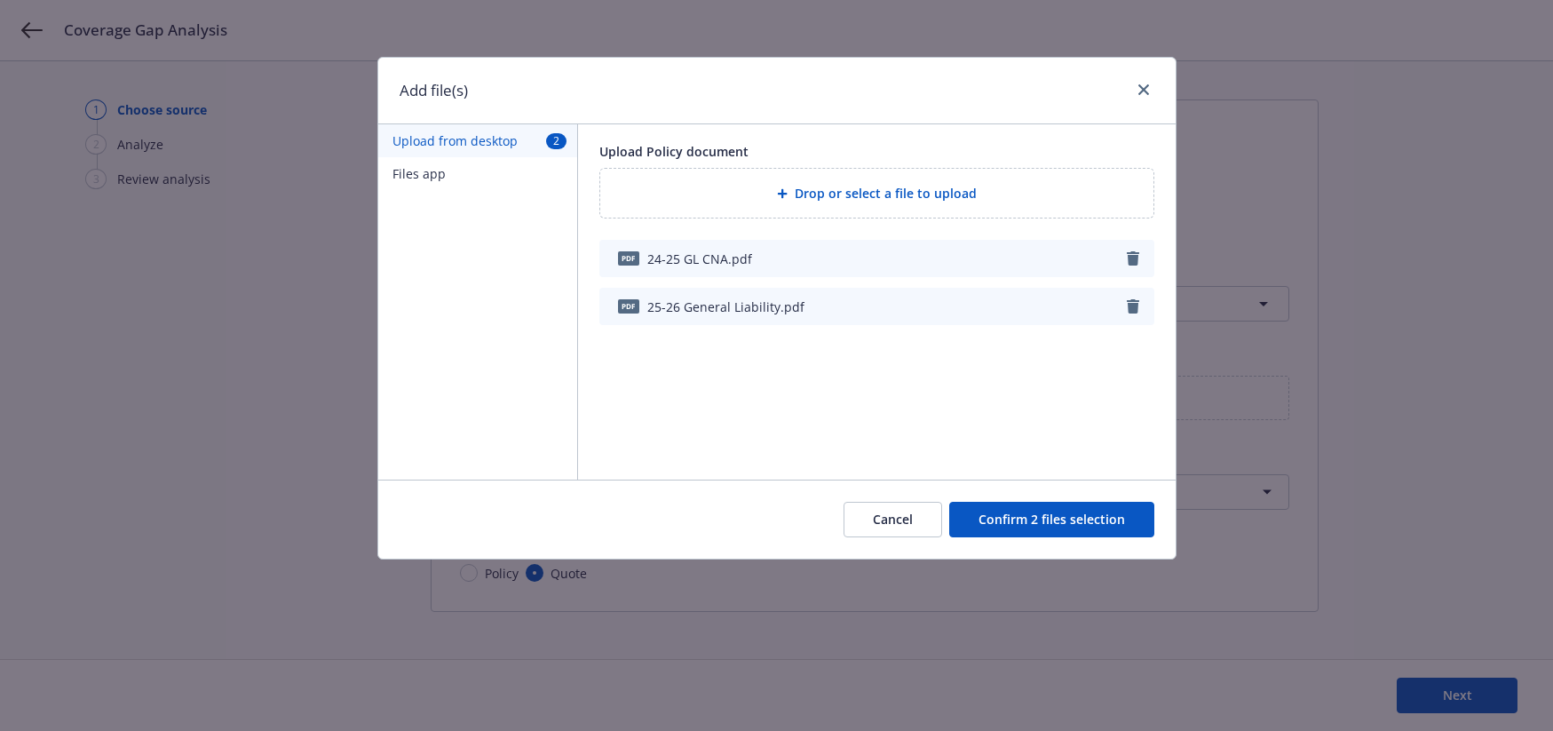
click at [1031, 510] on button "Confirm 2 files selection" at bounding box center [1051, 520] width 205 height 36
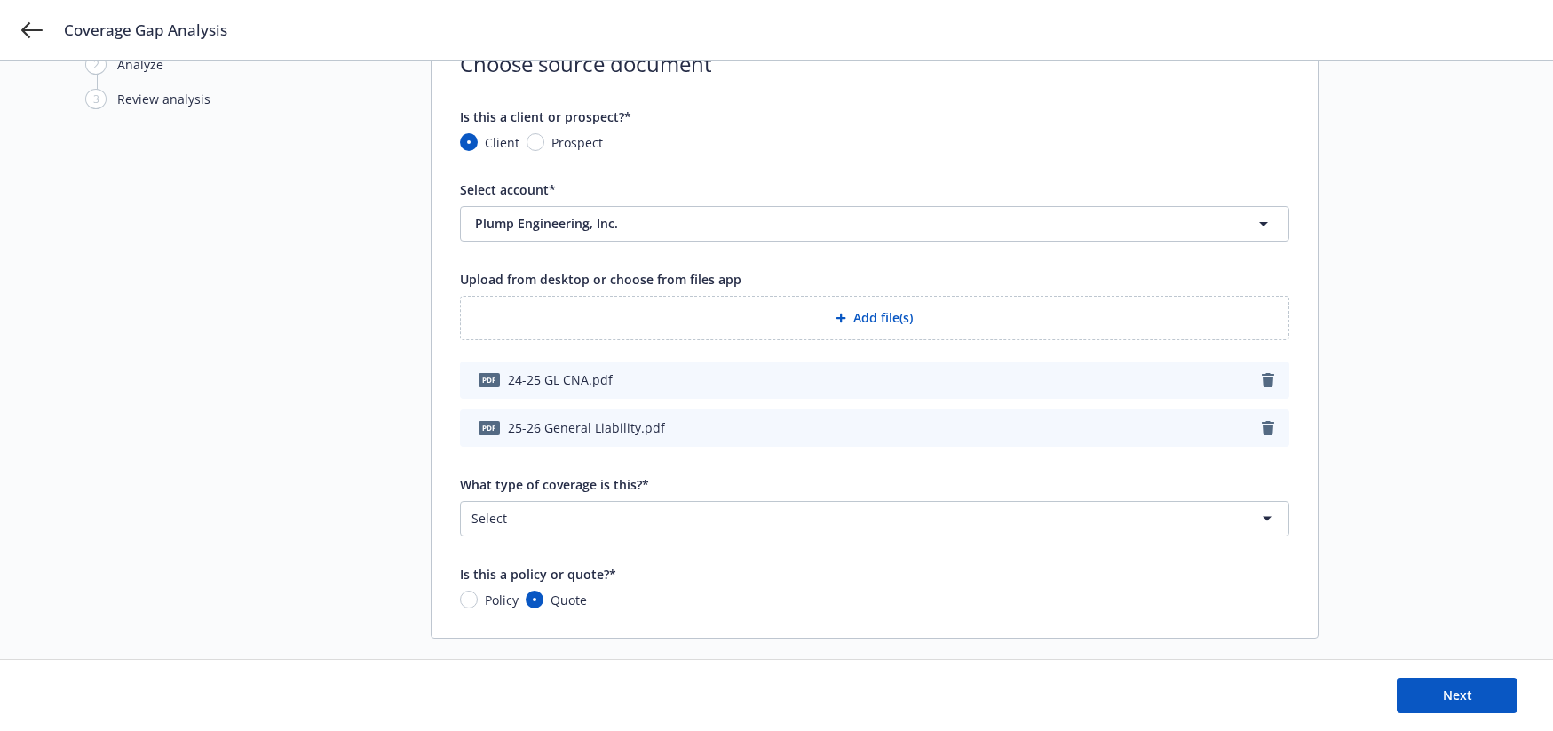
scroll to position [118, 0]
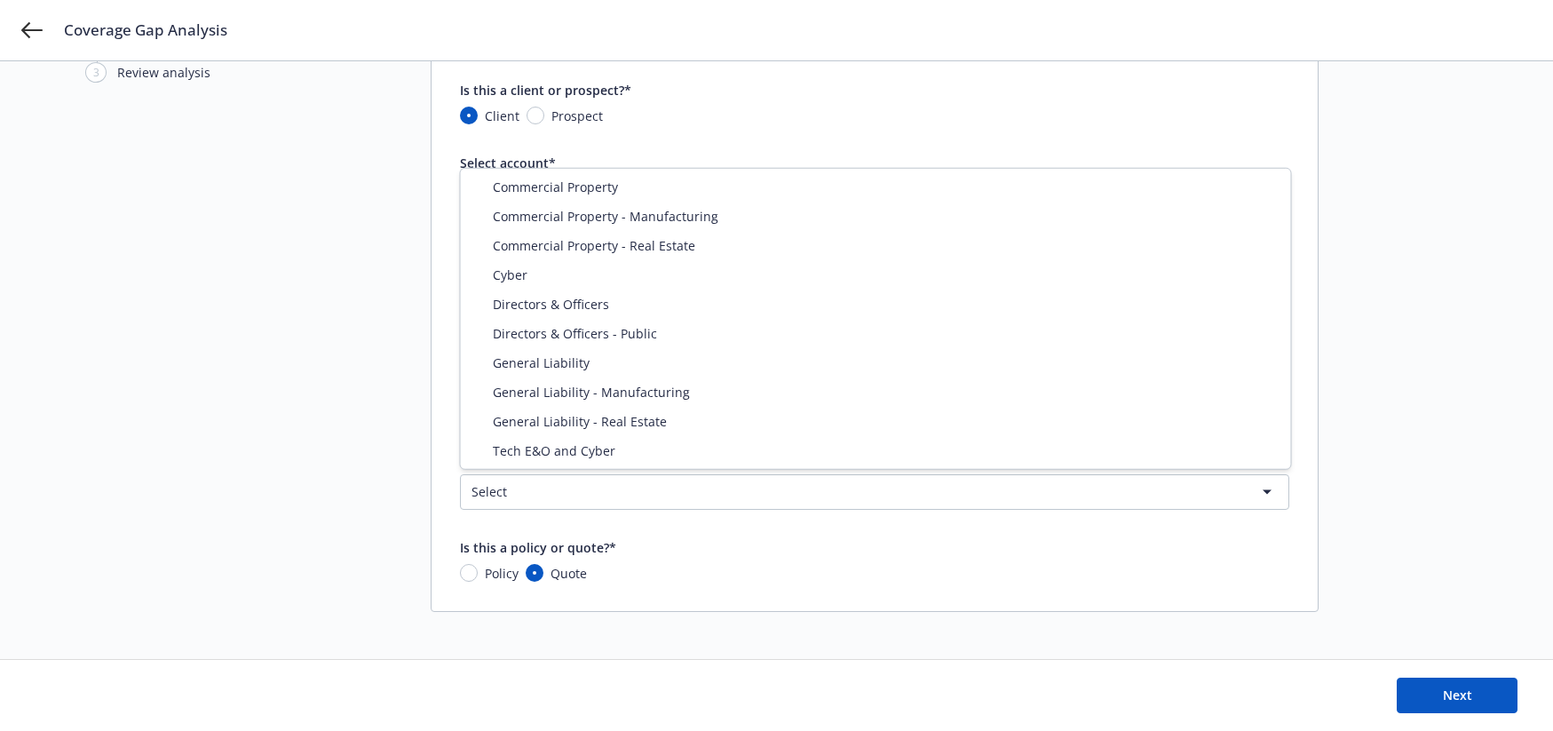
click at [703, 486] on html "Coverage Gap Analysis 1 Choose source 2 Analyze 3 Review analysis Choose source…" at bounding box center [776, 247] width 1553 height 731
select select "GENERAL_LIABILITY"
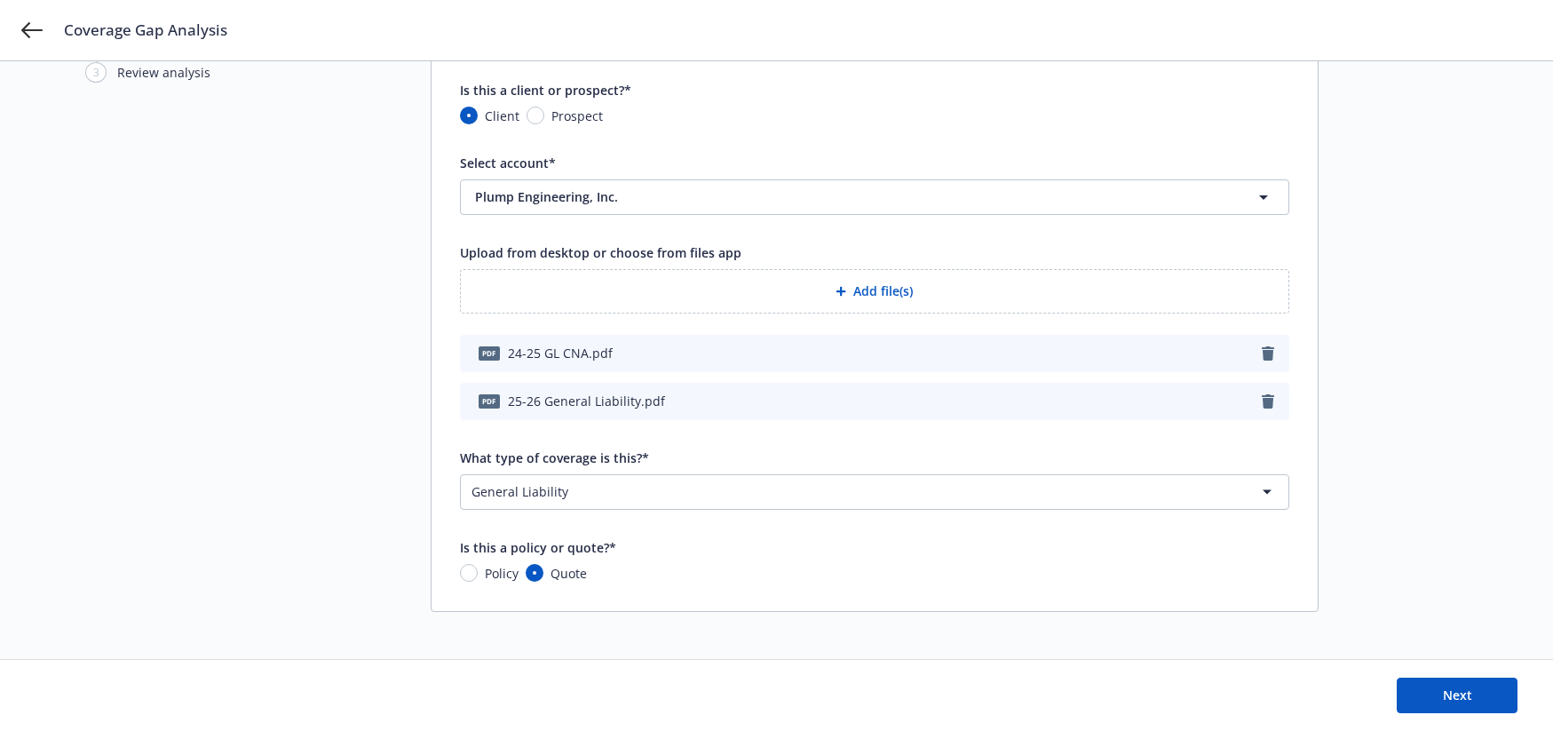
click at [489, 570] on span "Policy" at bounding box center [502, 573] width 34 height 19
click at [478, 570] on input "Policy" at bounding box center [469, 573] width 18 height 18
radio input "true"
click at [538, 573] on input "Quote" at bounding box center [535, 573] width 18 height 18
radio input "true"
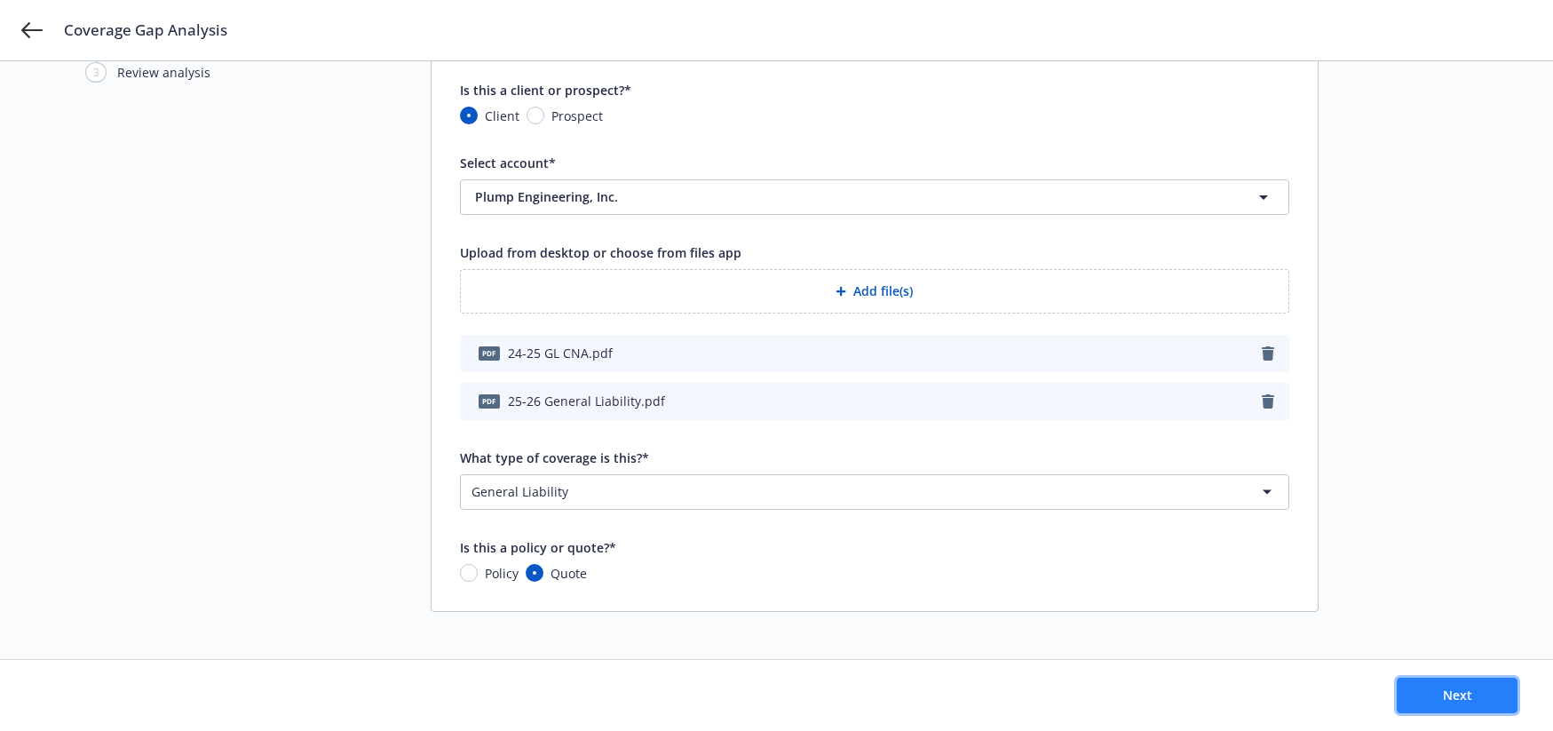
click at [1460, 685] on button "Next" at bounding box center [1456, 695] width 121 height 36
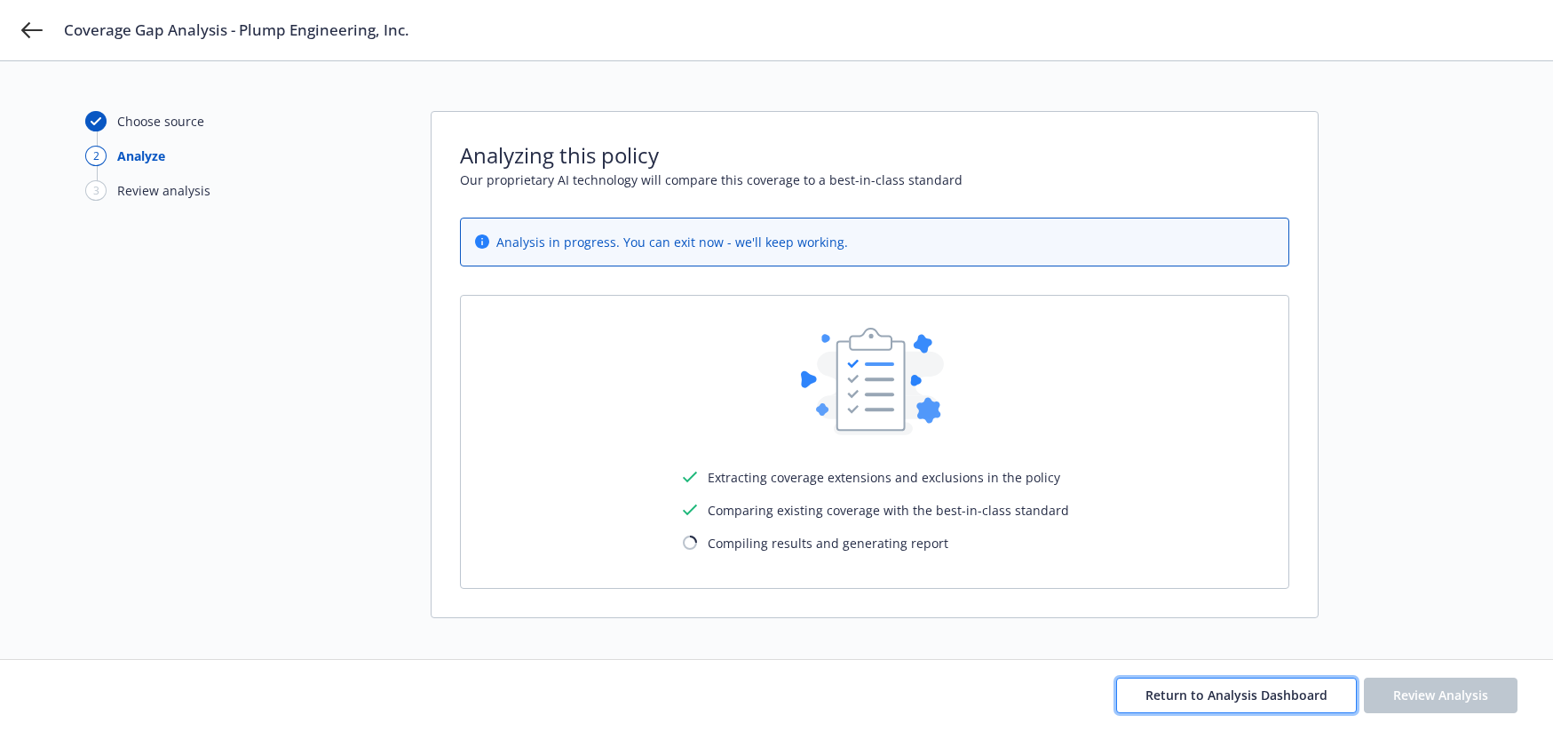
click at [1179, 691] on span "Return to Analysis Dashboard" at bounding box center [1236, 694] width 182 height 17
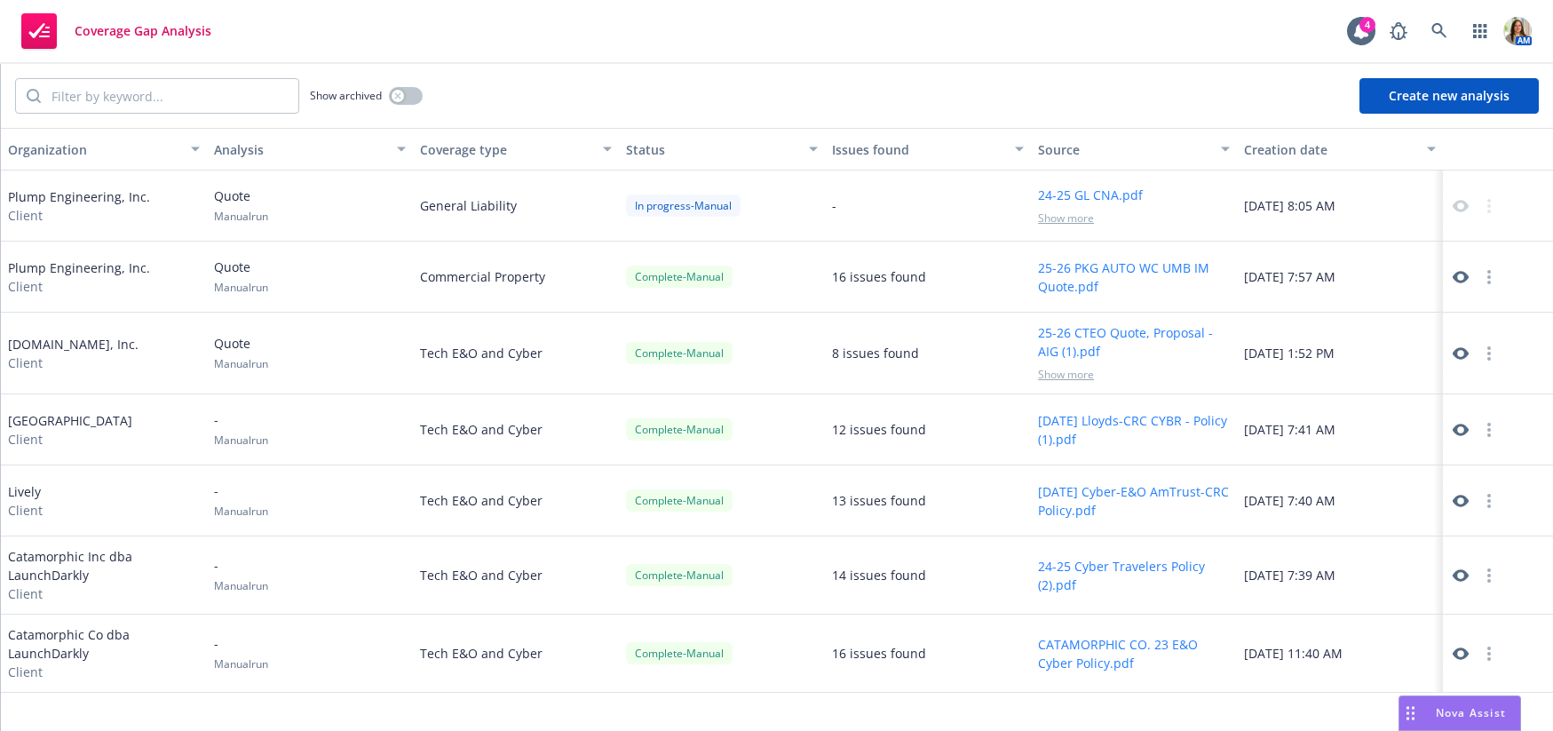
click at [744, 227] on div "In progress - Manual" at bounding box center [722, 205] width 206 height 71
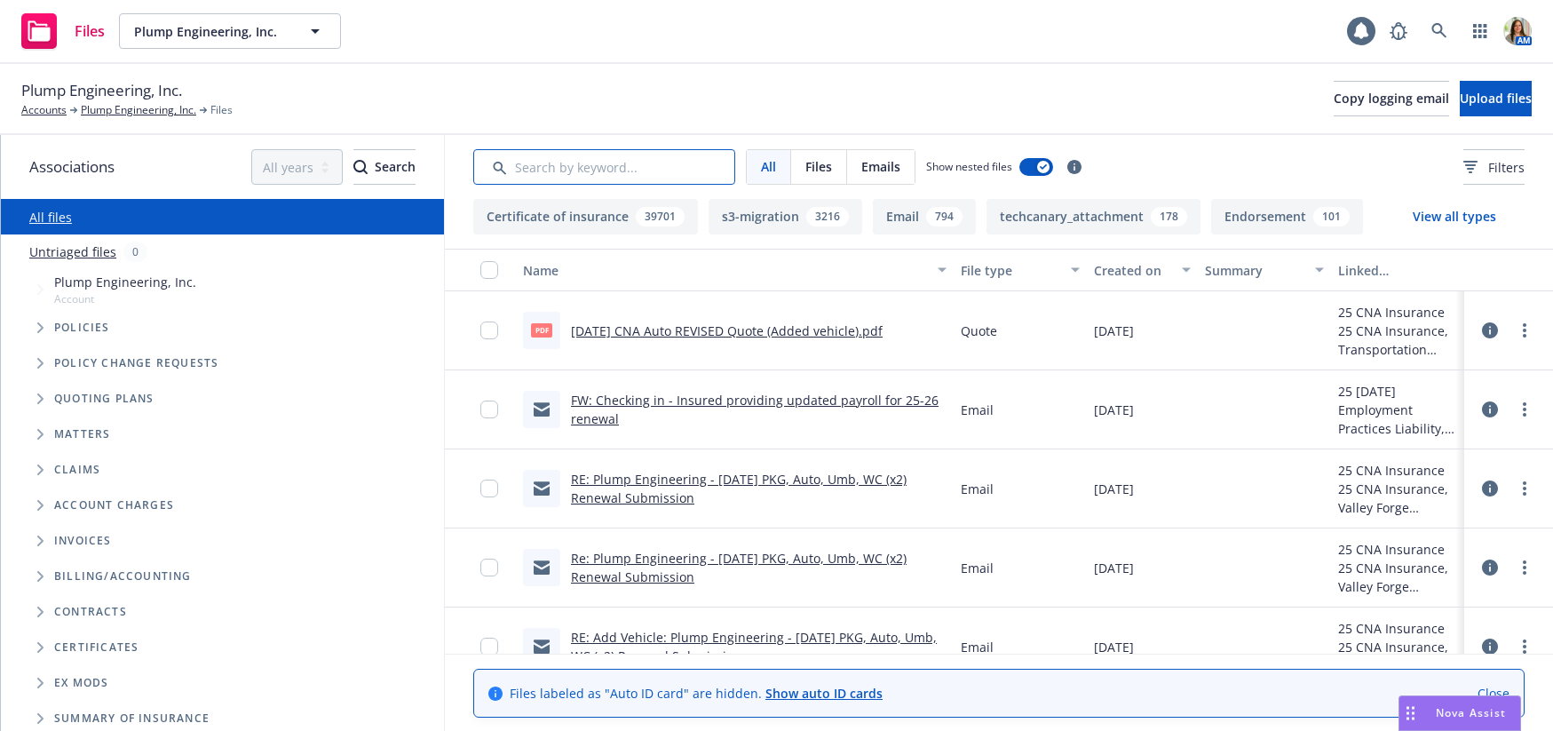
click at [530, 158] on input "Search by keyword..." at bounding box center [604, 167] width 262 height 36
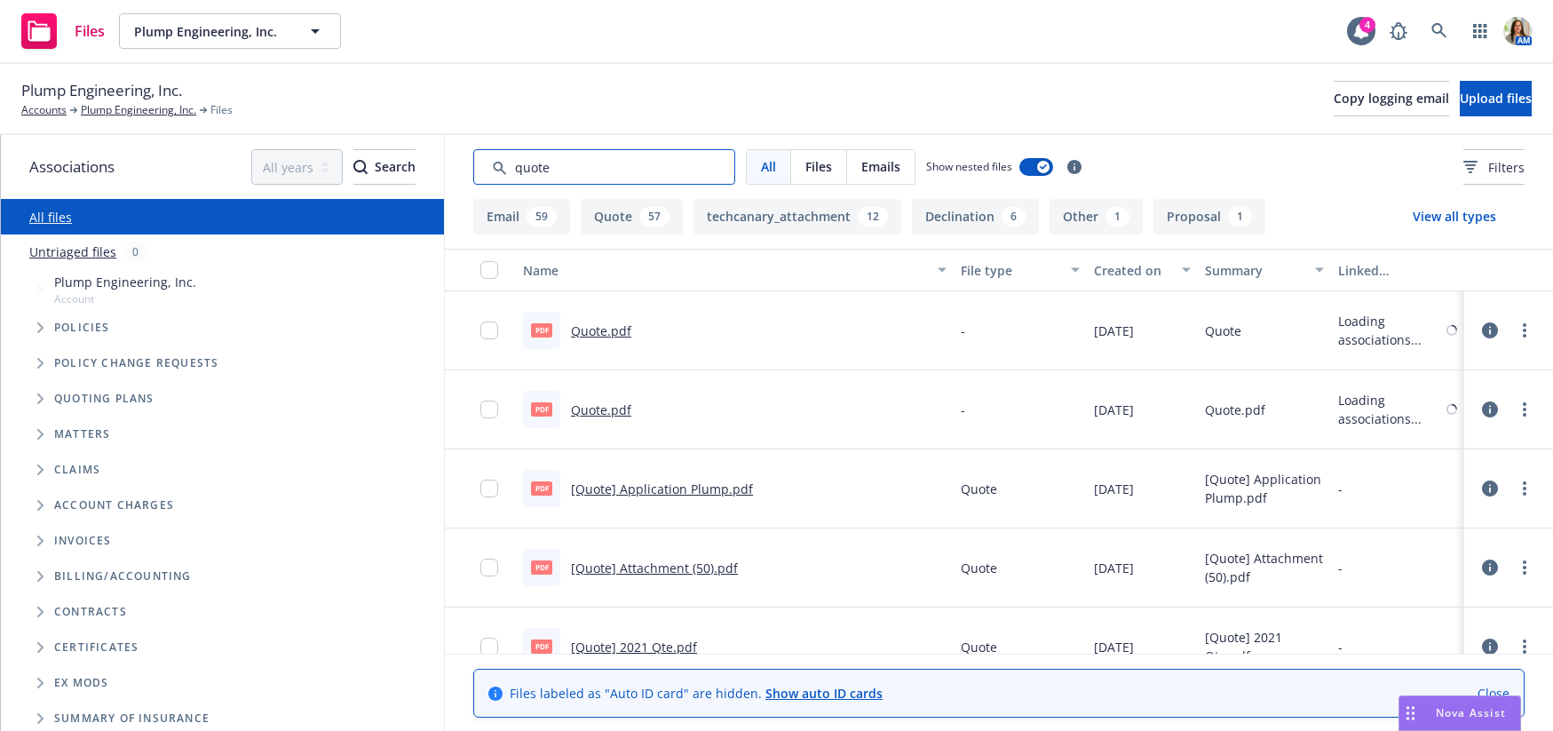
type input "quote"
click at [1135, 272] on div "Created on" at bounding box center [1132, 270] width 77 height 19
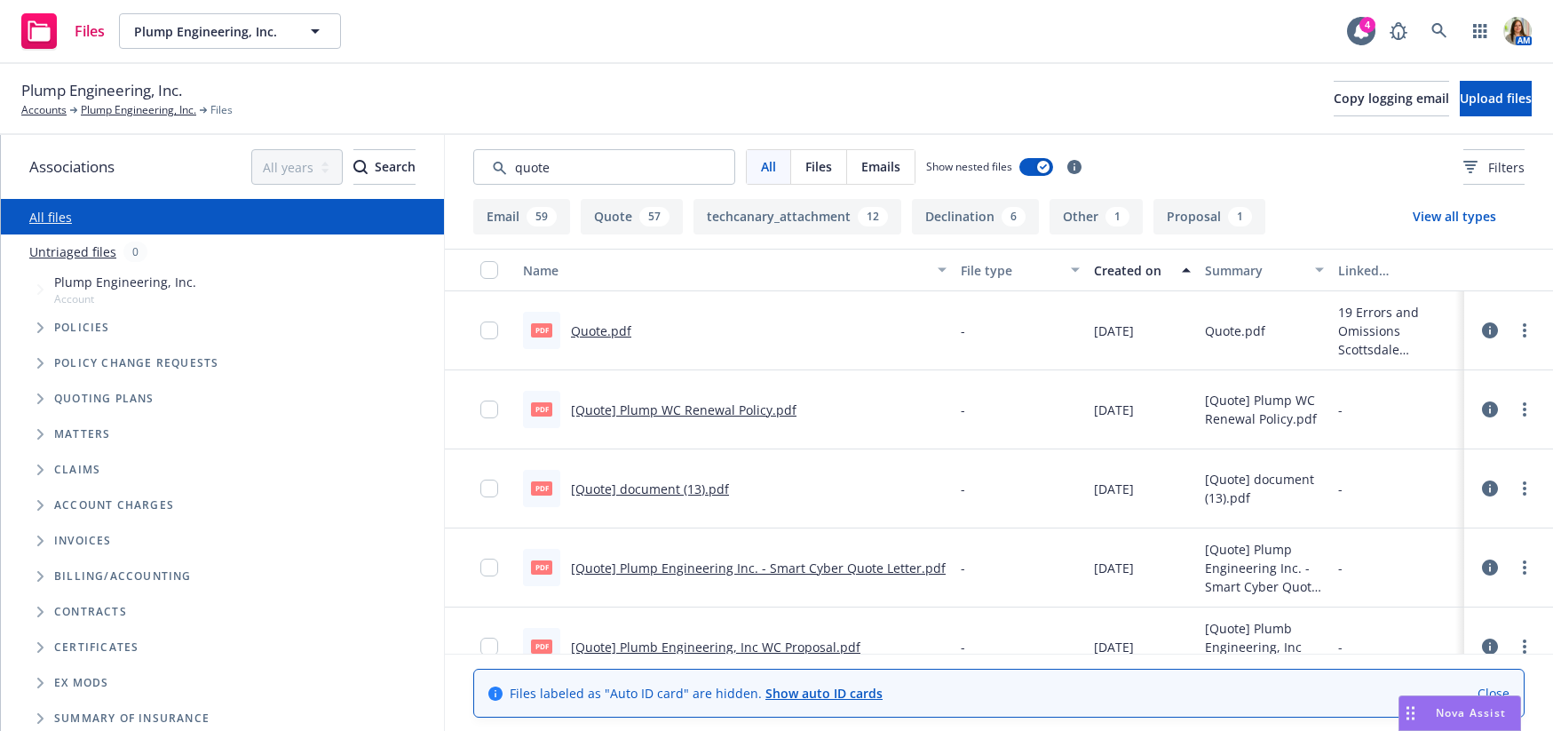
click at [1135, 272] on div "Created on" at bounding box center [1132, 270] width 77 height 19
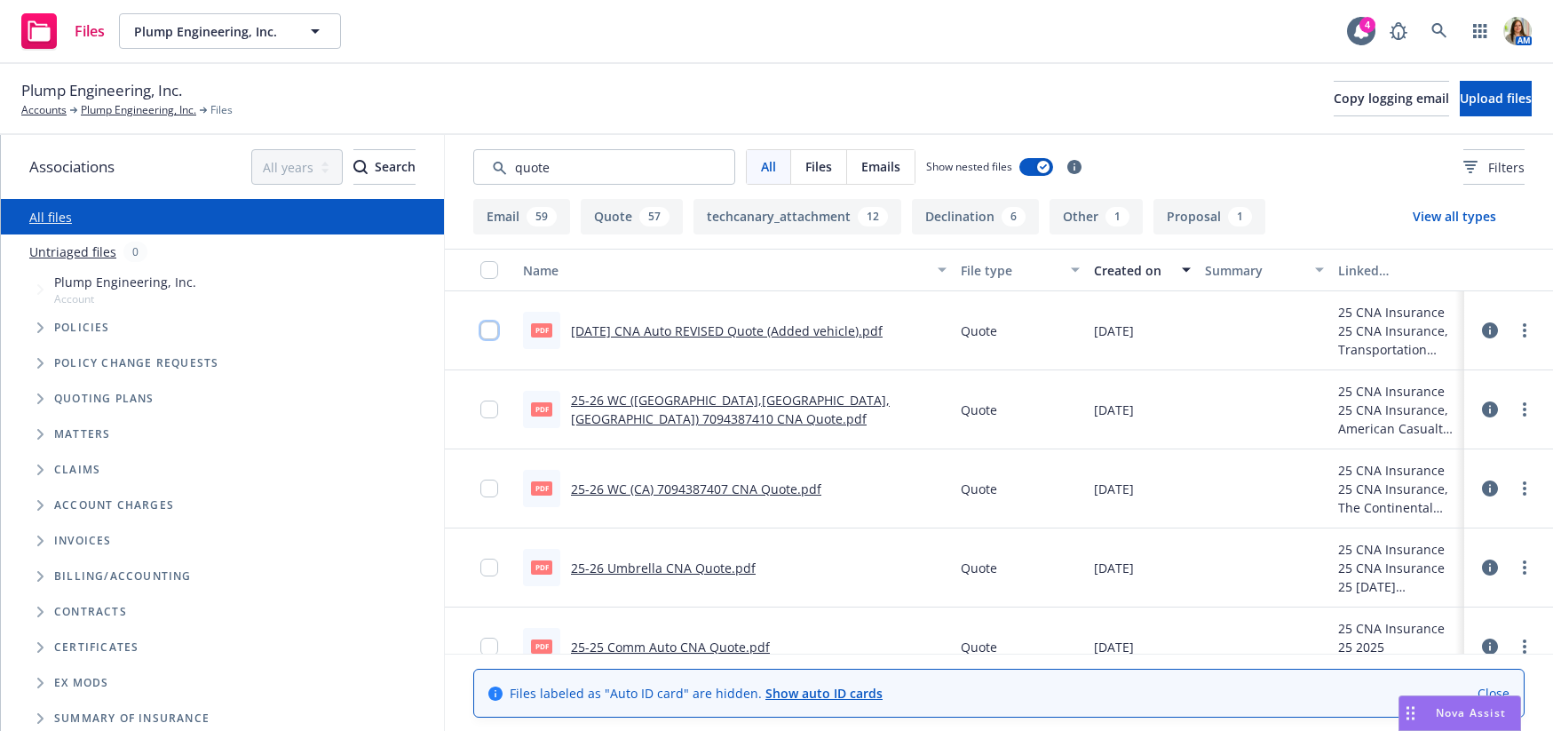
click at [490, 333] on input "checkbox" at bounding box center [489, 330] width 18 height 18
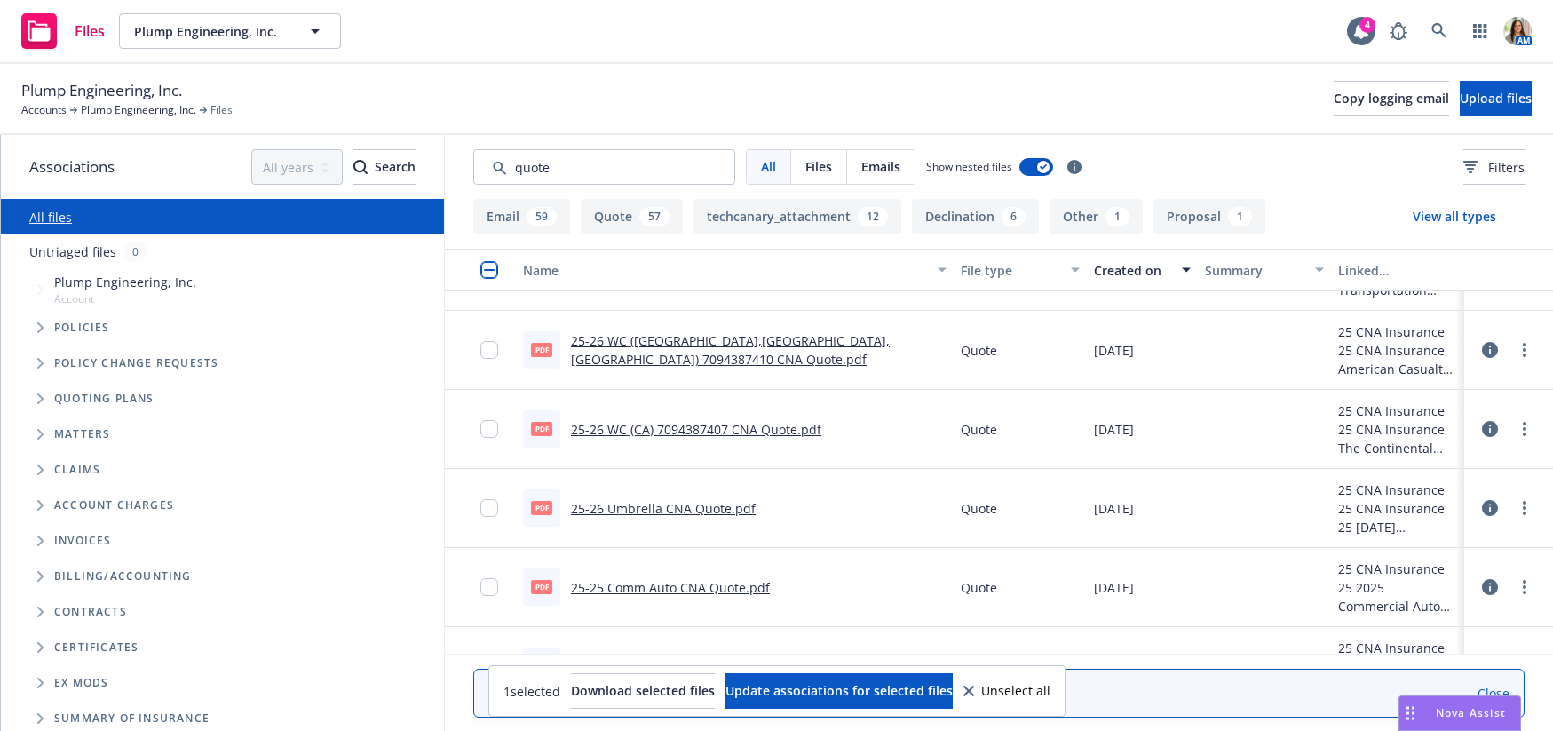
scroll to position [75, 0]
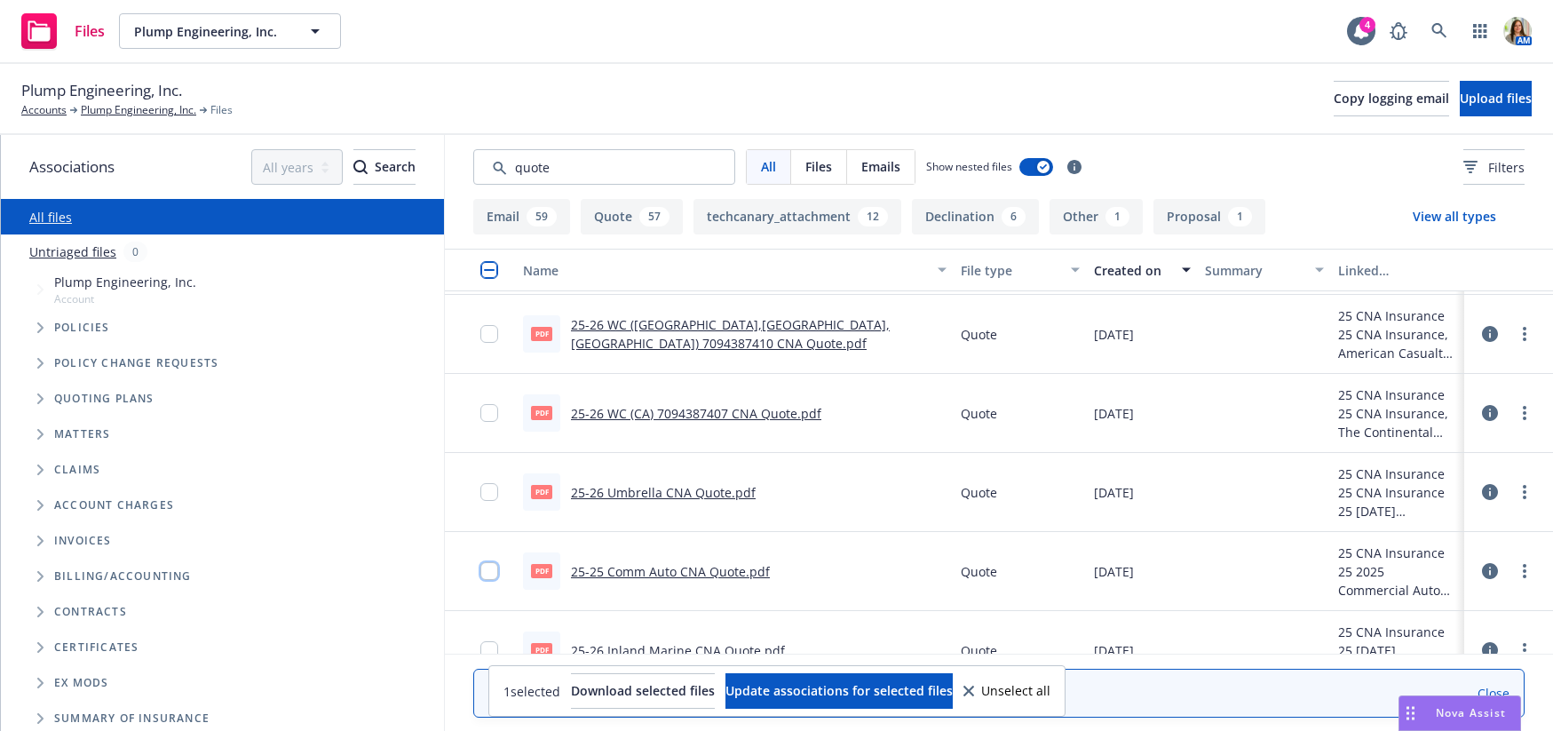
click at [495, 570] on input "checkbox" at bounding box center [489, 571] width 18 height 18
click at [598, 686] on span "Download selected files" at bounding box center [643, 690] width 144 height 17
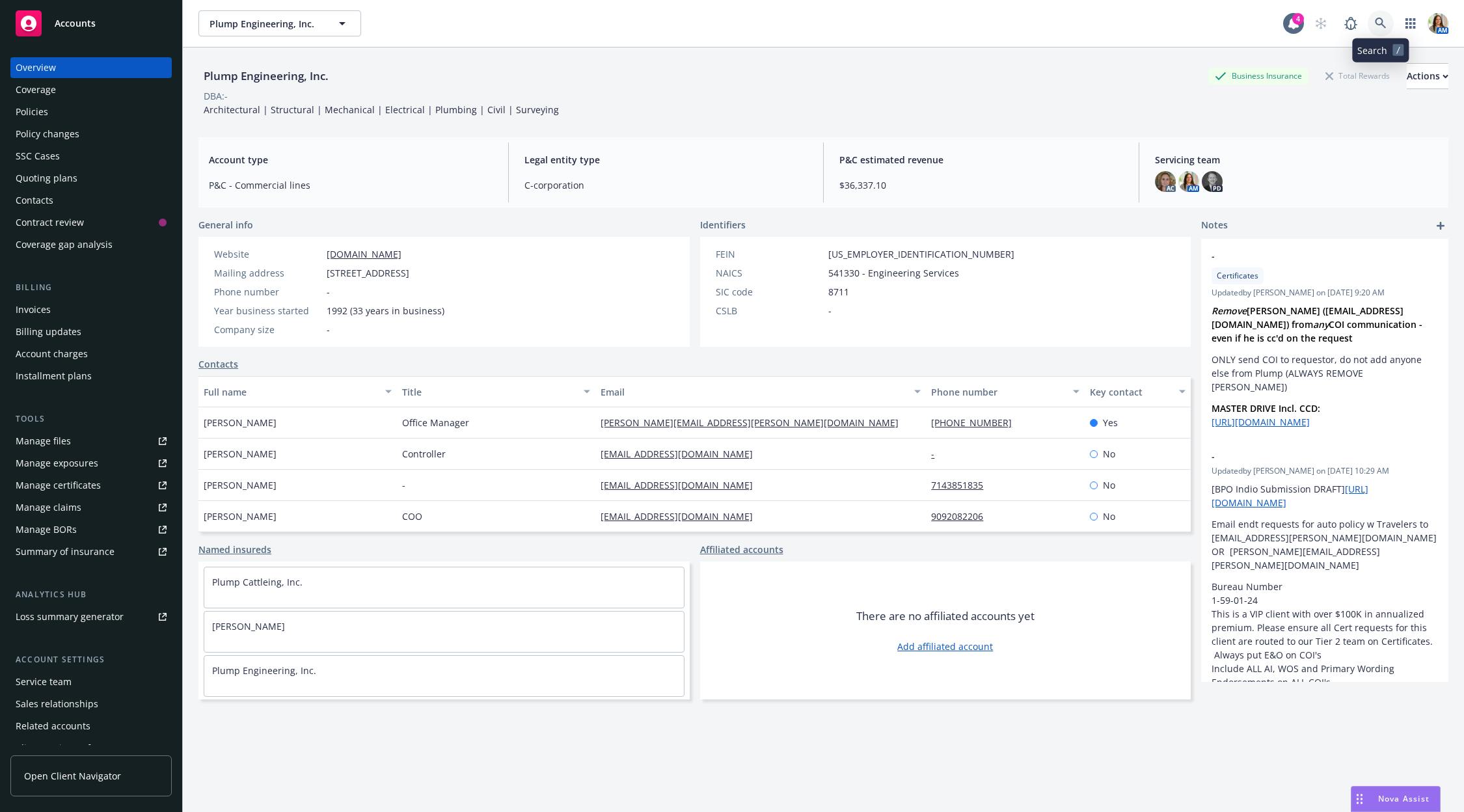
click at [1381, 22] on icon at bounding box center [1381, 23] width 12 height 12
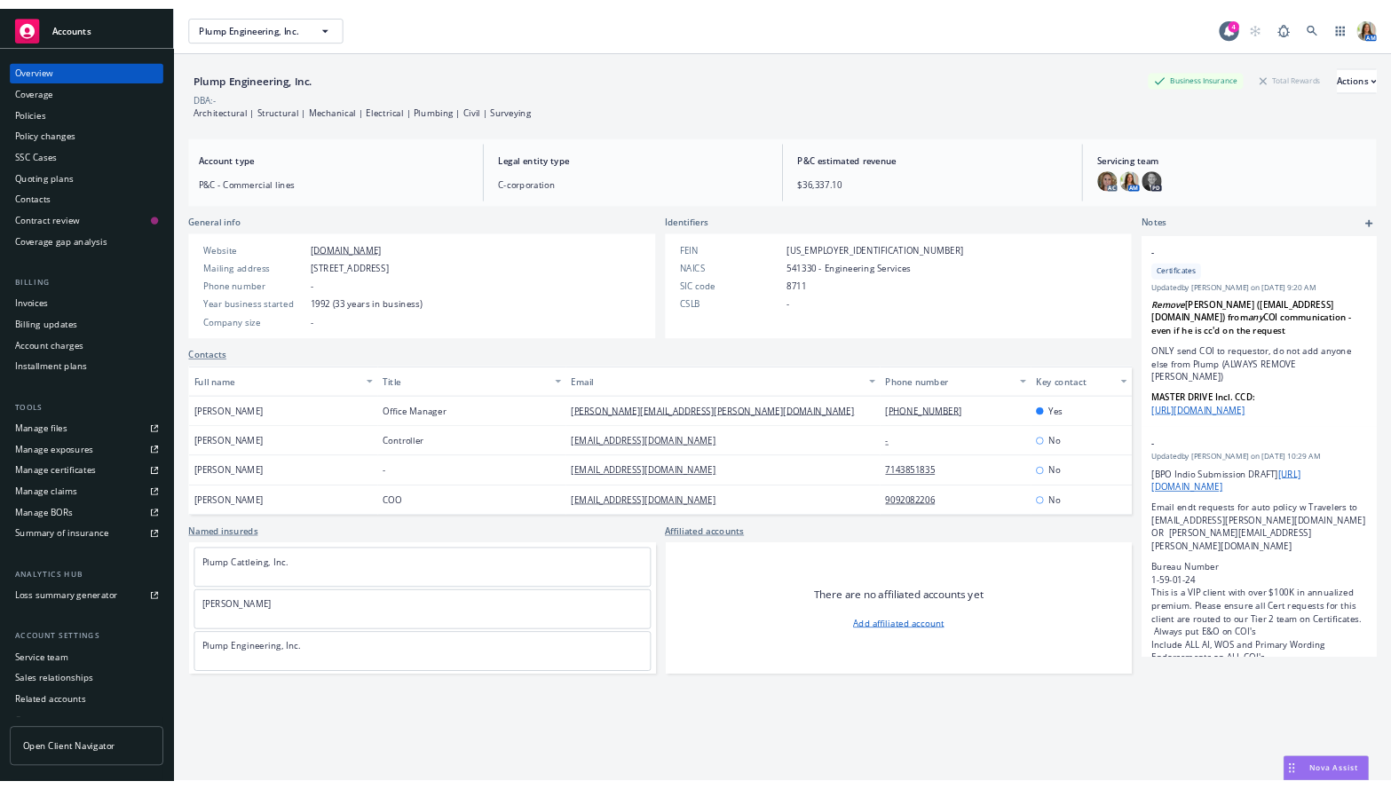
scroll to position [45, 0]
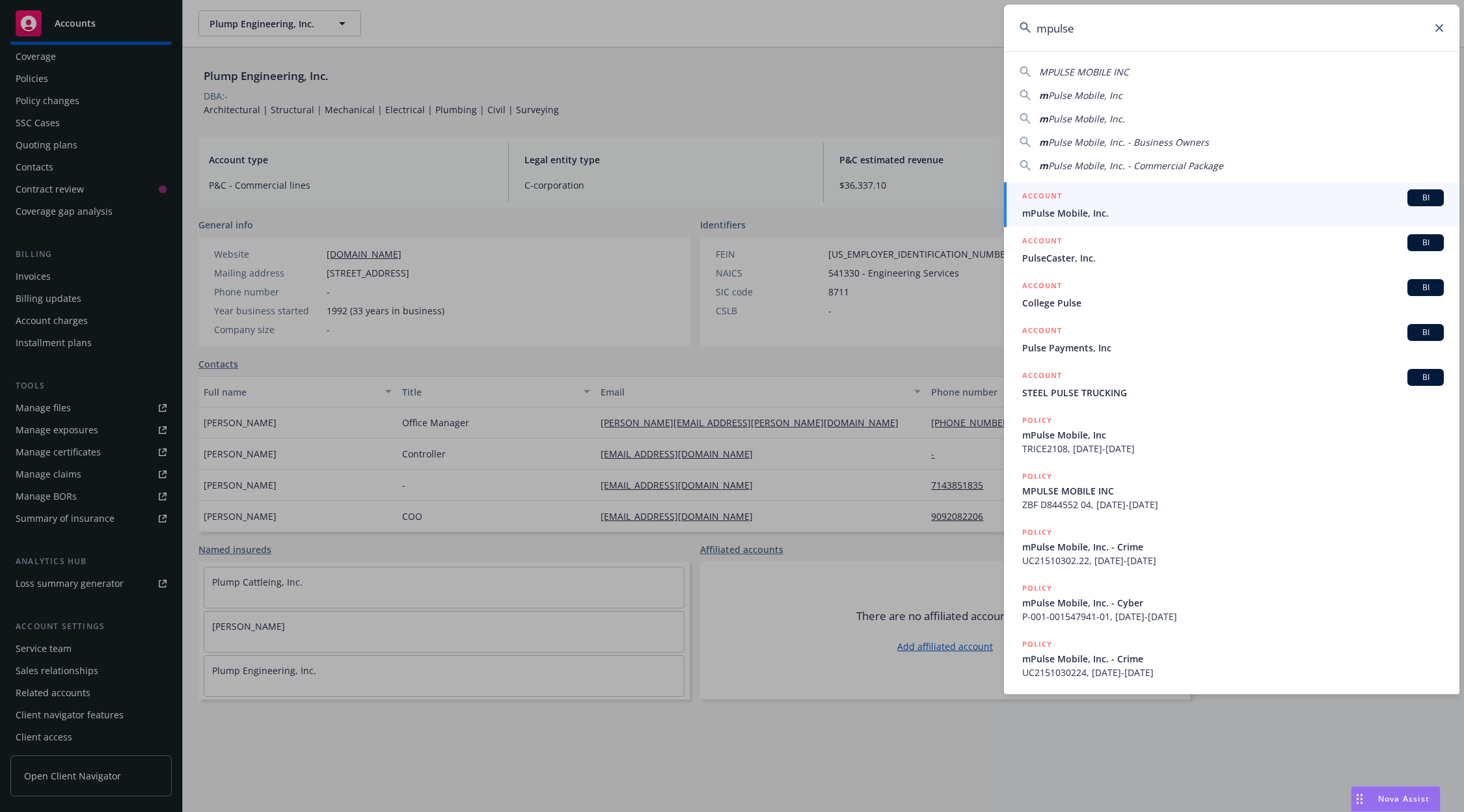
type input "mpulse"
click at [1080, 194] on div "ACCOUNT BI" at bounding box center [1233, 197] width 422 height 17
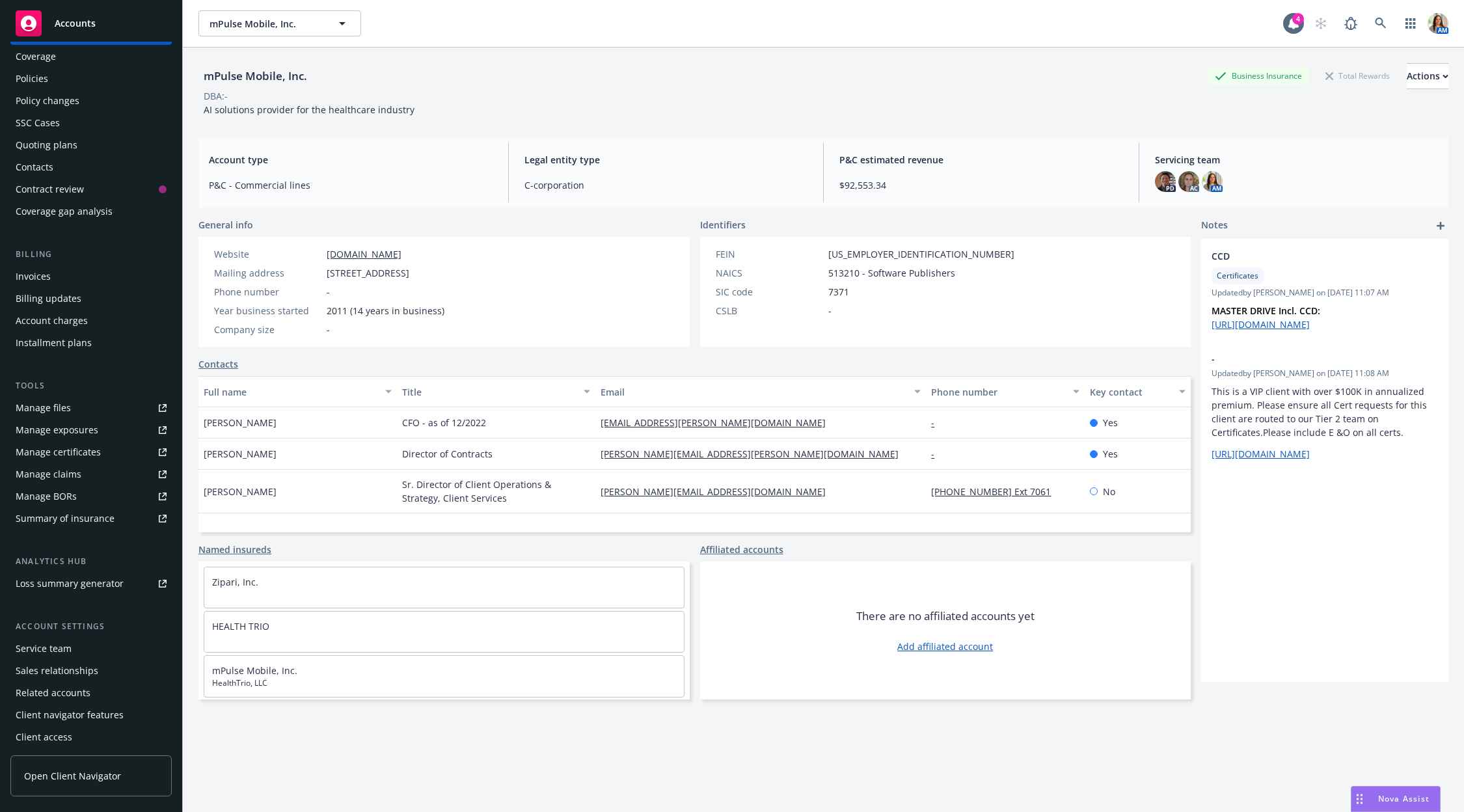
click at [65, 96] on div "Policy changes" at bounding box center [47, 100] width 64 height 21
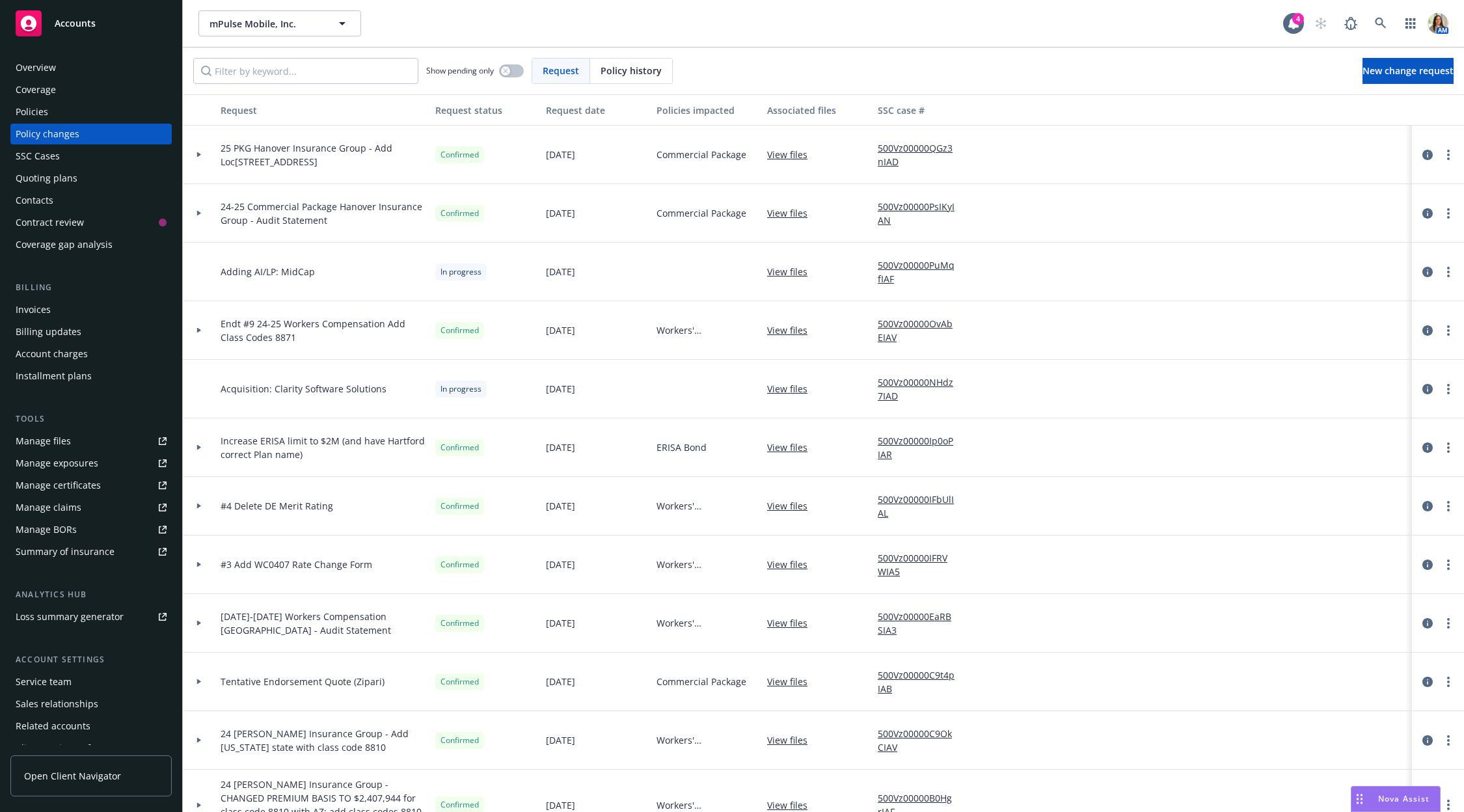
click at [780, 383] on link "View files" at bounding box center [792, 388] width 51 height 14
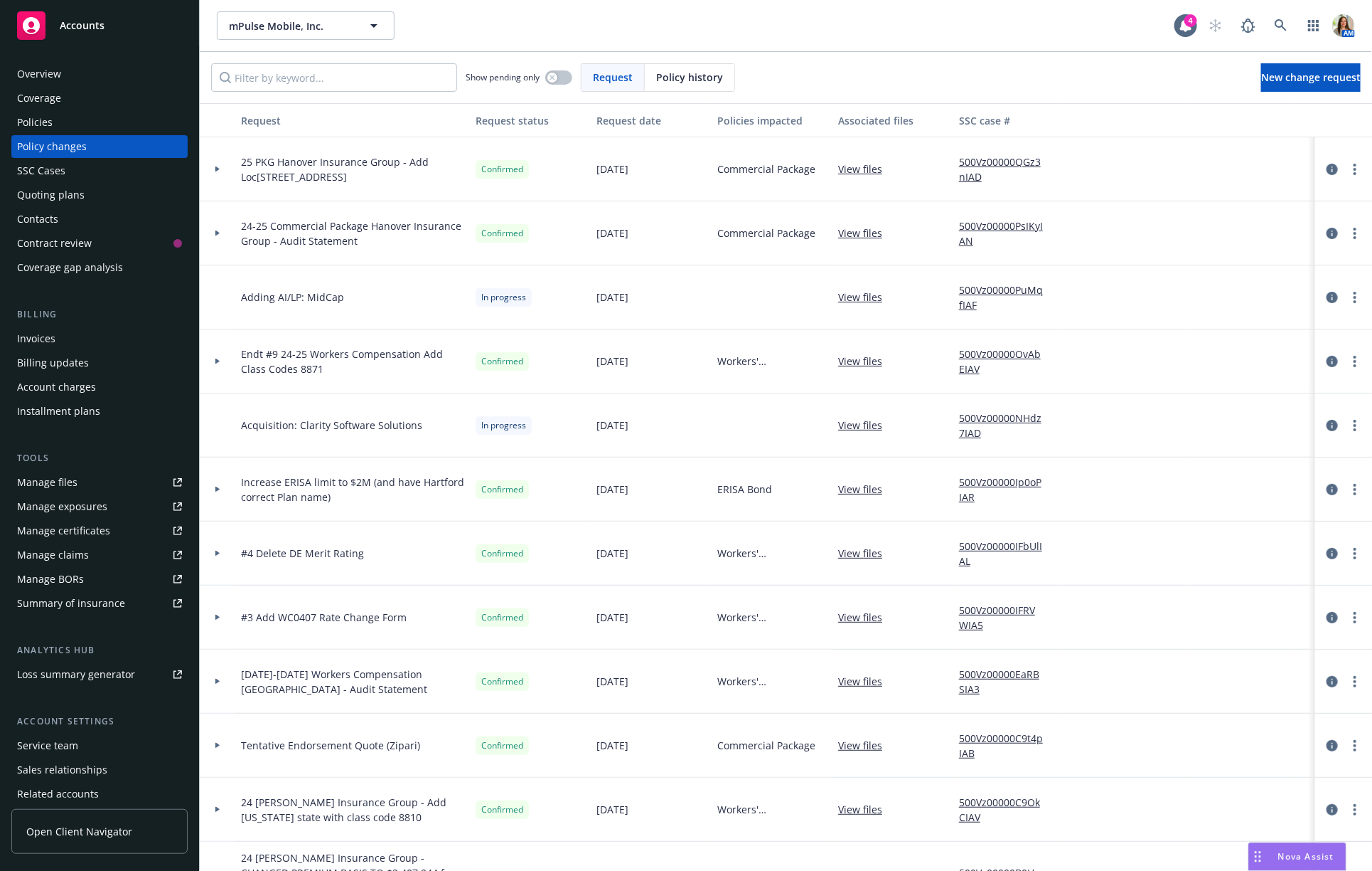
click at [861, 425] on link "View files" at bounding box center [866, 425] width 55 height 15
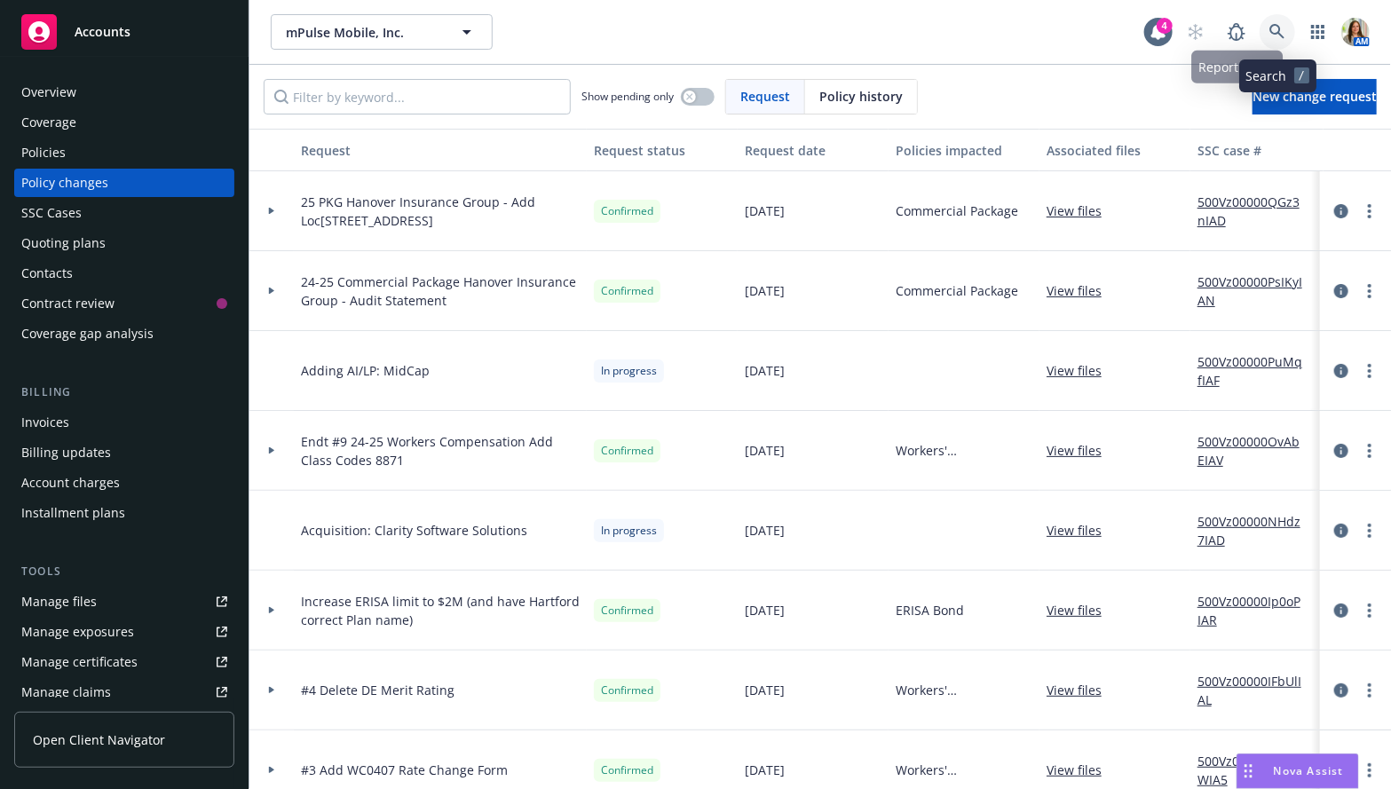
click at [1276, 38] on icon at bounding box center [1277, 32] width 16 height 16
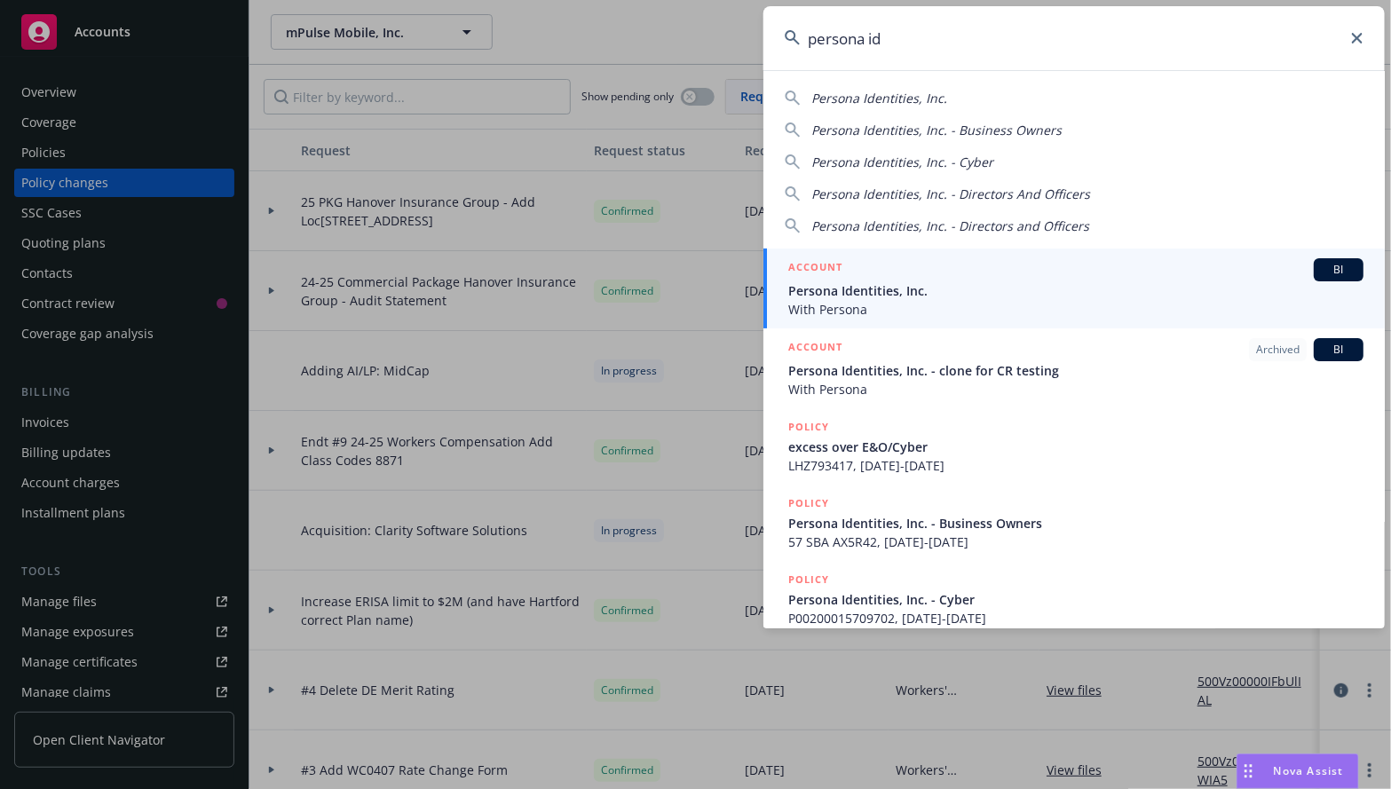
type input "persona id"
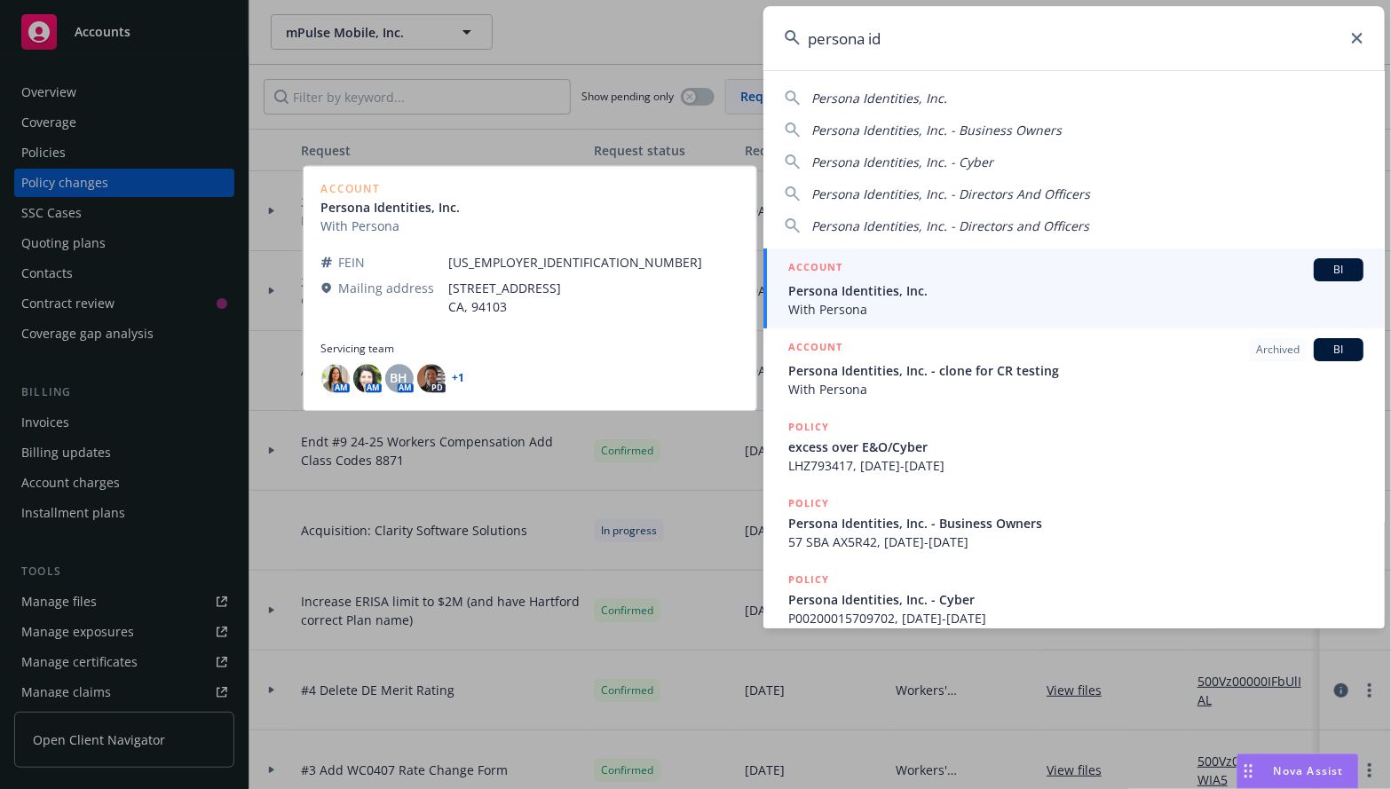
click at [916, 280] on div "ACCOUNT BI" at bounding box center [1075, 269] width 575 height 23
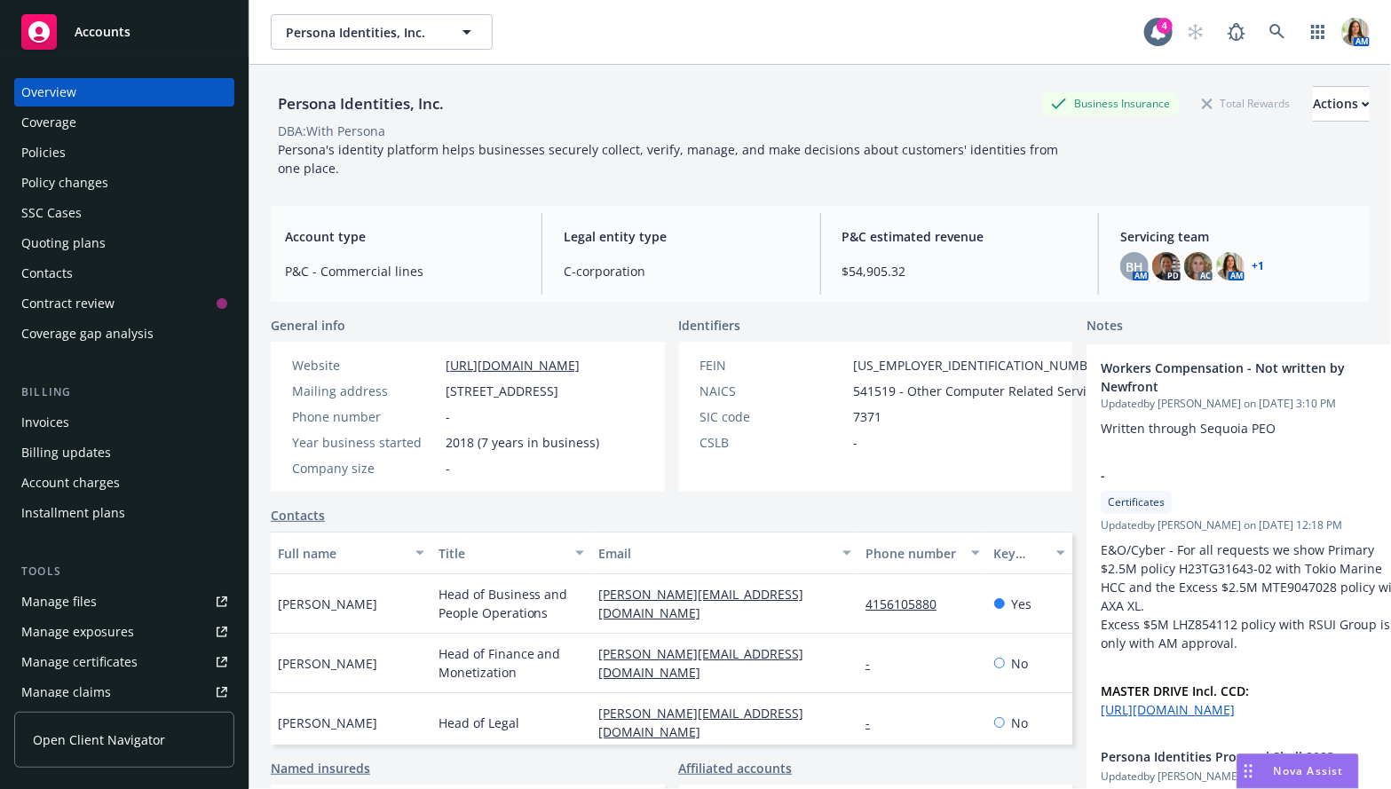
click at [146, 144] on div "Policies" at bounding box center [124, 152] width 206 height 28
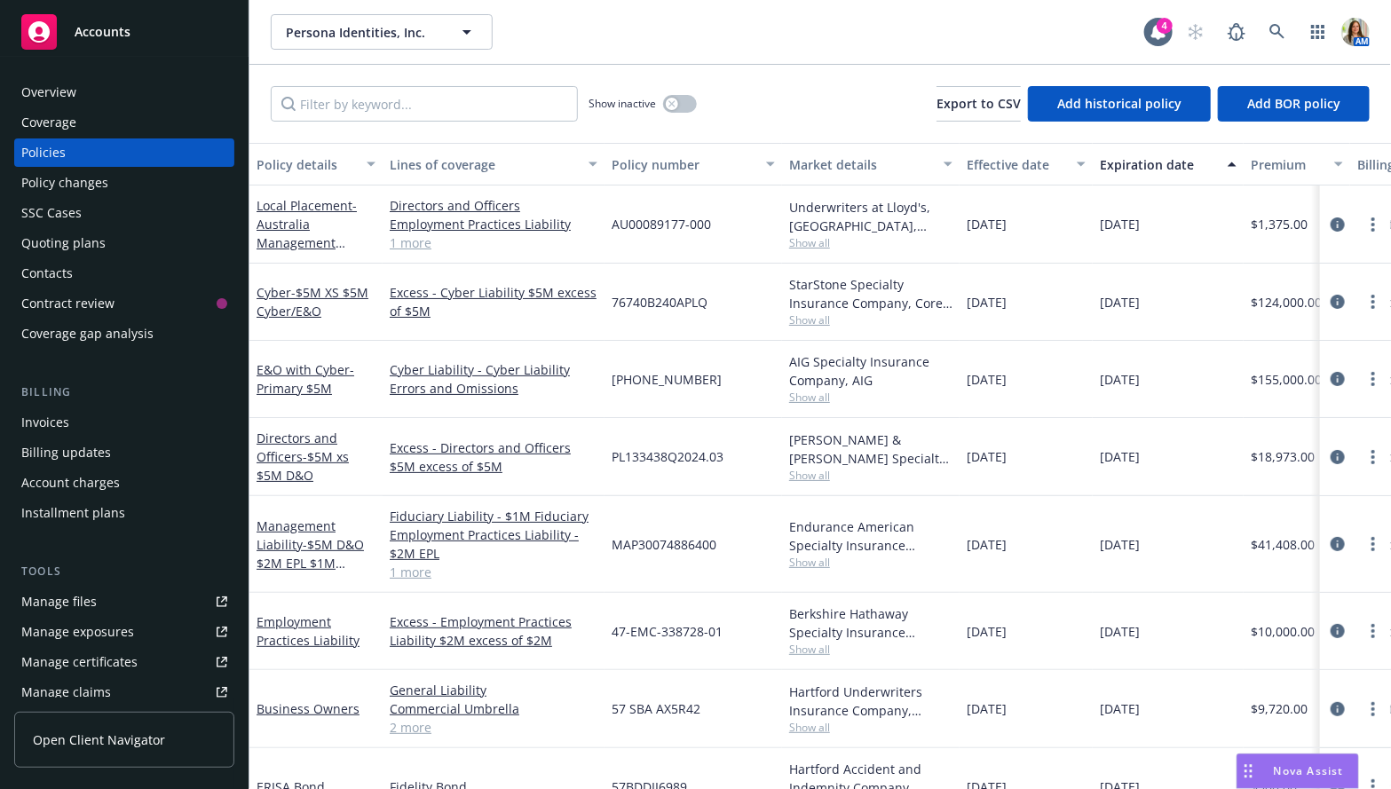
scroll to position [34, 0]
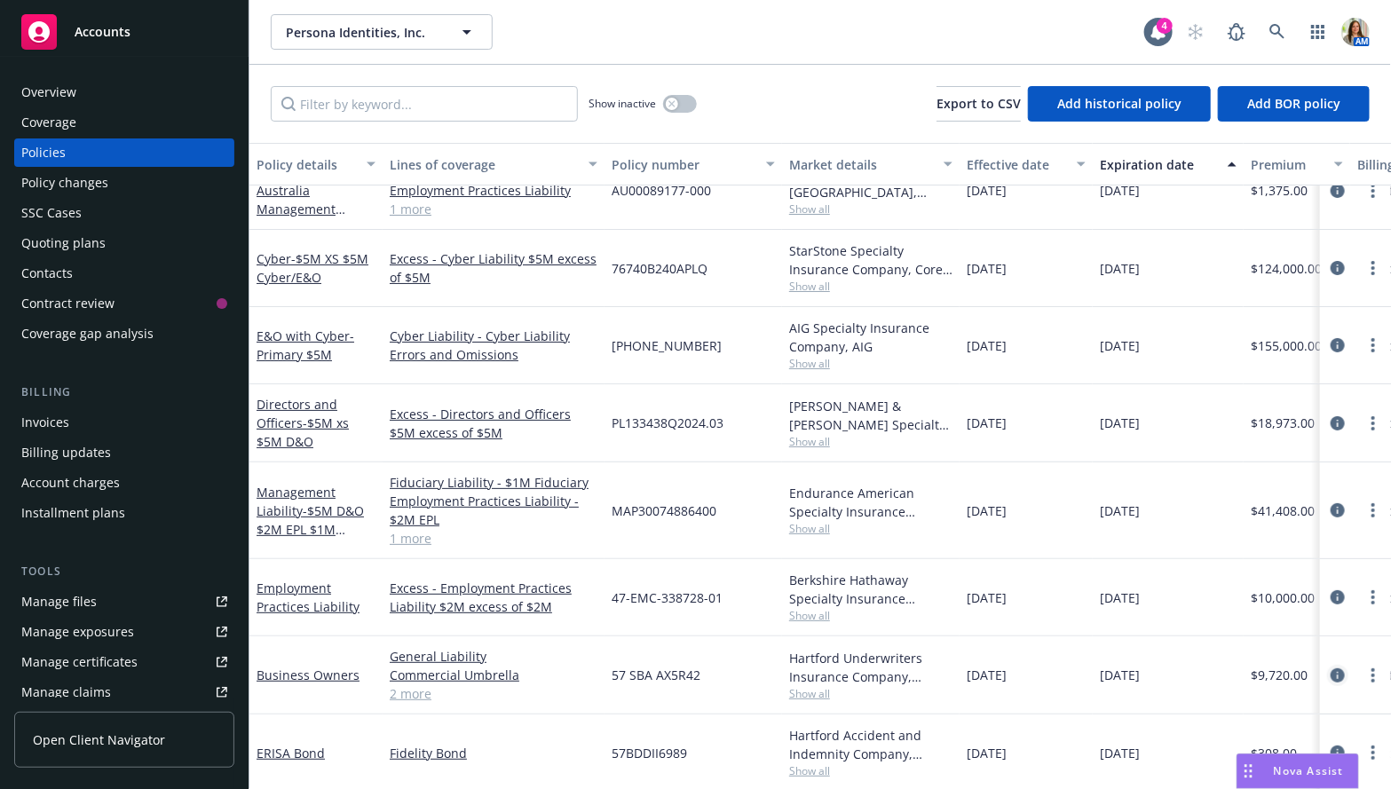
click at [1342, 674] on icon "circleInformation" at bounding box center [1338, 675] width 14 height 14
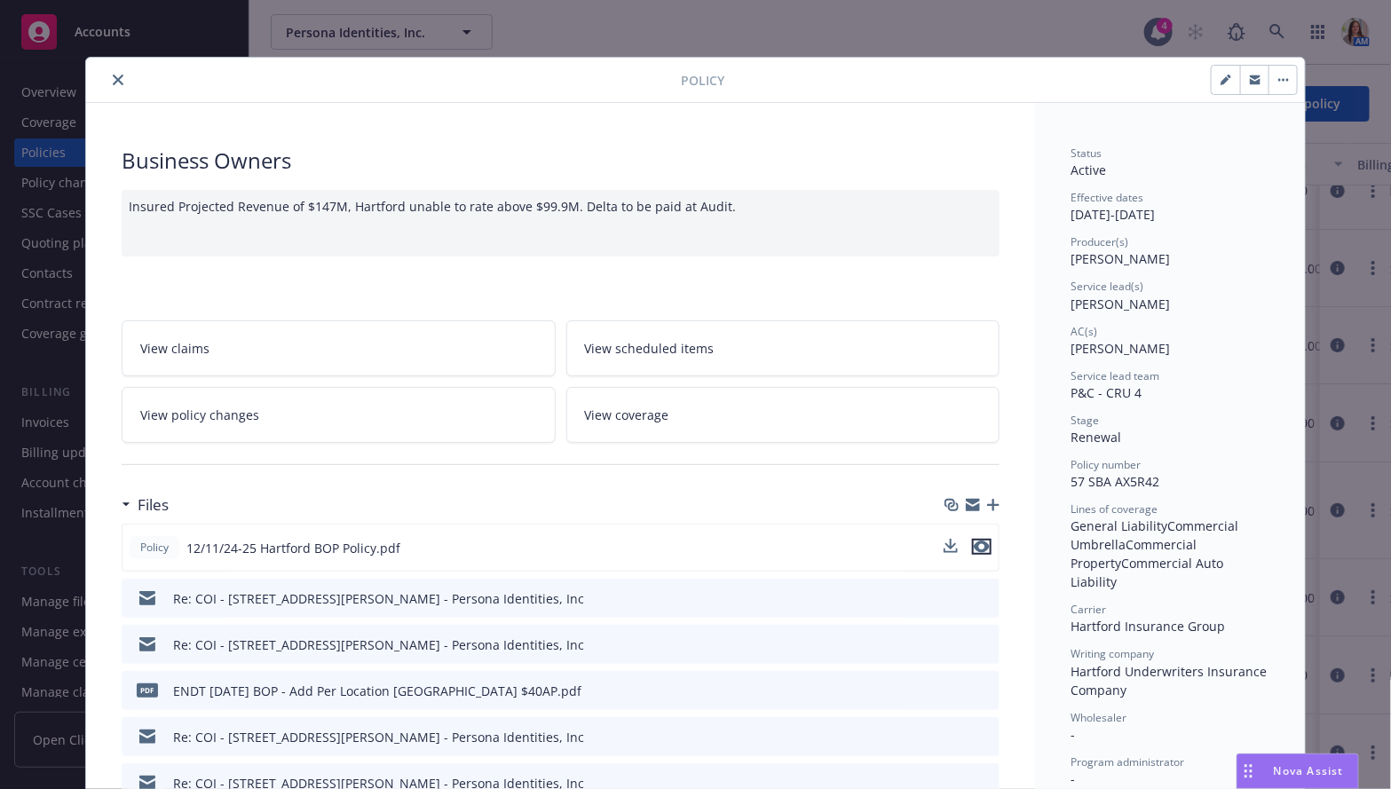
click at [984, 544] on icon "preview file" at bounding box center [982, 547] width 16 height 12
click at [116, 75] on icon "close" at bounding box center [118, 80] width 11 height 11
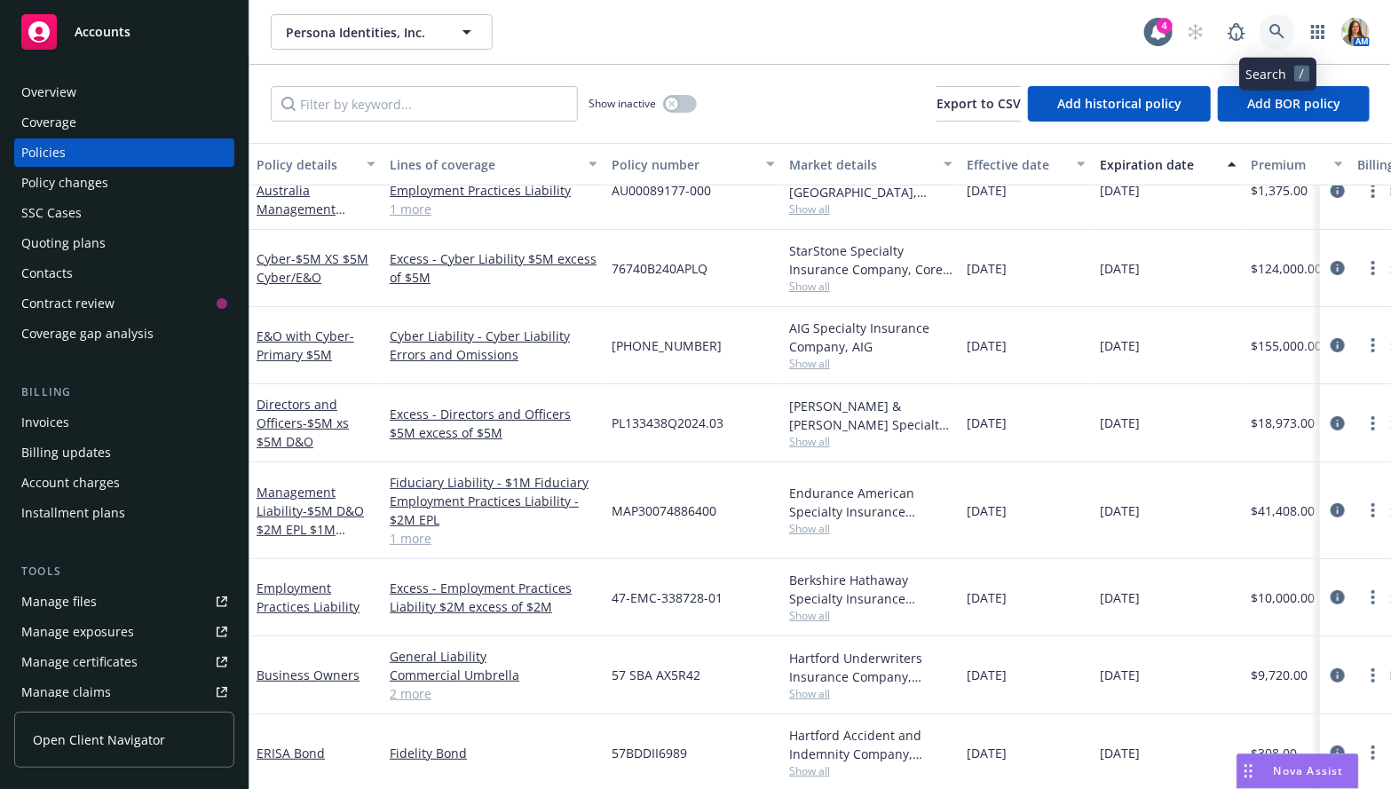
click at [1269, 28] on icon at bounding box center [1277, 32] width 16 height 16
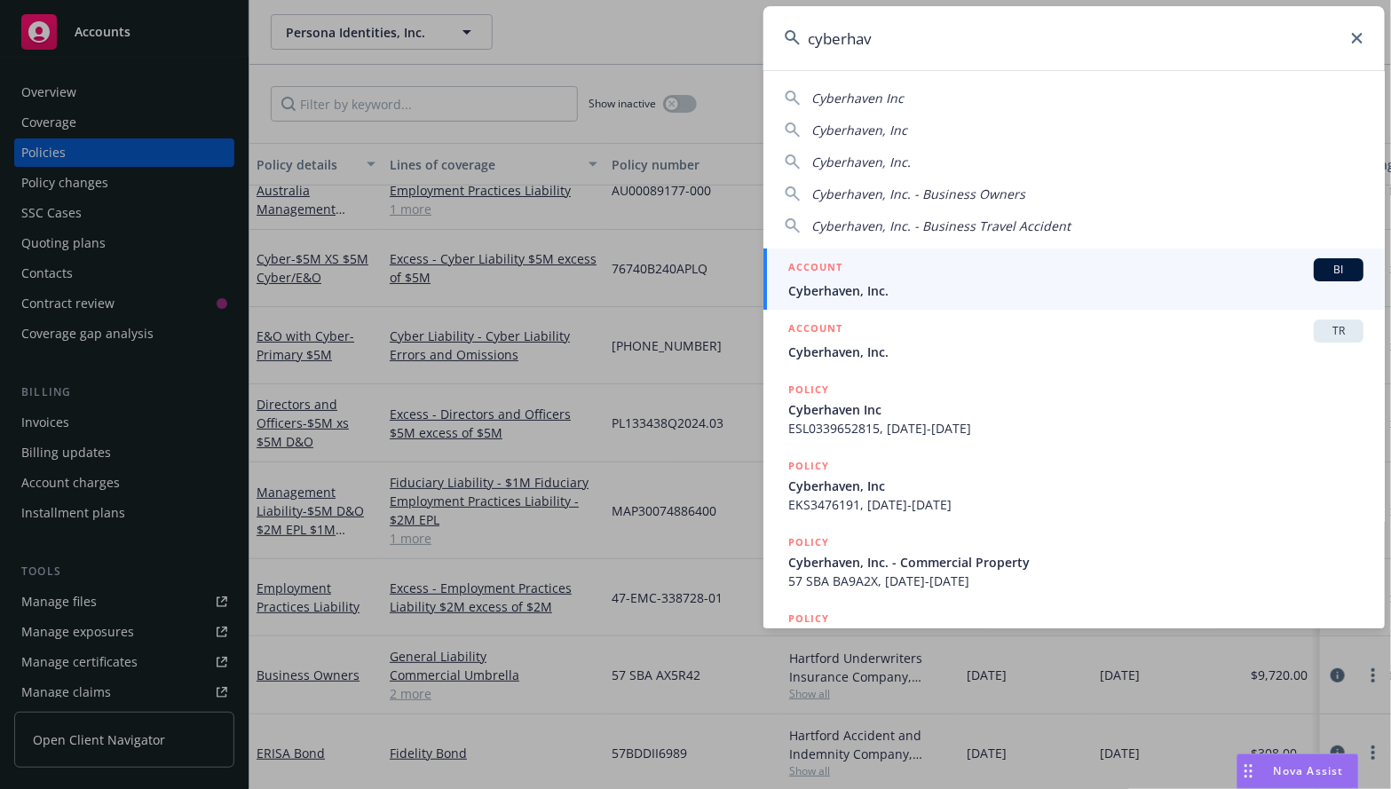
type input "cyberhav"
click at [867, 287] on span "Cyberhaven, Inc." at bounding box center [1075, 290] width 575 height 19
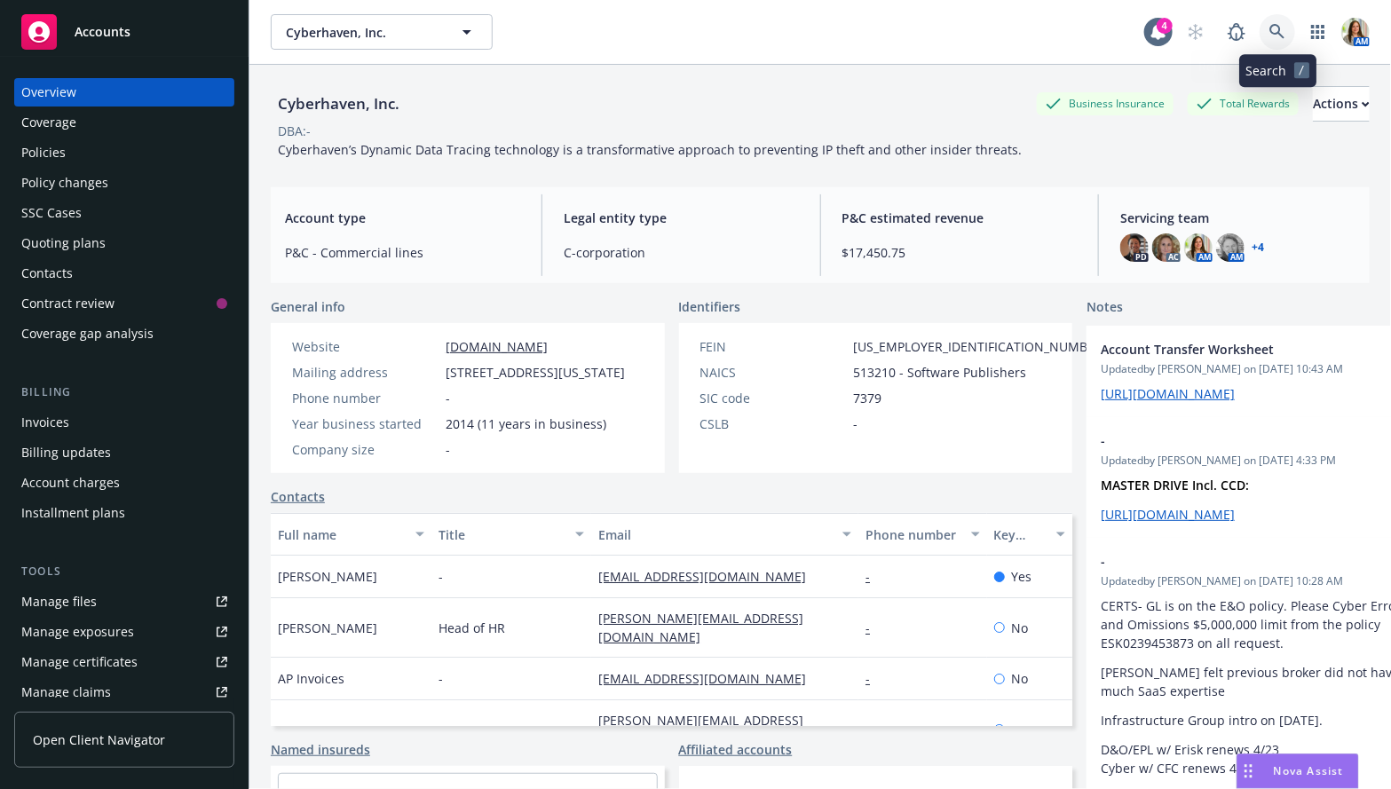
click at [1280, 29] on icon at bounding box center [1276, 31] width 15 height 15
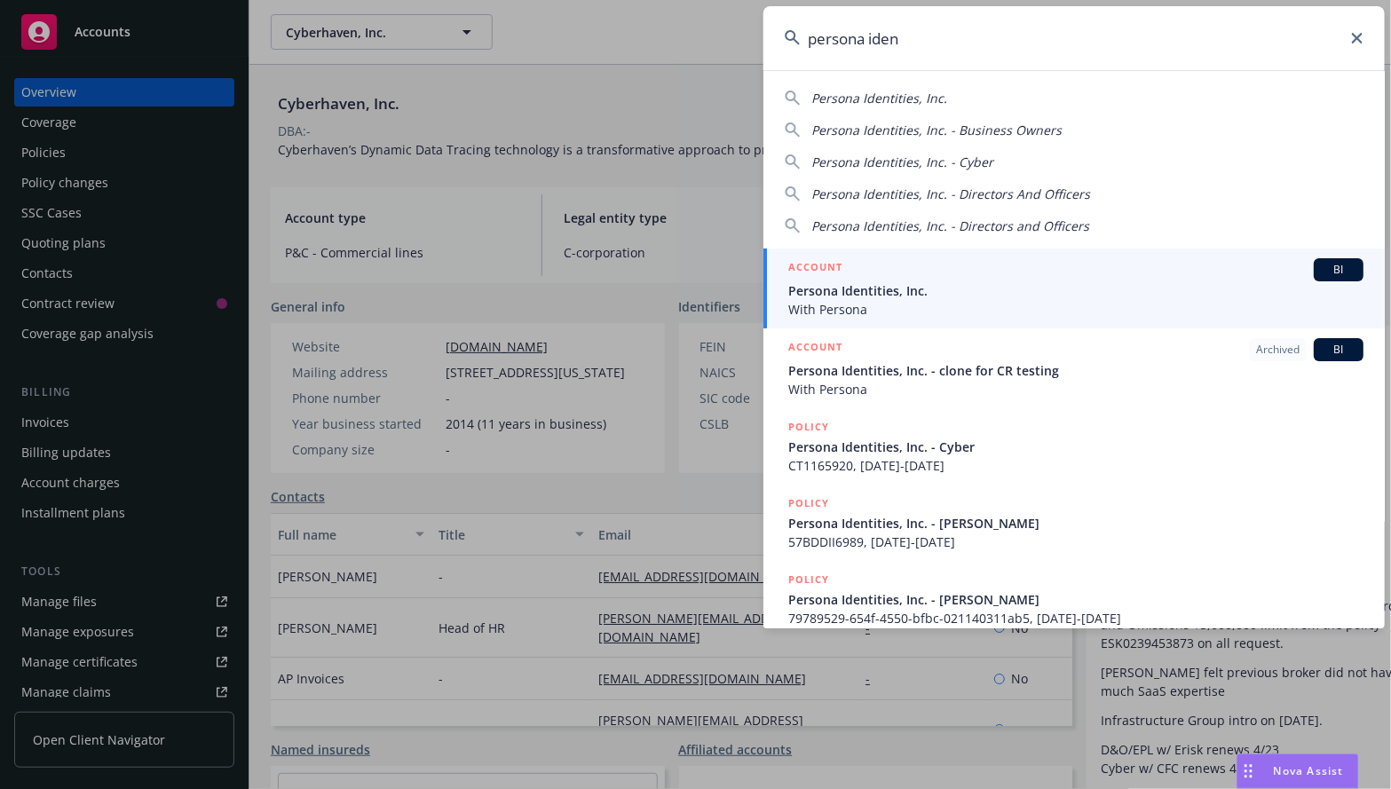
type input "persona iden"
click at [1062, 288] on span "Persona Identities, Inc." at bounding box center [1075, 290] width 575 height 19
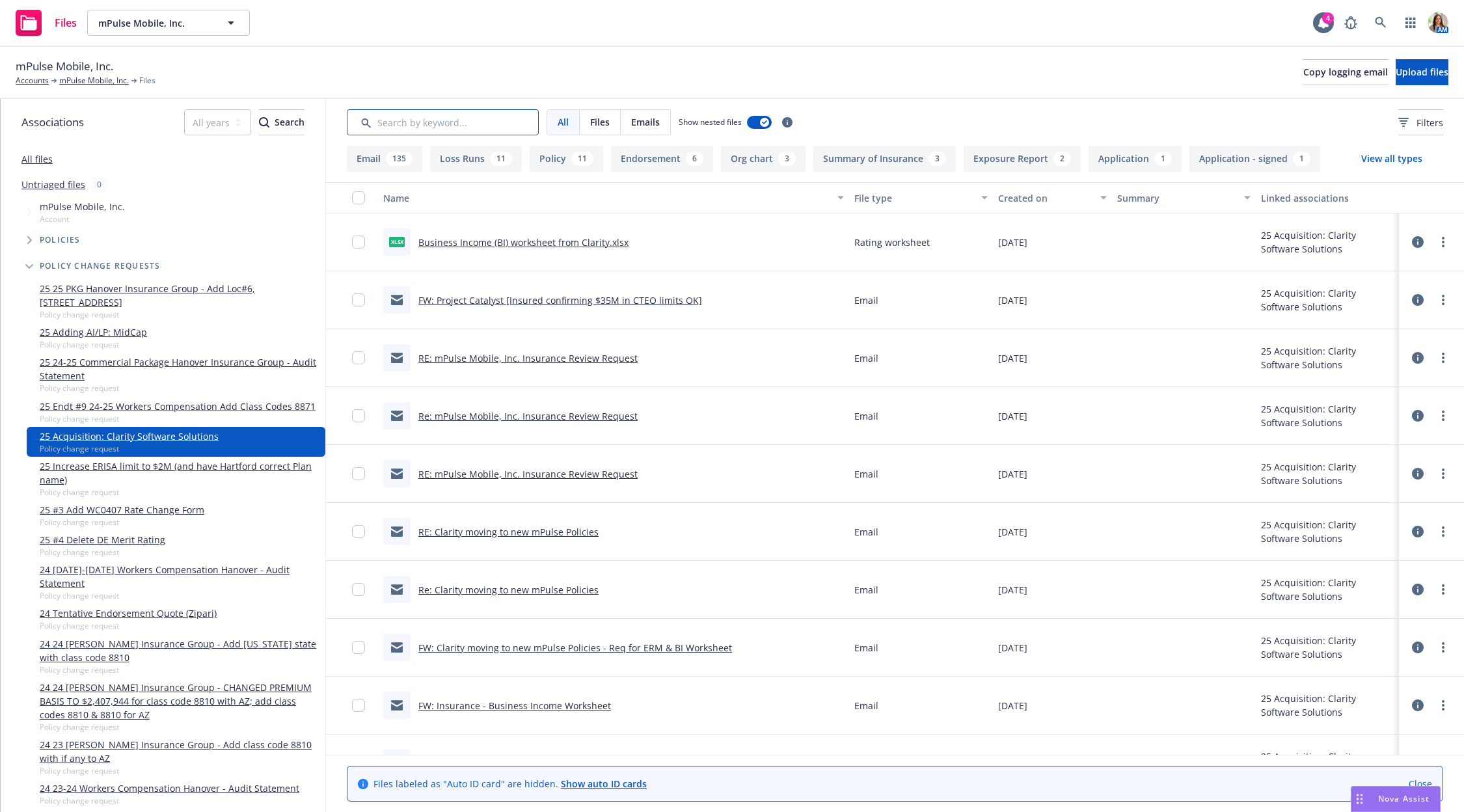
click at [449, 120] on input "Search by keyword..." at bounding box center [443, 122] width 192 height 26
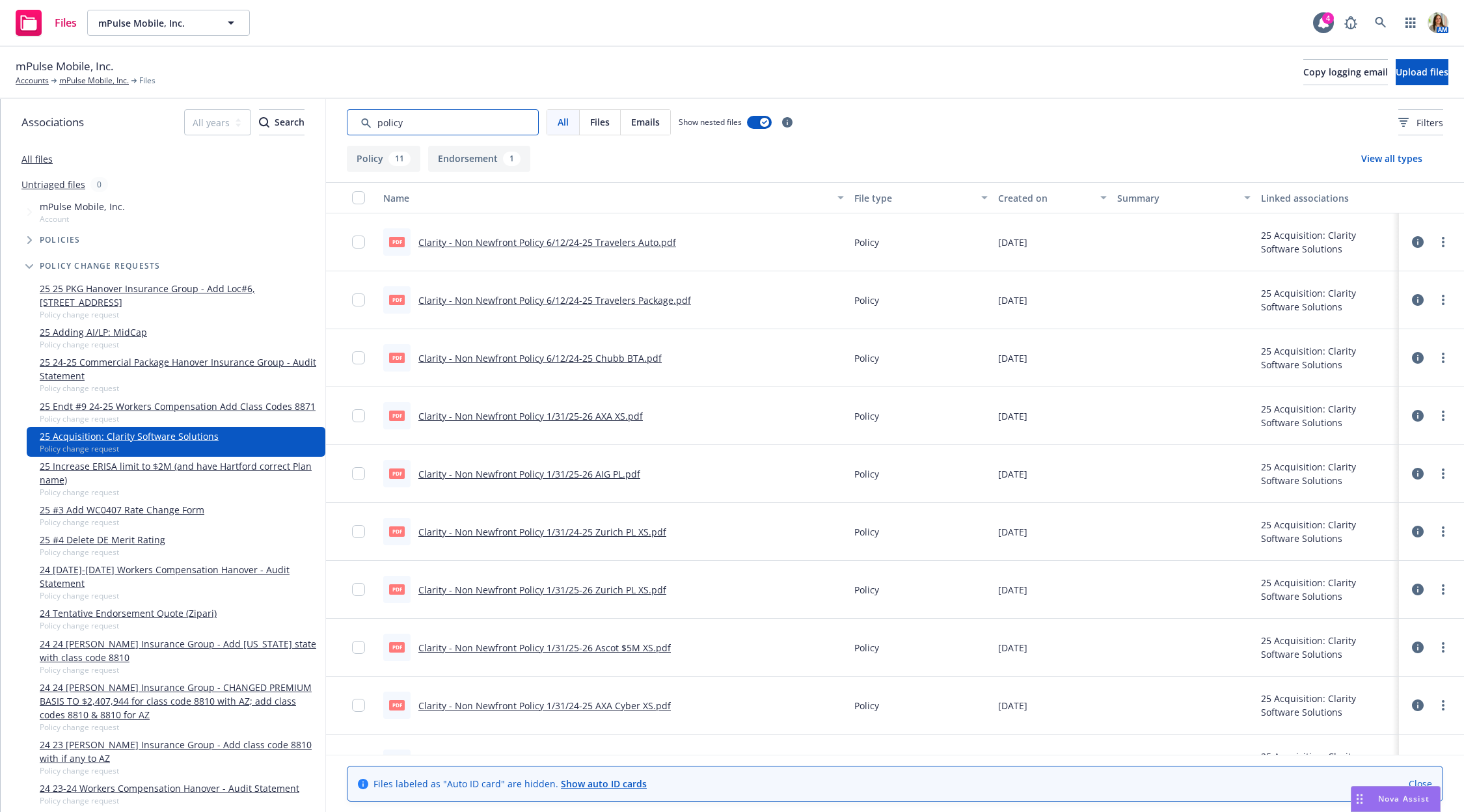
type input "policy"
click at [444, 119] on input "Search by keyword..." at bounding box center [443, 122] width 192 height 26
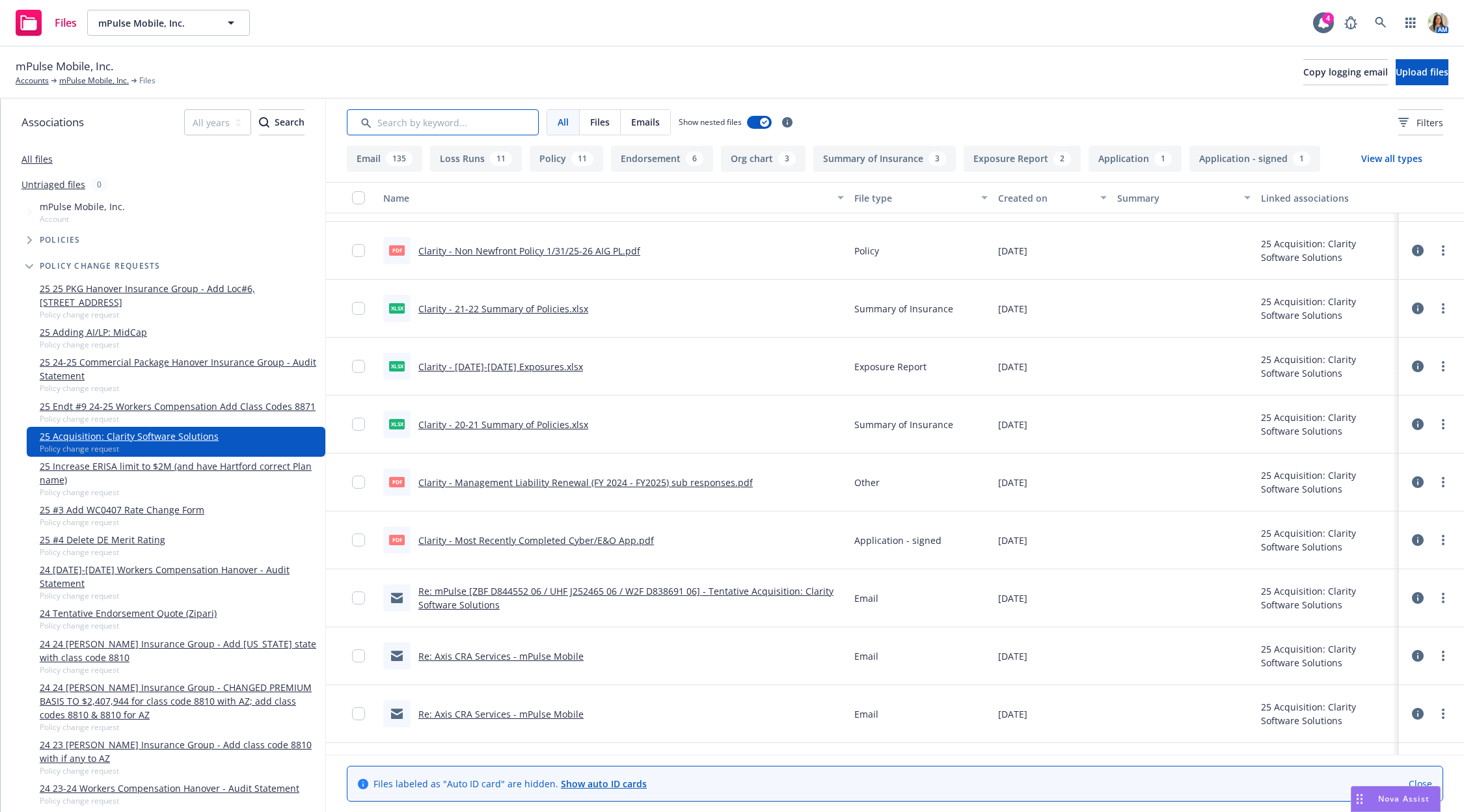
scroll to position [5542, 0]
click at [518, 364] on link "Clarity - [DATE]-[DATE] Exposures.xlsx" at bounding box center [501, 370] width 165 height 12
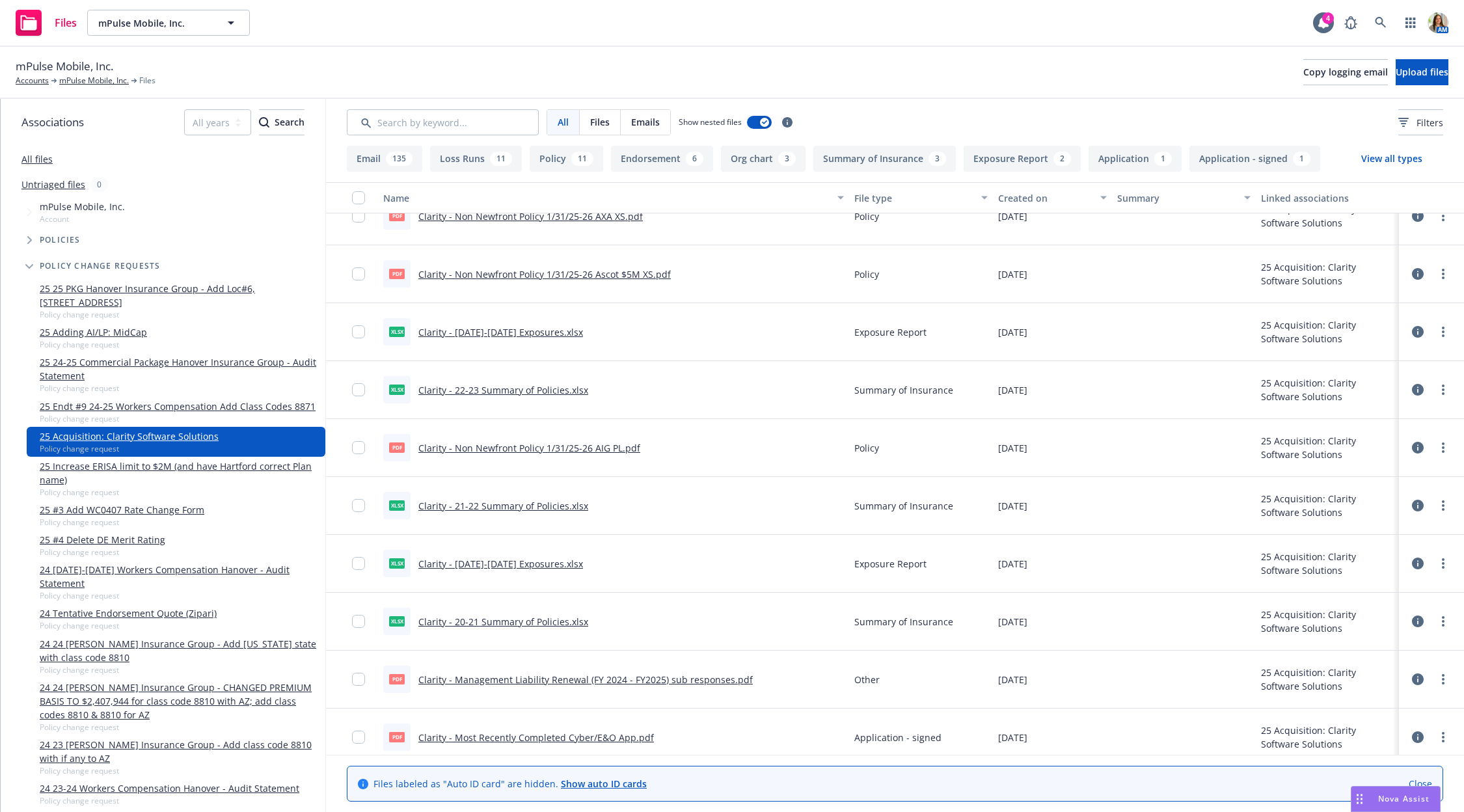
scroll to position [5342, 0]
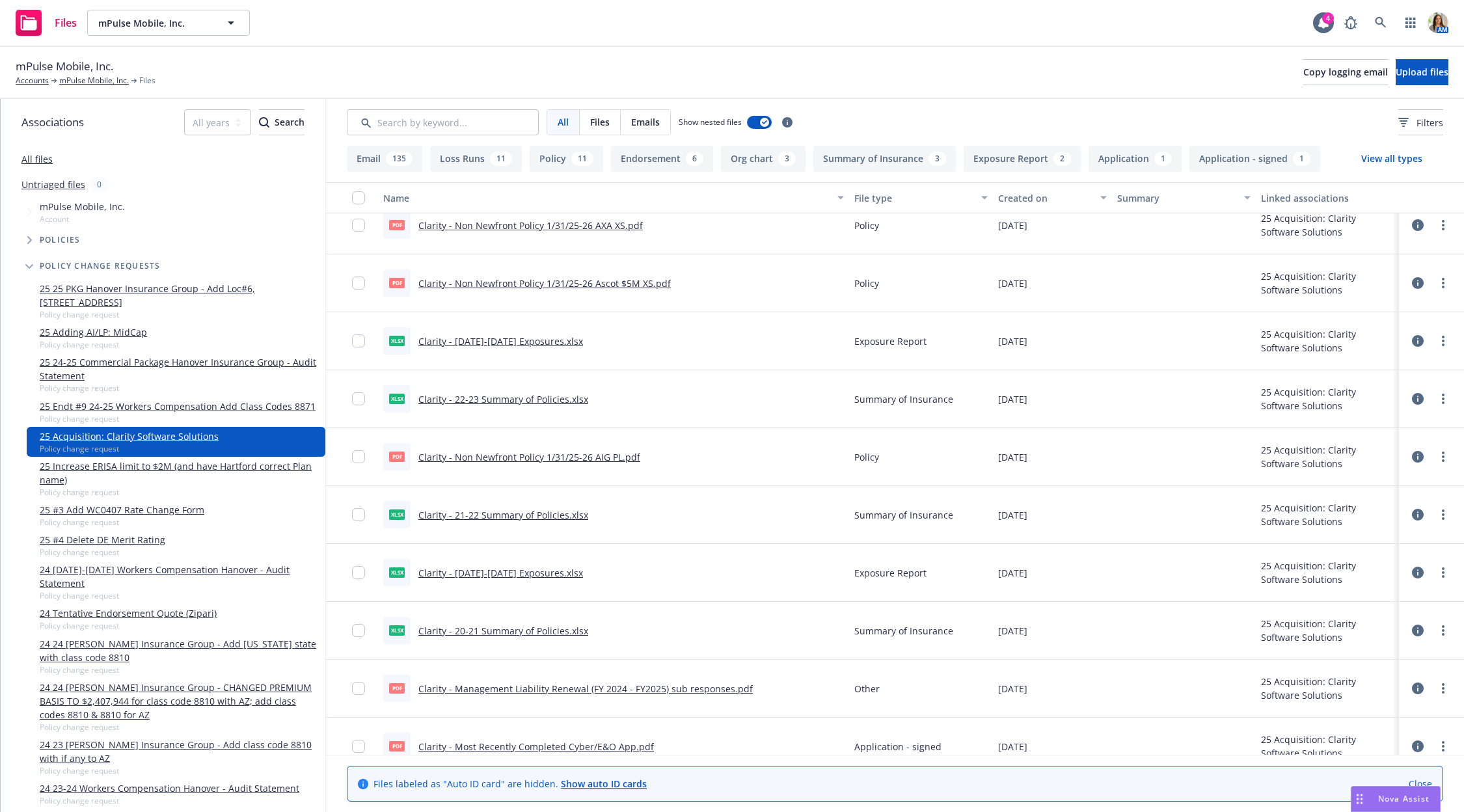
click at [530, 344] on link "Clarity - [DATE]-[DATE] Exposures.xlsx" at bounding box center [501, 341] width 165 height 12
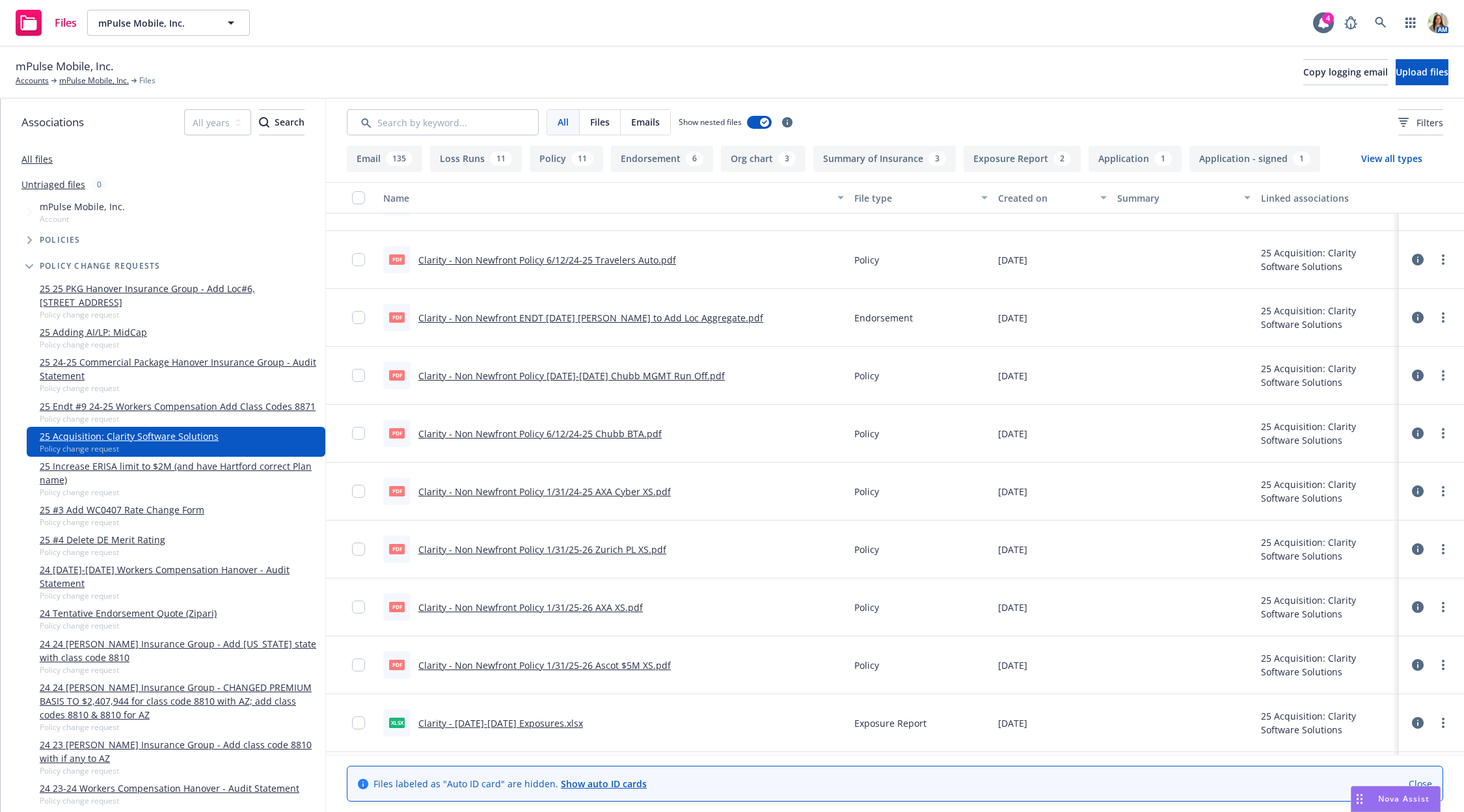
scroll to position [4961, 0]
click at [628, 377] on link "Clarity - Non Newfront Policy [DATE]-[DATE] Chubb MGMT Run Off.pdf" at bounding box center [572, 380] width 306 height 12
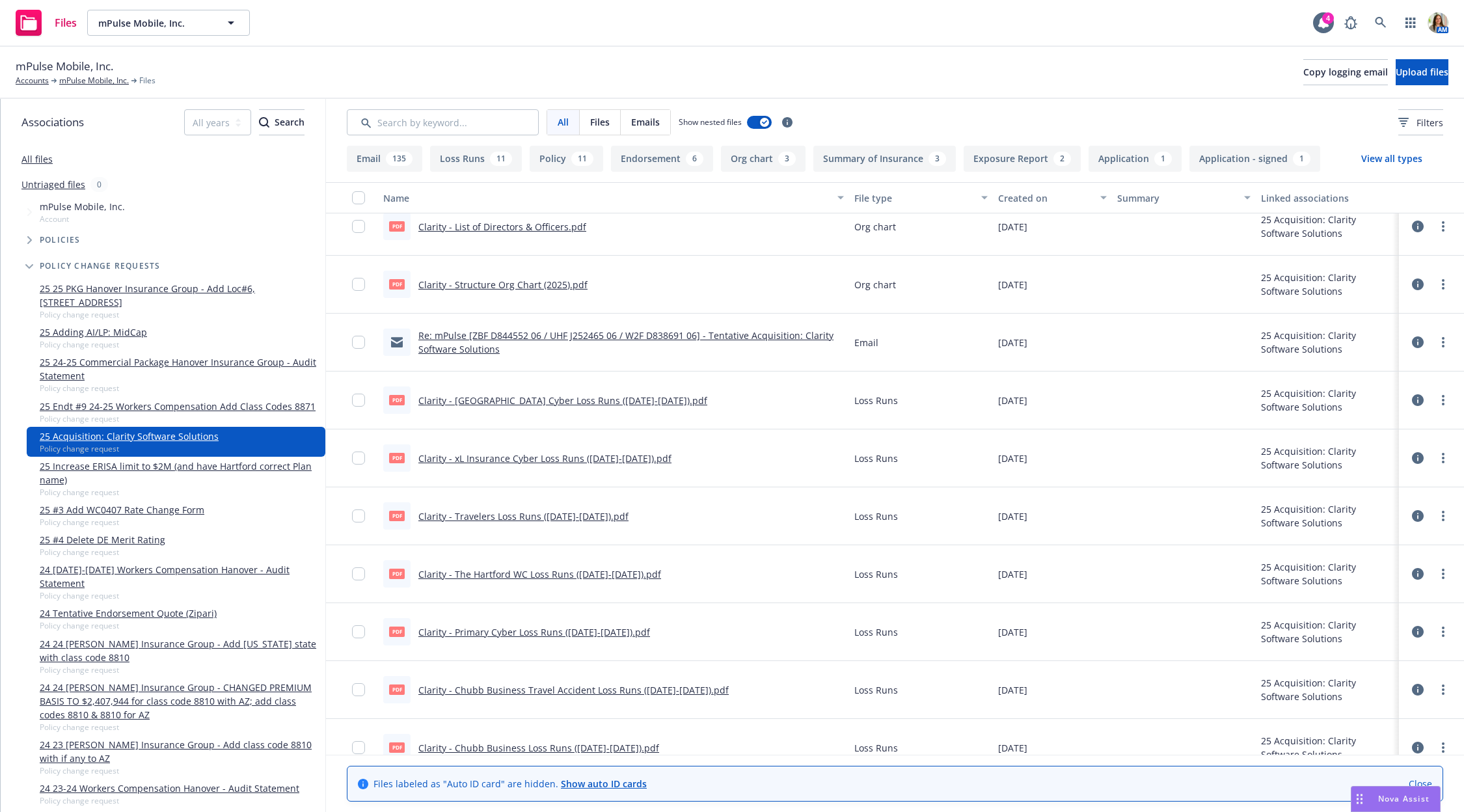
scroll to position [3735, 0]
click at [498, 284] on link "Clarity - Structure Org Chart (2025).pdf" at bounding box center [503, 287] width 169 height 12
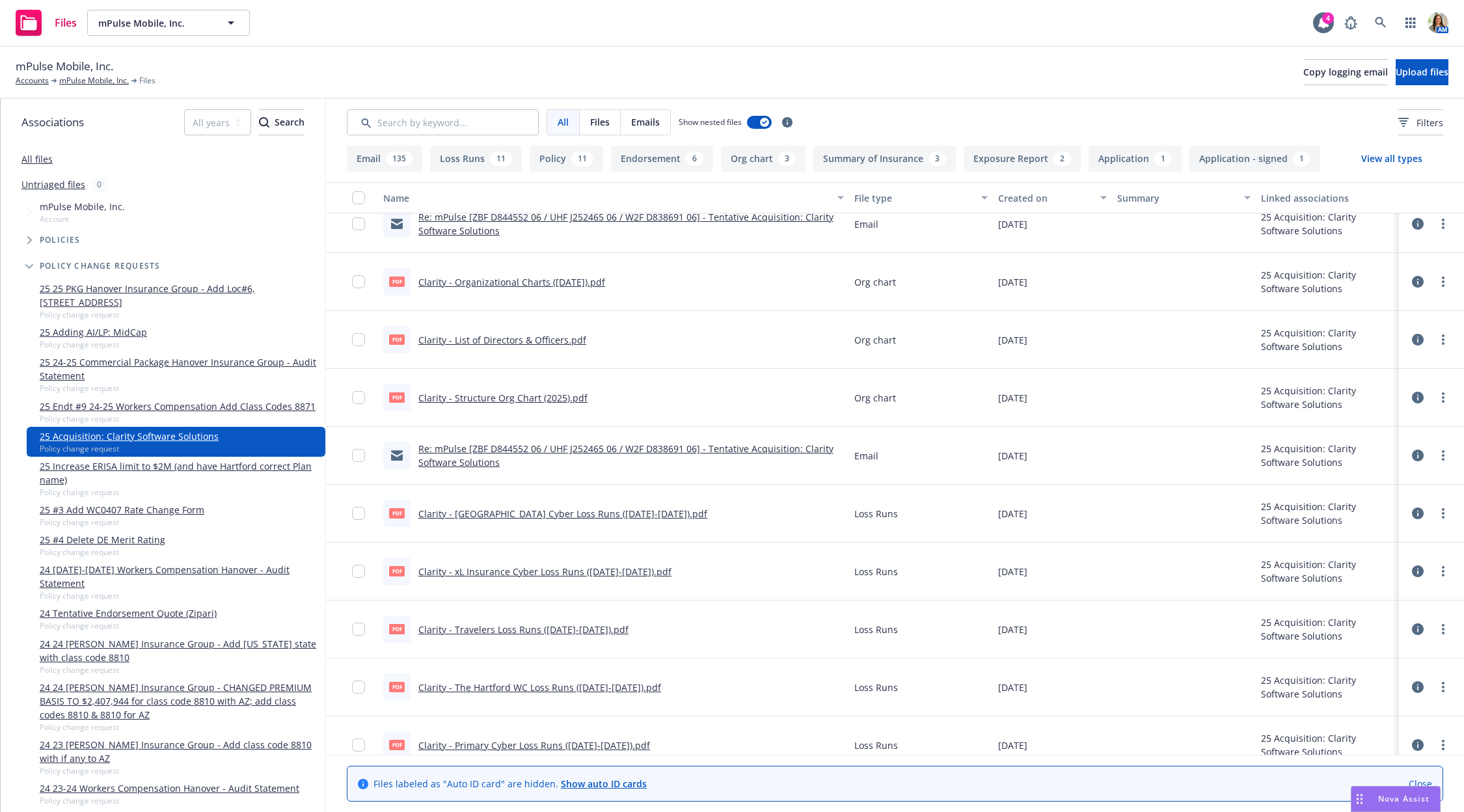
scroll to position [3624, 0]
click at [43, 162] on link "All files" at bounding box center [37, 159] width 32 height 12
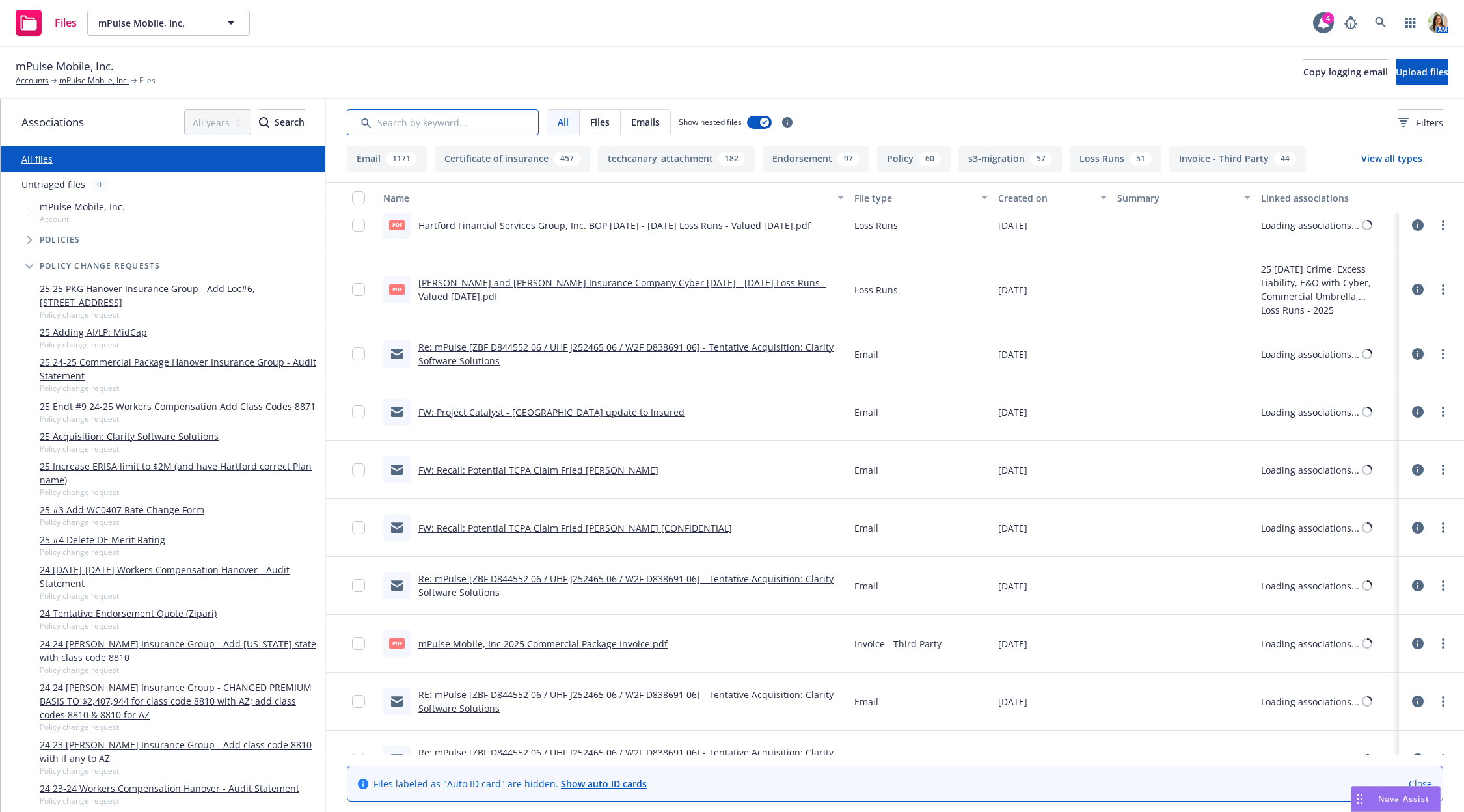
click at [449, 122] on input "Search by keyword..." at bounding box center [443, 122] width 192 height 26
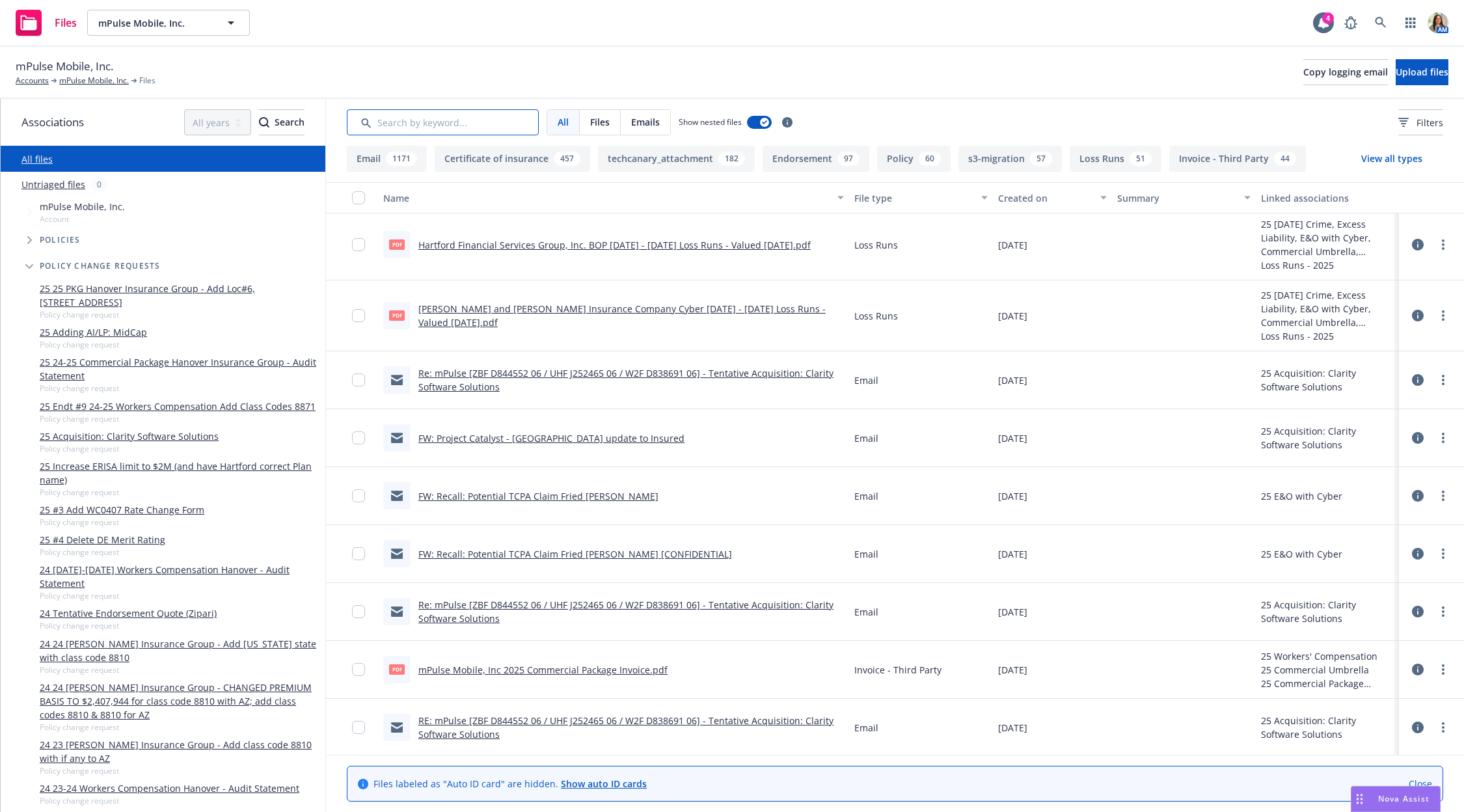
click at [392, 127] on input "Search by keyword..." at bounding box center [443, 122] width 192 height 26
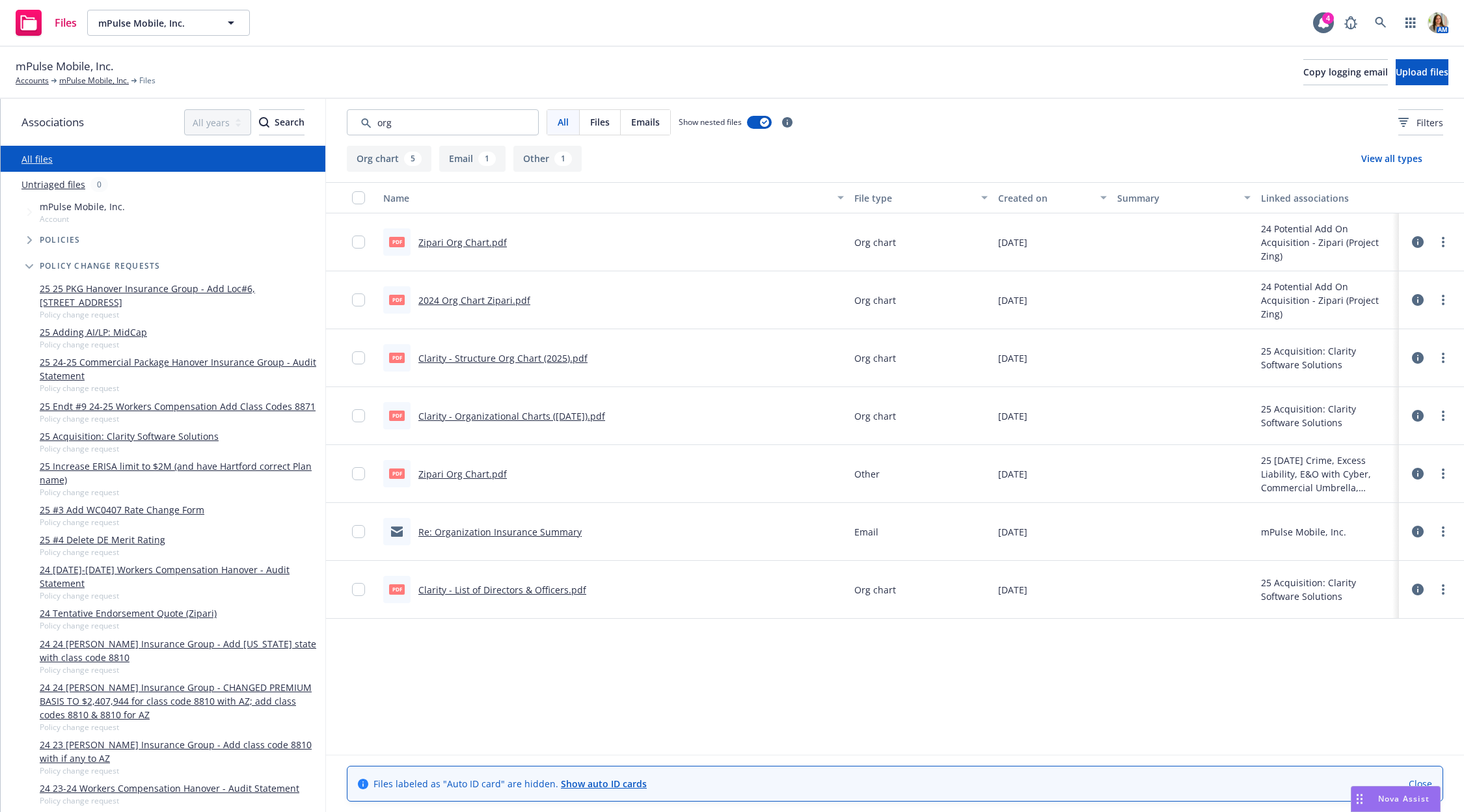
click at [462, 414] on link "Clarity - Organizational Charts ([DATE]).pdf" at bounding box center [512, 416] width 187 height 12
click at [425, 121] on input "Search by keyword..." at bounding box center [443, 122] width 192 height 26
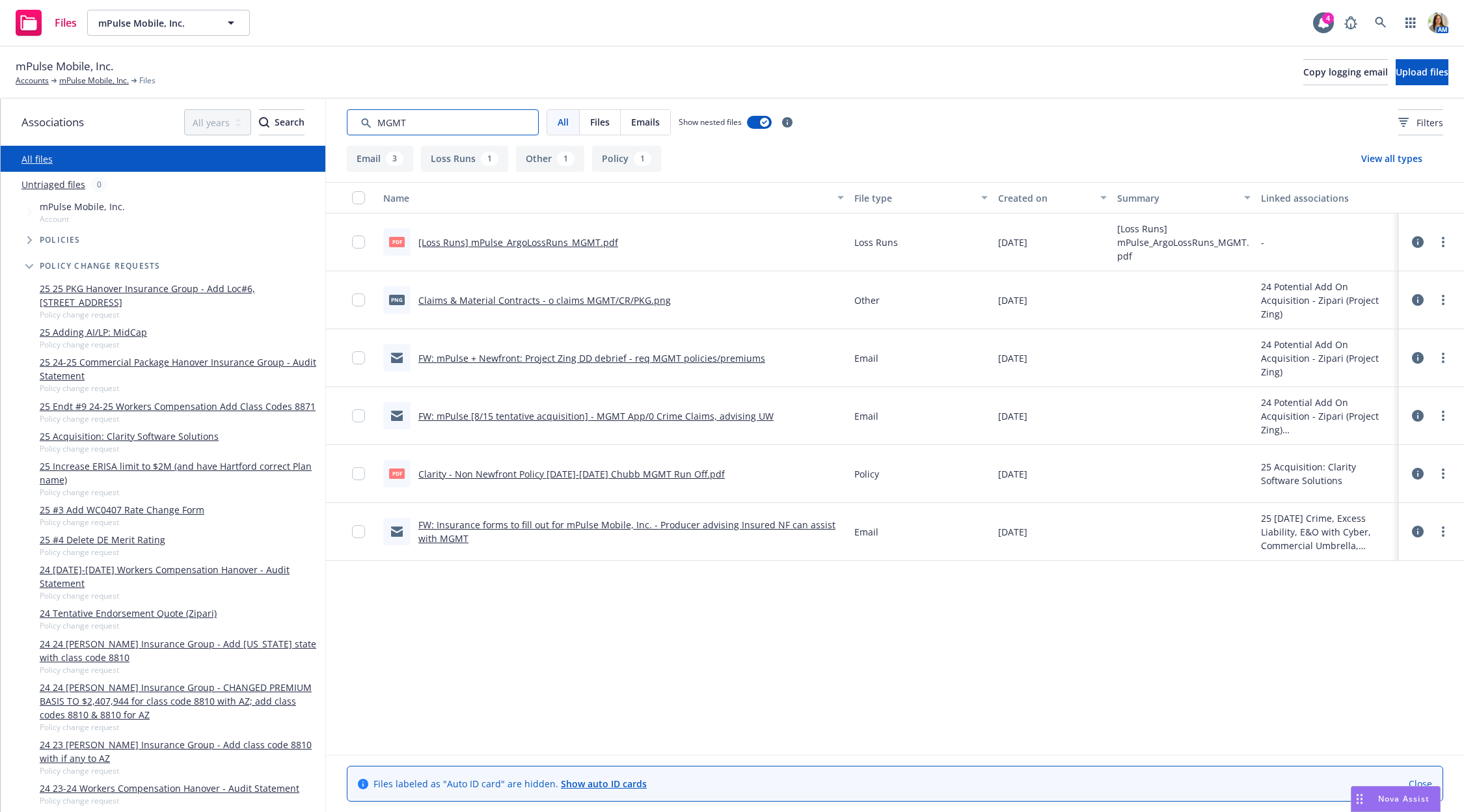
type input "MGMT"
click at [495, 469] on link "Clarity - Non Newfront Policy [DATE]-[DATE] Chubb MGMT Run Off.pdf" at bounding box center [572, 473] width 306 height 12
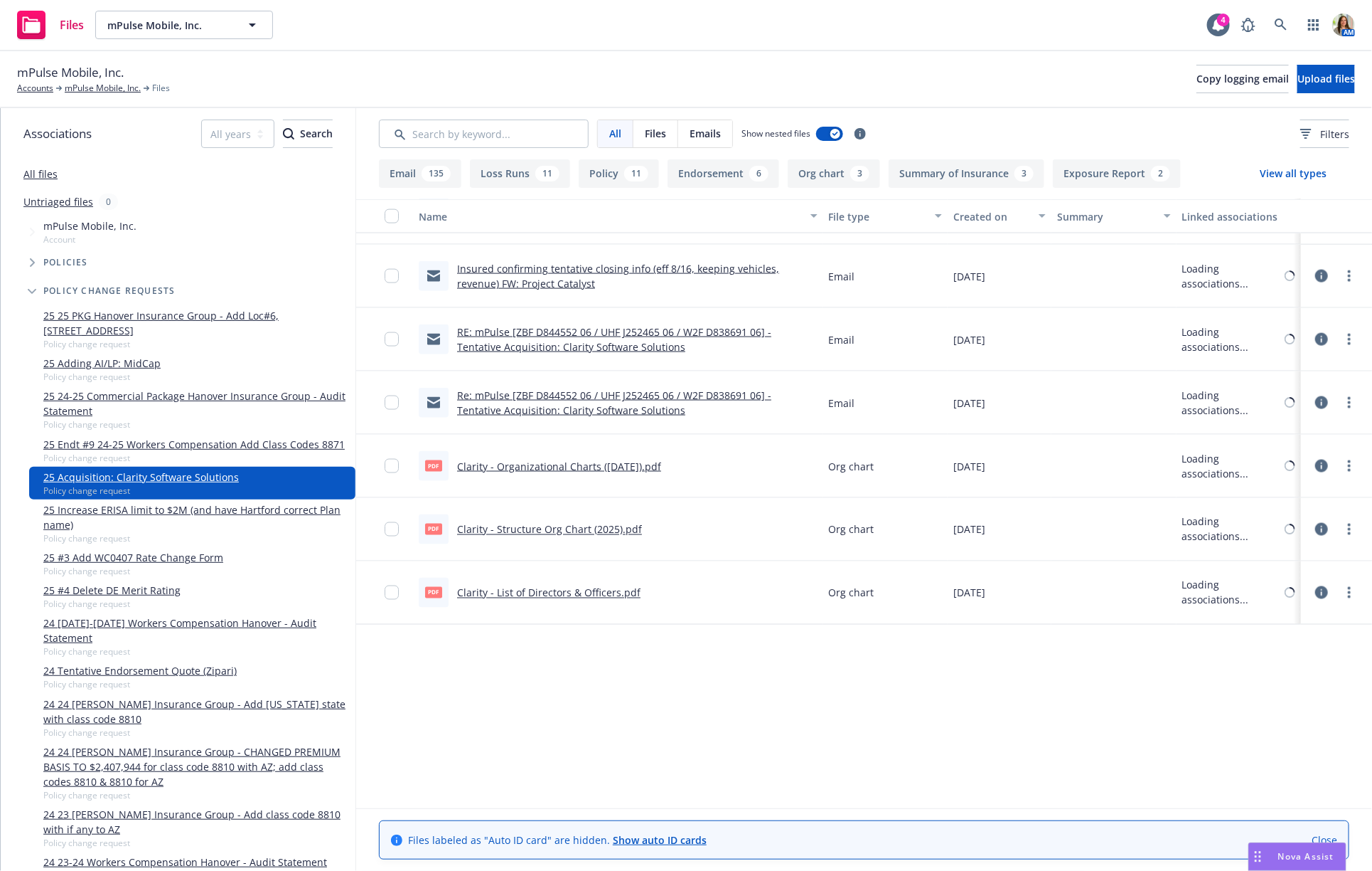
scroll to position [3882, 0]
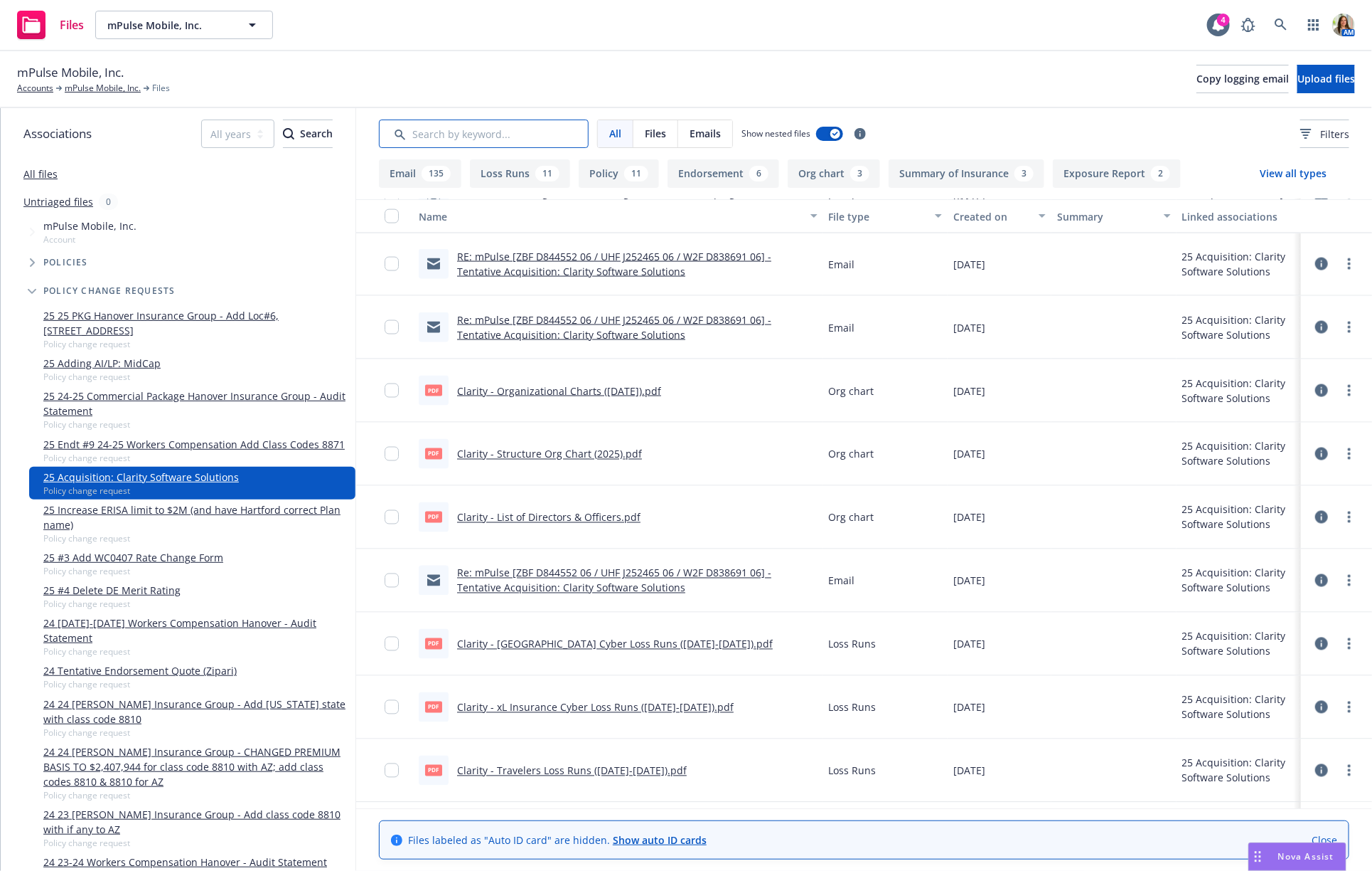
click at [494, 128] on input "Search by keyword..." at bounding box center [484, 134] width 210 height 29
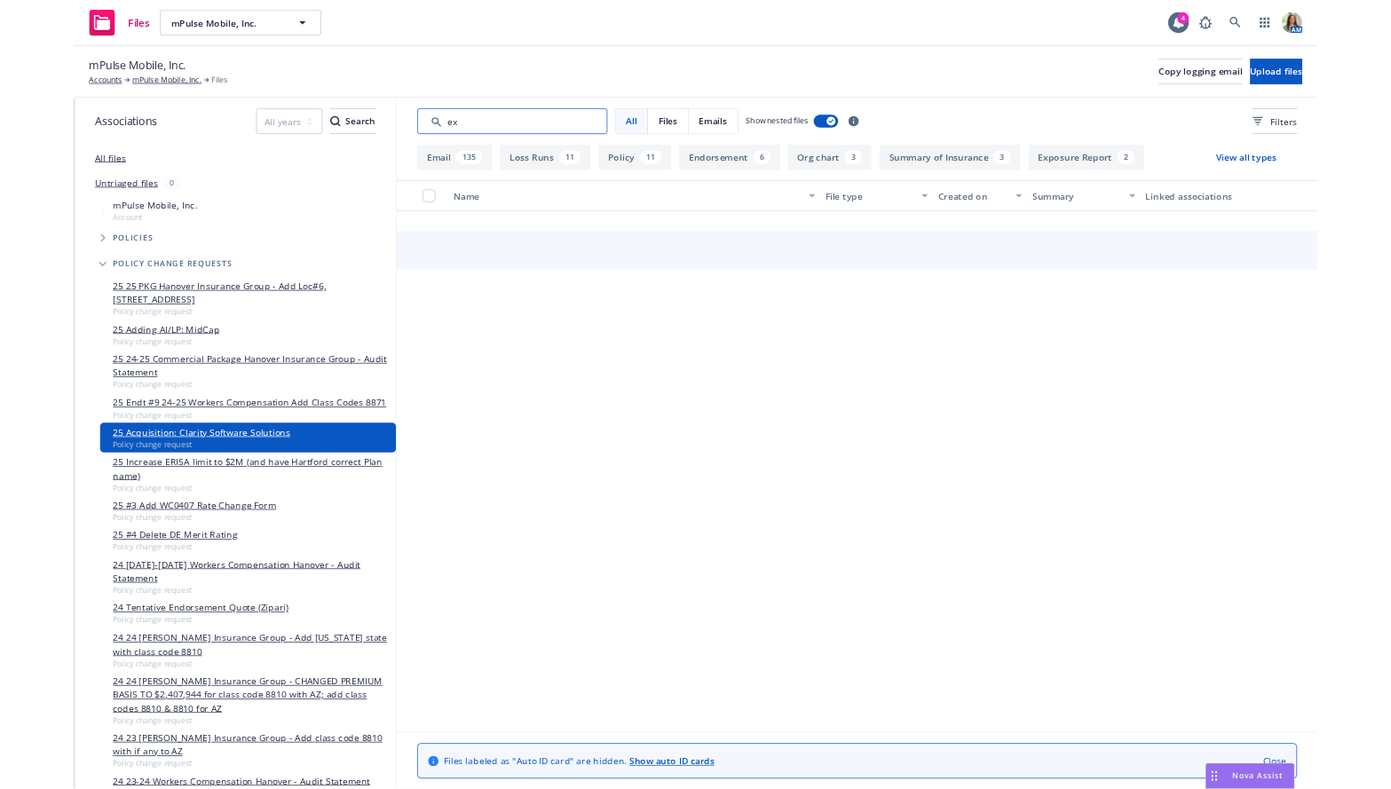
scroll to position [0, 0]
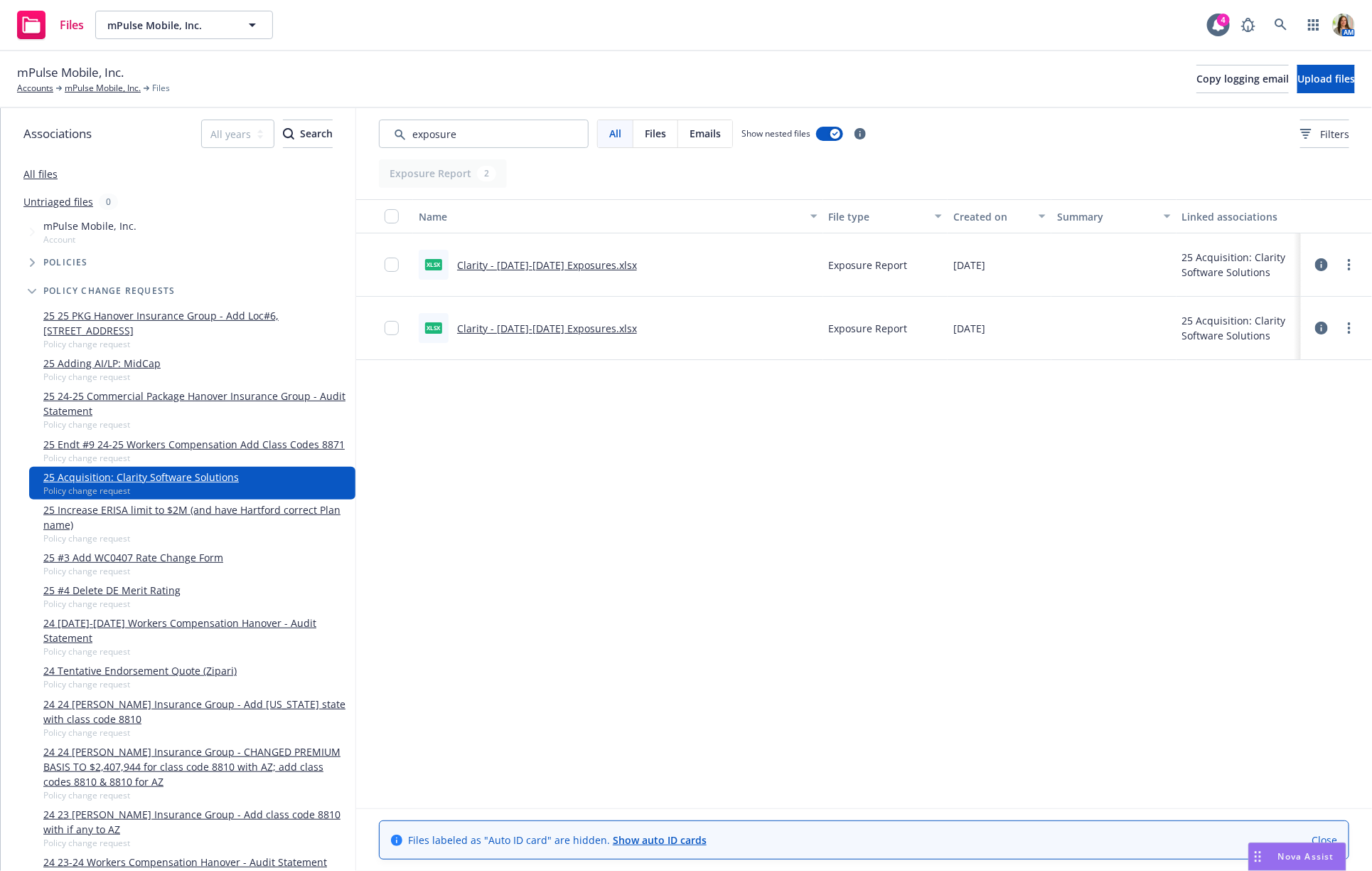
click at [512, 333] on link "Clarity - [DATE]-[DATE] Exposures.xlsx" at bounding box center [547, 328] width 180 height 14
click at [477, 130] on input "Search by keyword..." at bounding box center [484, 134] width 210 height 29
type input "umb"
click at [614, 261] on link "Clarity - Non Newfront Policy 6/12/24-25 Travelers Umbrella.pdf" at bounding box center [609, 264] width 304 height 14
